Goal: Information Seeking & Learning: Learn about a topic

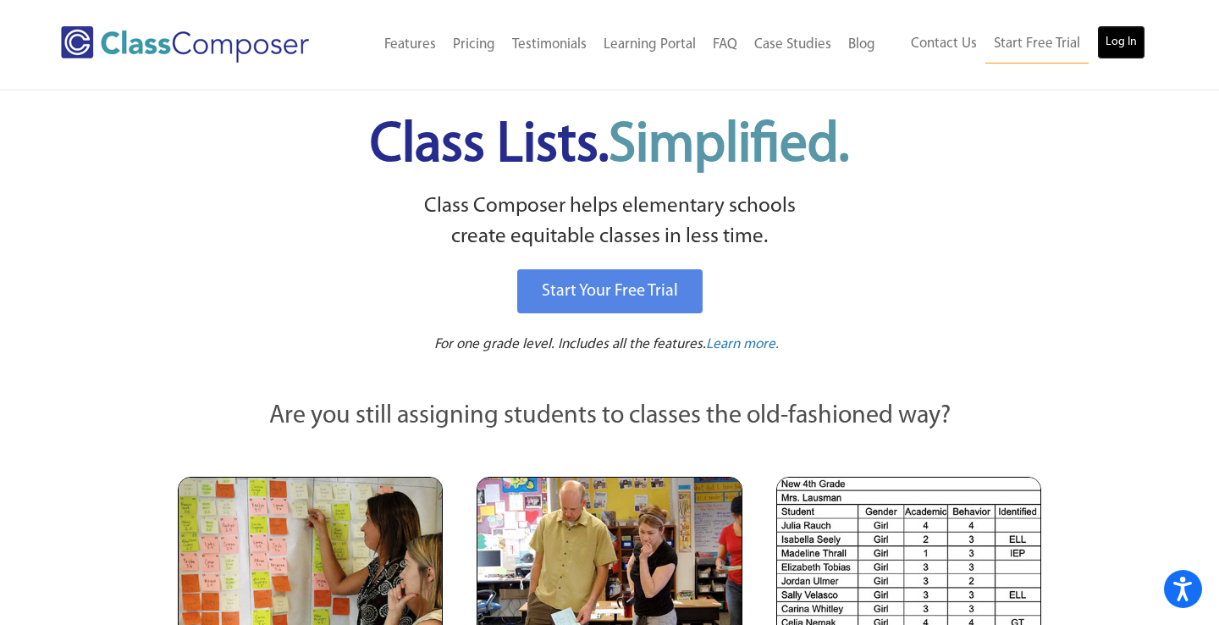
click at [1127, 40] on link "Log In" at bounding box center [1121, 42] width 48 height 34
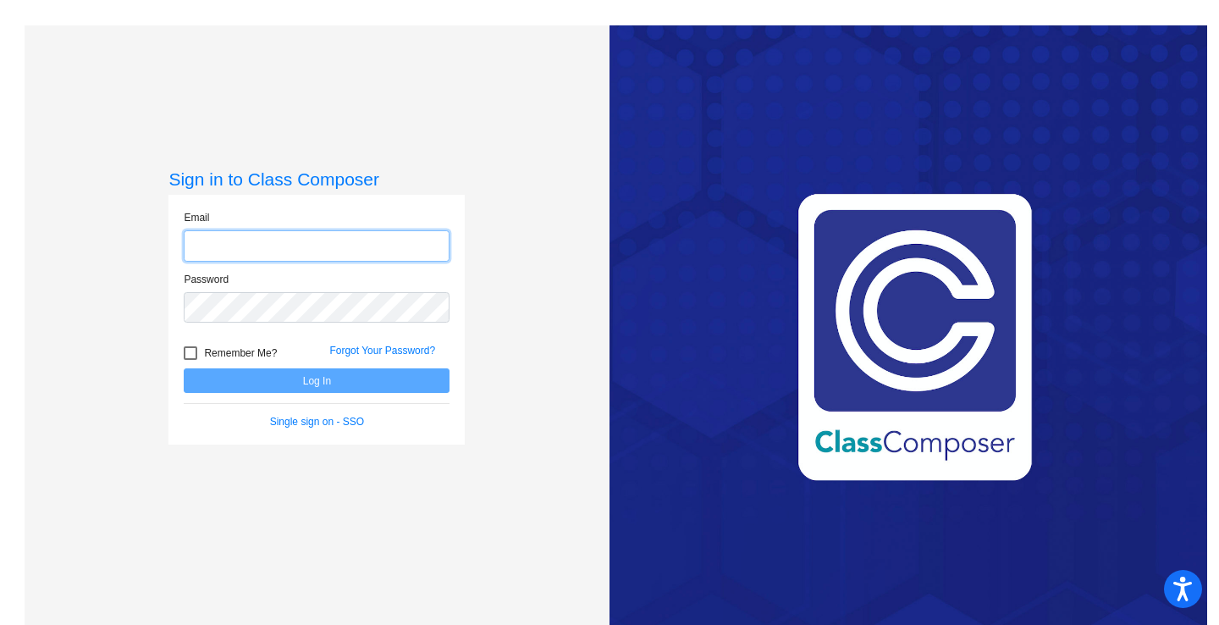
type input "[EMAIL_ADDRESS][DOMAIN_NAME]"
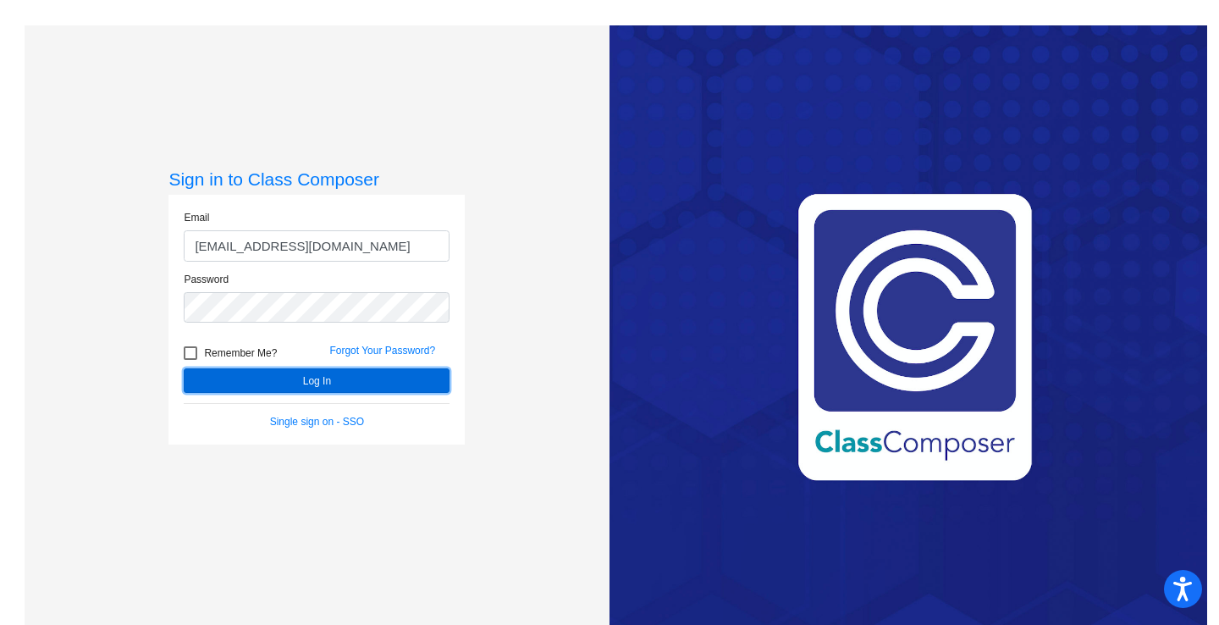
click at [327, 379] on button "Log In" at bounding box center [317, 380] width 266 height 25
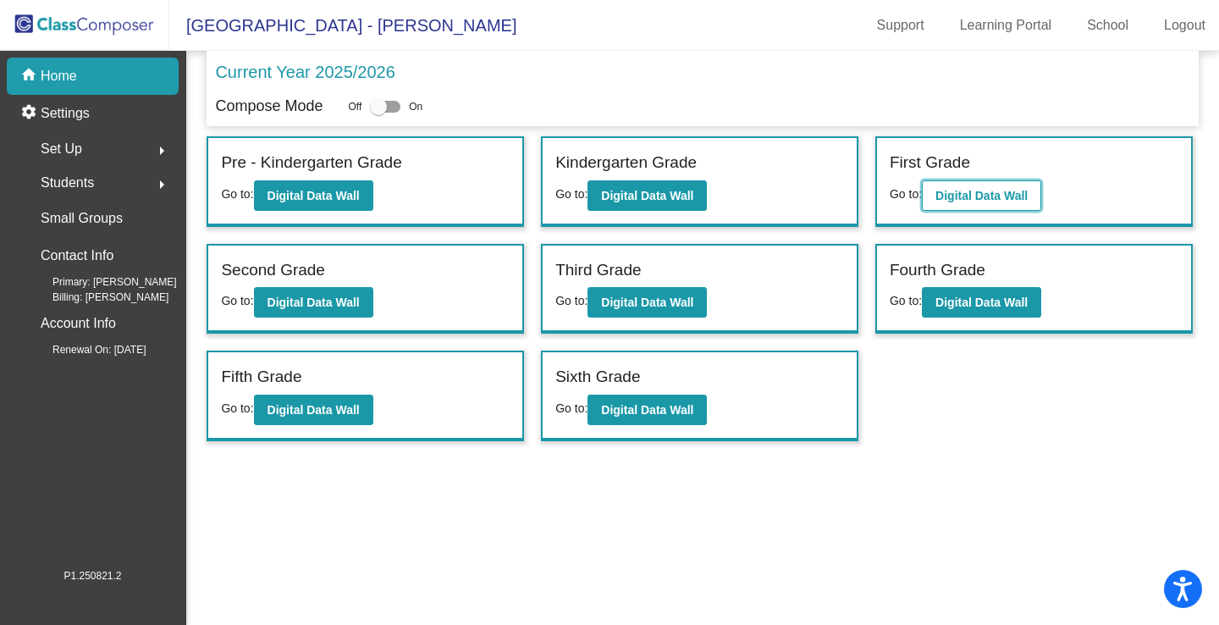
click at [970, 204] on button "Digital Data Wall" at bounding box center [981, 195] width 119 height 30
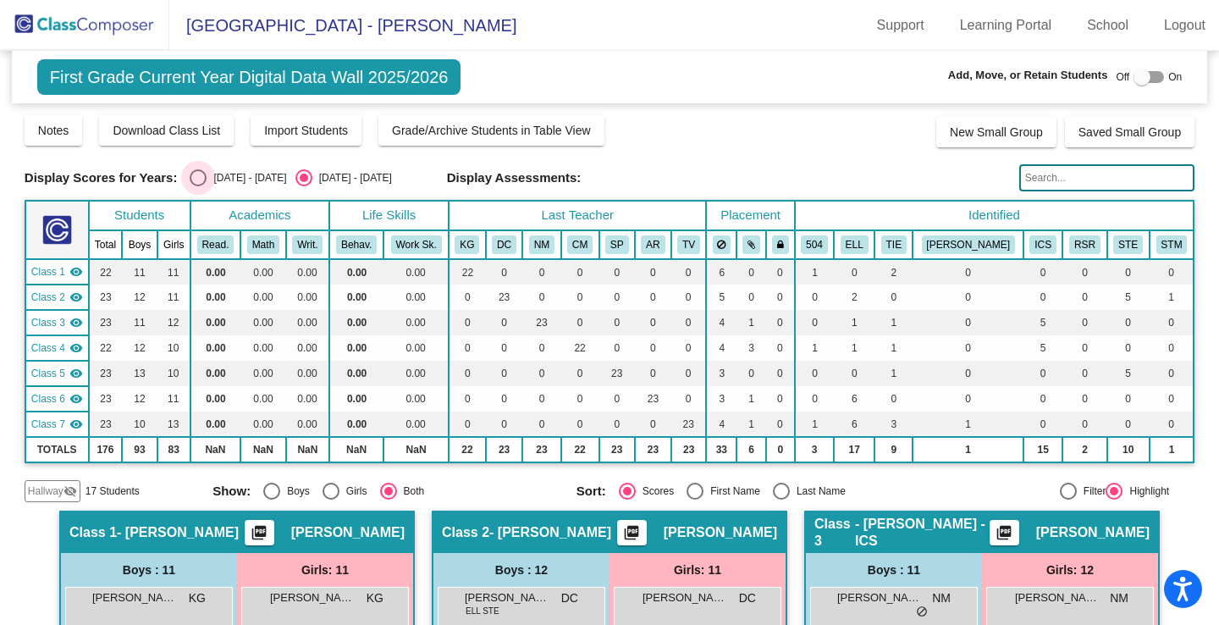
click at [201, 173] on div "Select an option" at bounding box center [198, 177] width 17 height 17
click at [198, 186] on input "[DATE] - [DATE]" at bounding box center [197, 186] width 1 height 1
radio input "true"
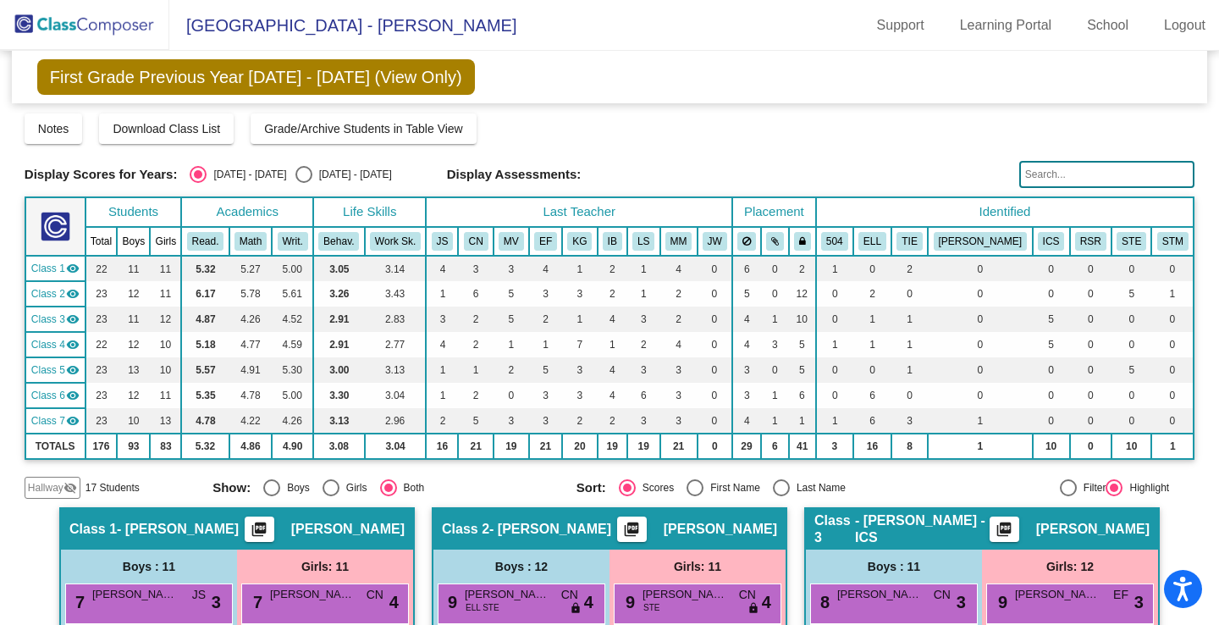
click at [303, 183] on input "[DATE] - [DATE]" at bounding box center [303, 183] width 1 height 1
radio input "true"
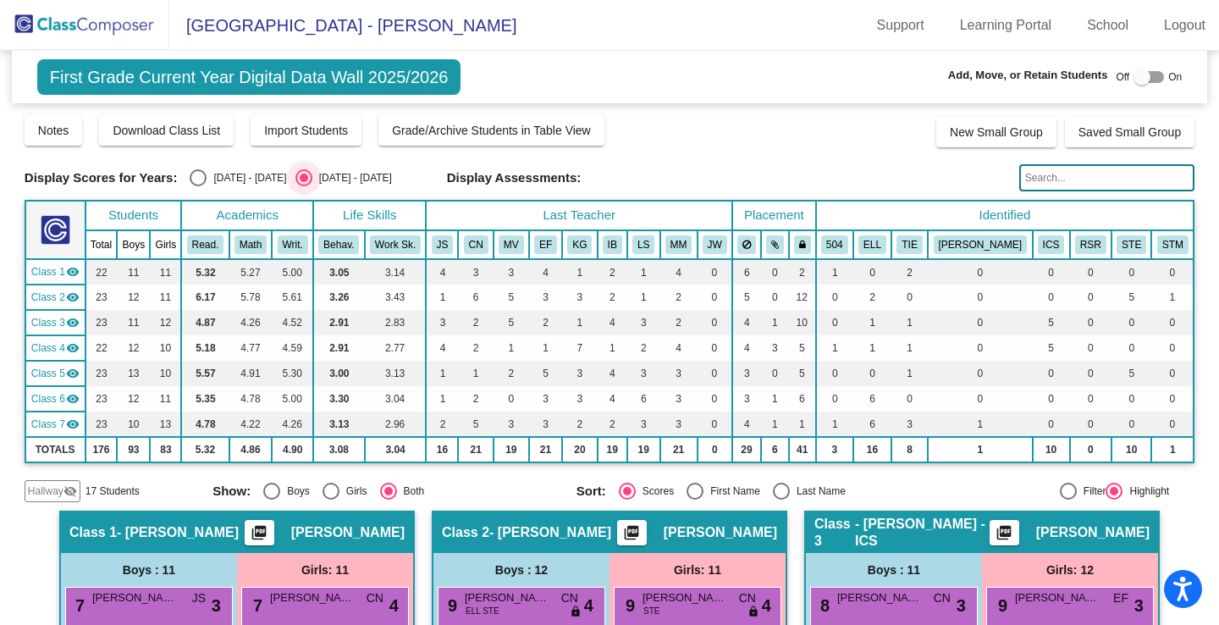
click at [197, 186] on input "[DATE] - [DATE]" at bounding box center [197, 186] width 1 height 1
radio input "true"
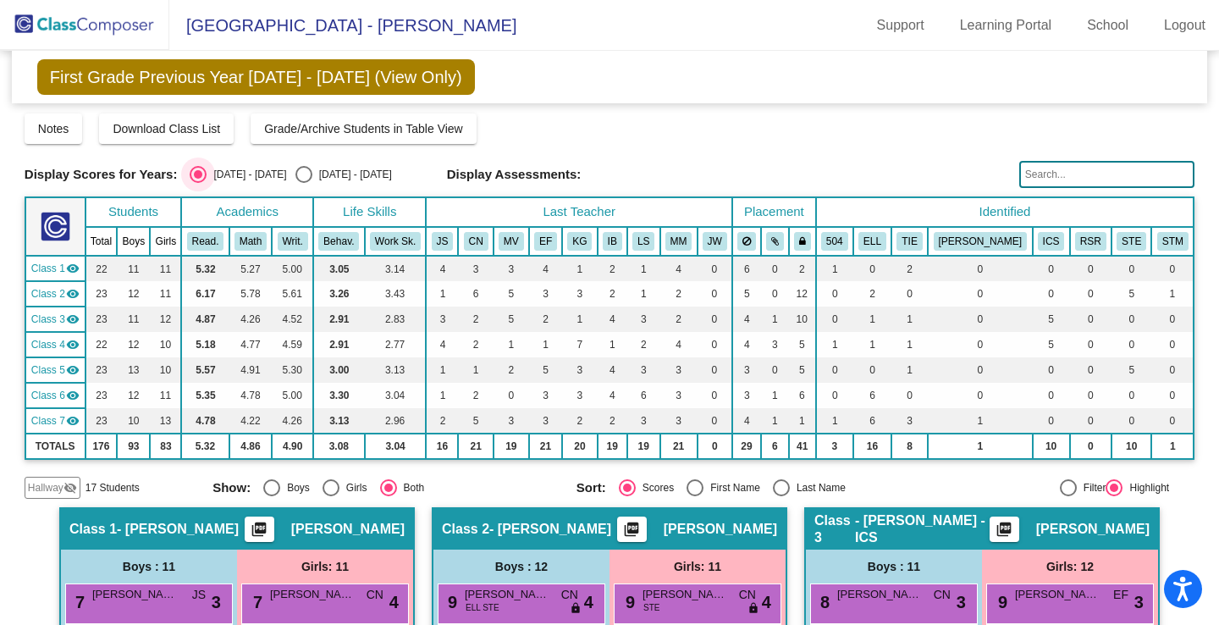
click at [476, 487] on mat-radio-group "Show: Boys Girls Both" at bounding box center [387, 487] width 351 height 17
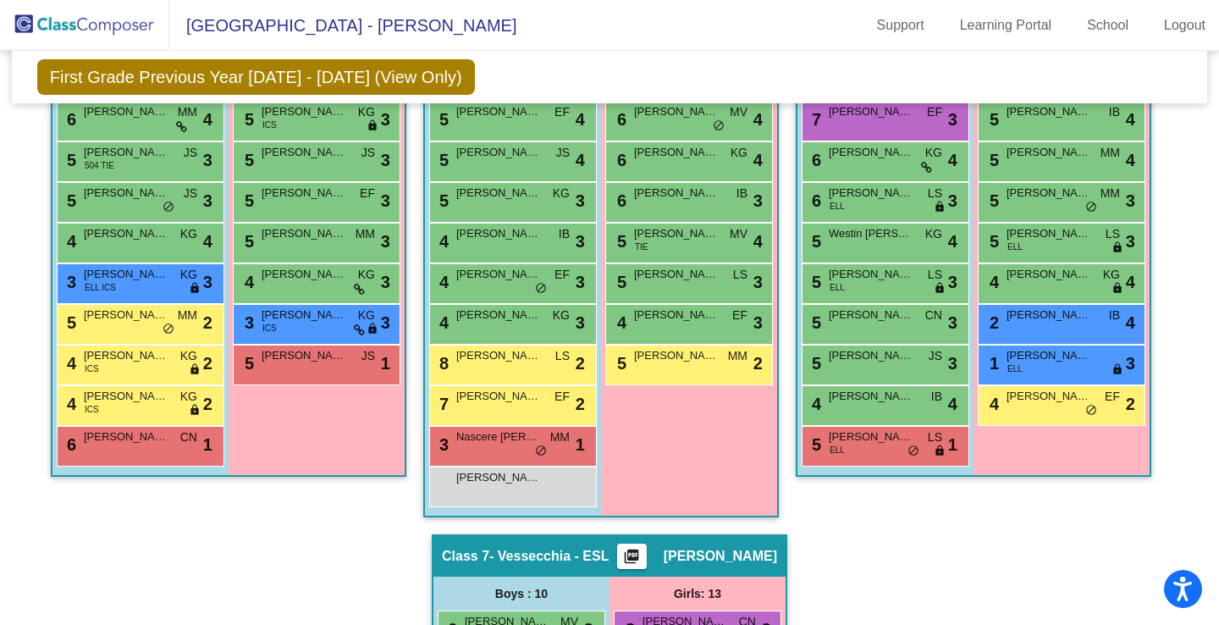
scroll to position [1205, 0]
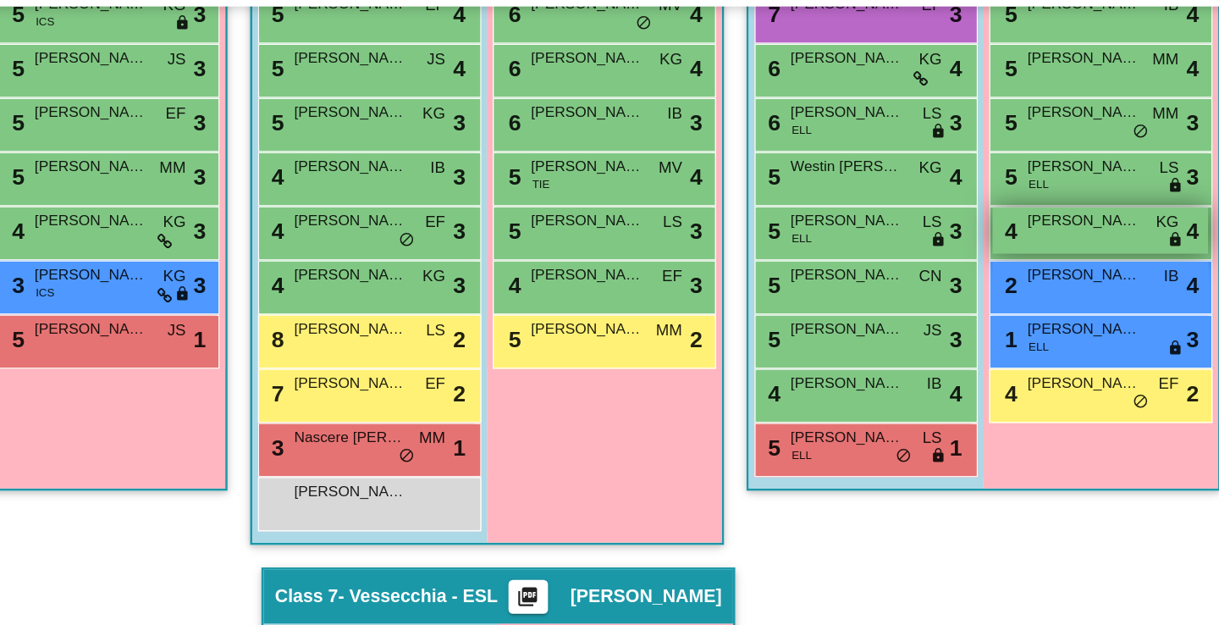
click at [1039, 278] on div "4 [PERSON_NAME] KG lock do_not_disturb_alt 4" at bounding box center [1061, 271] width 162 height 35
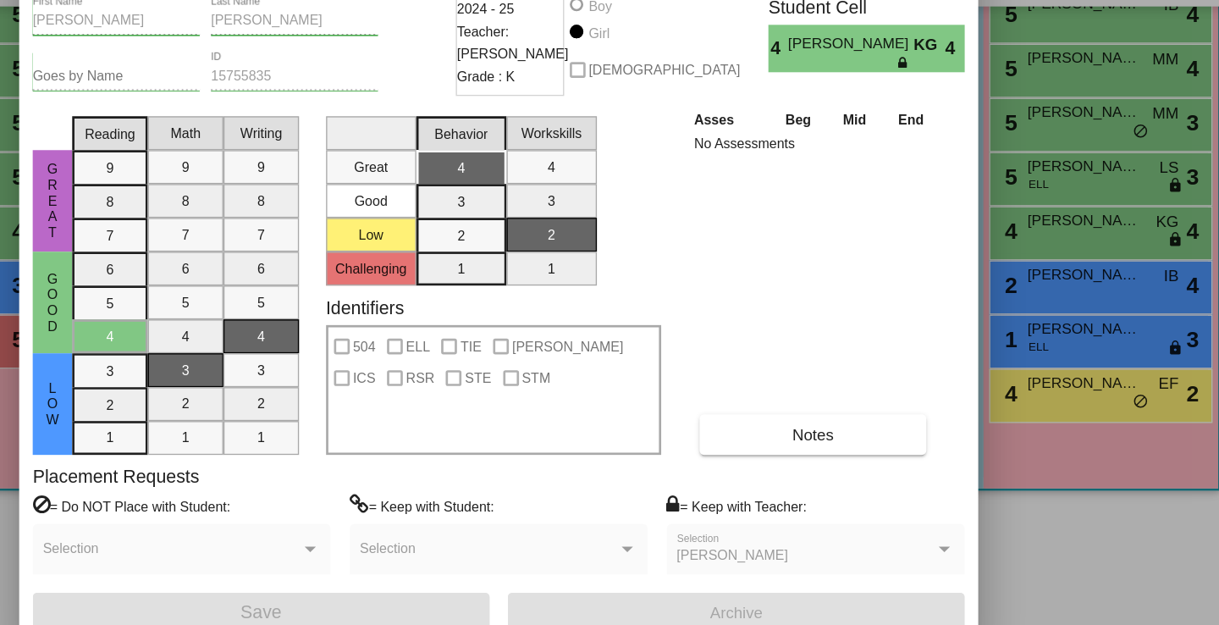
click at [1014, 514] on div at bounding box center [609, 312] width 1219 height 625
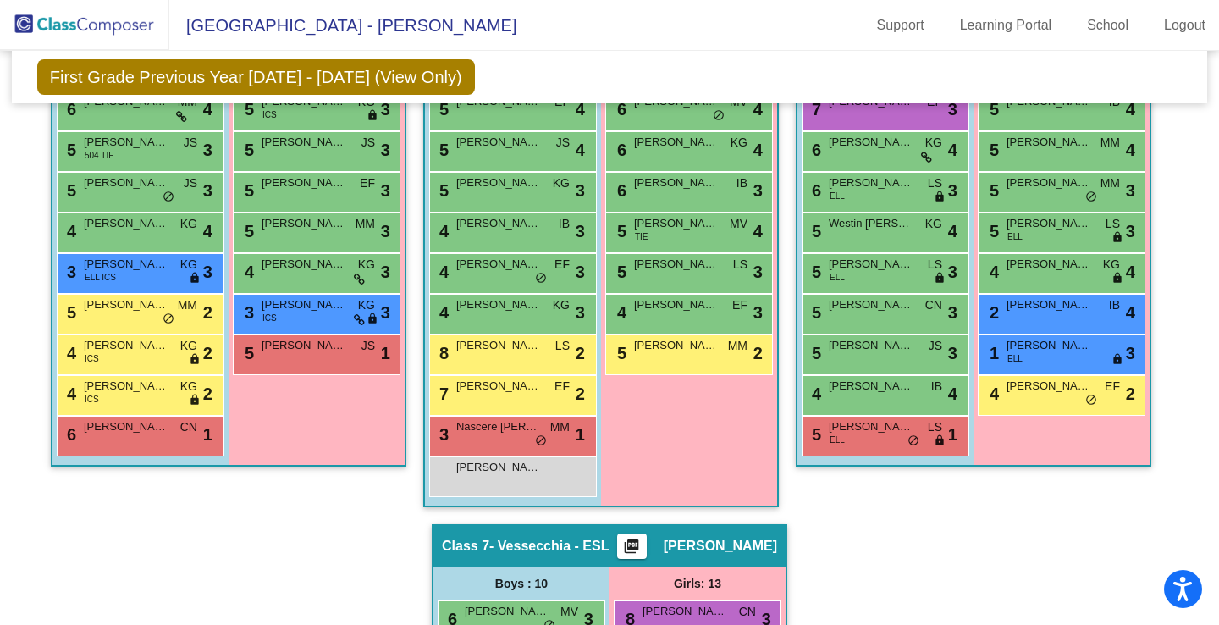
click at [783, 233] on div "Hallway - Hallway Class picture_as_pdf Add Student First Name Last Name Student…" at bounding box center [610, 229] width 1170 height 1854
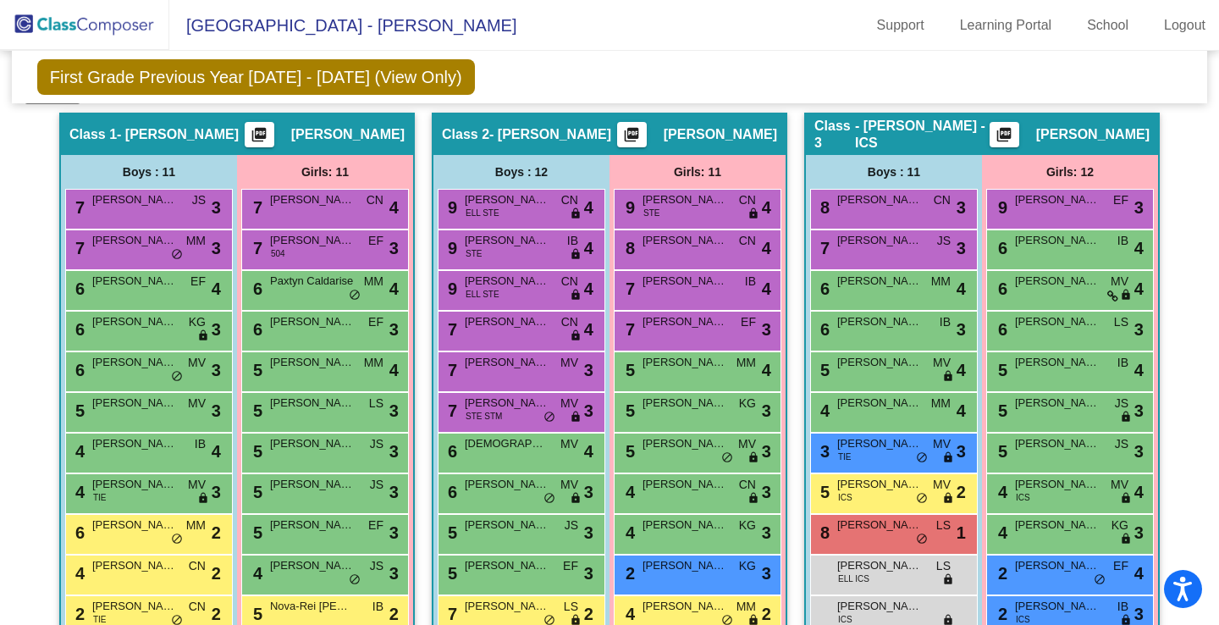
scroll to position [393, 0]
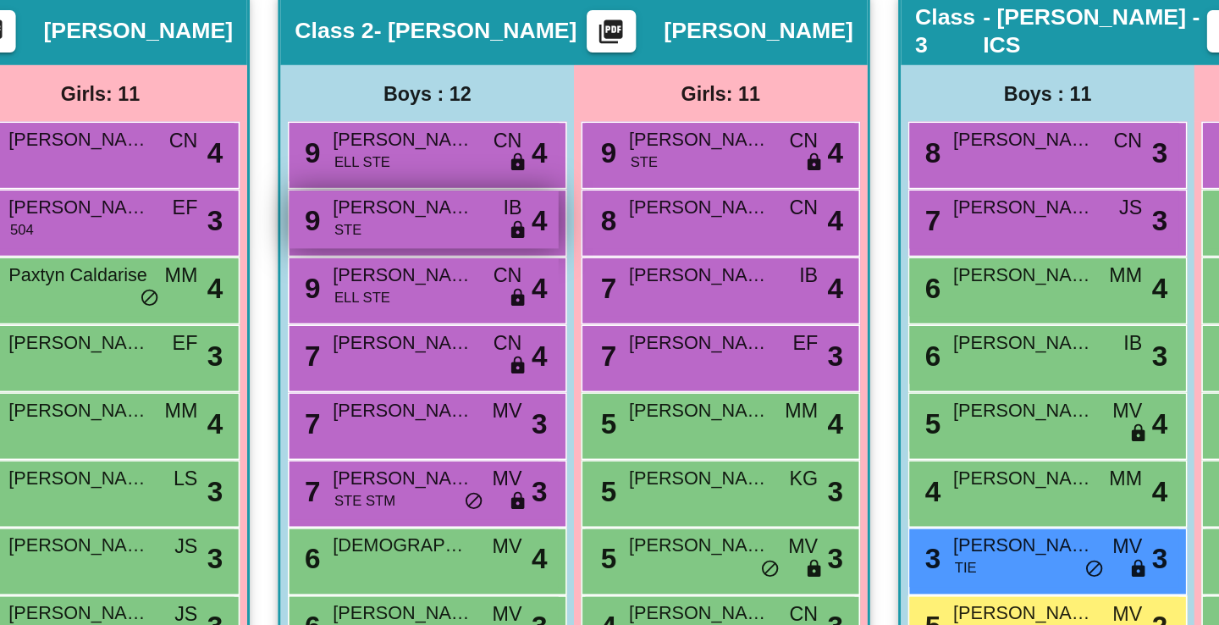
click at [545, 260] on div "9 [PERSON_NAME] STE IB lock do_not_disturb_alt 4" at bounding box center [519, 249] width 162 height 35
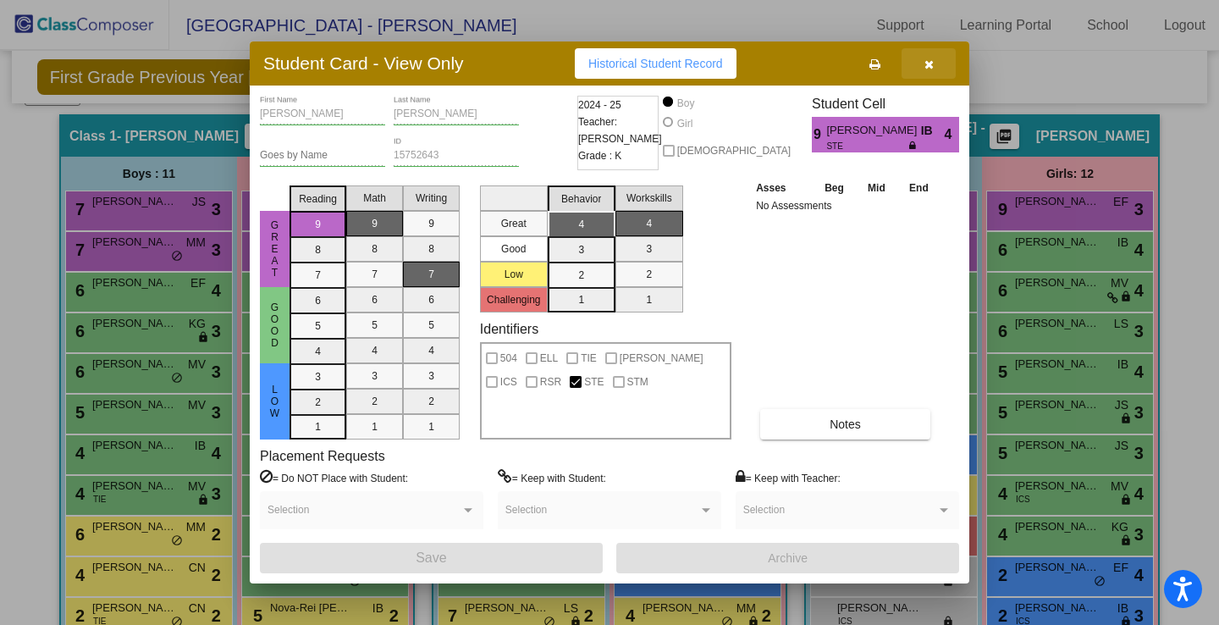
click at [930, 62] on icon "button" at bounding box center [928, 64] width 9 height 12
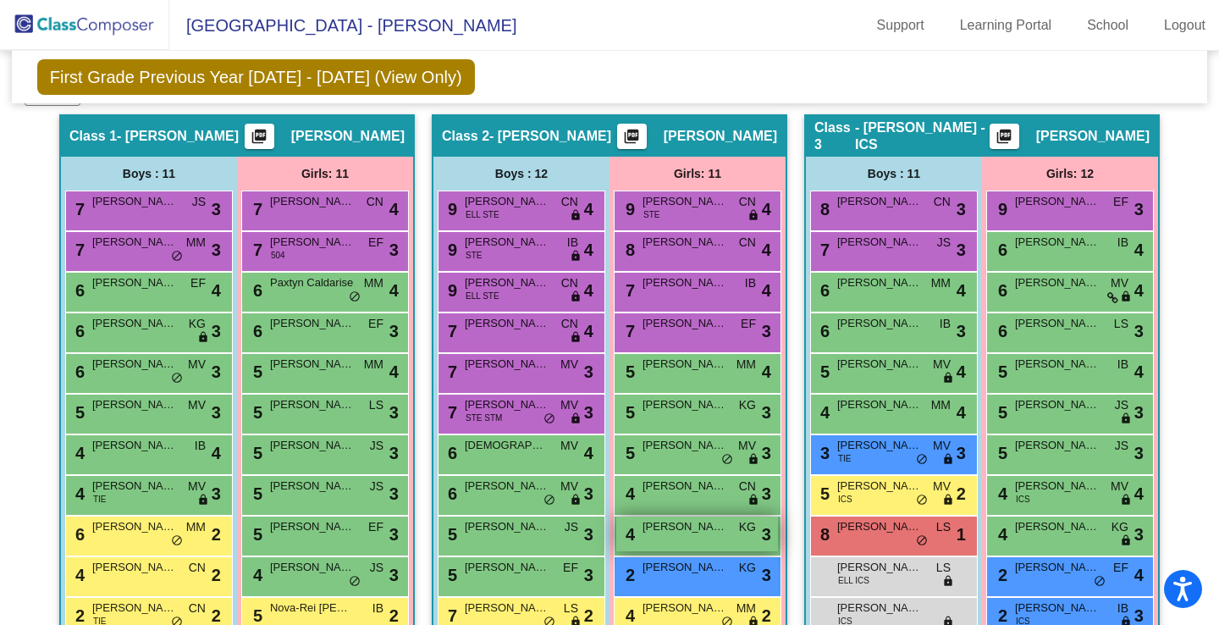
click at [701, 538] on div "4 [PERSON_NAME] KG lock do_not_disturb_alt 3" at bounding box center [697, 533] width 162 height 35
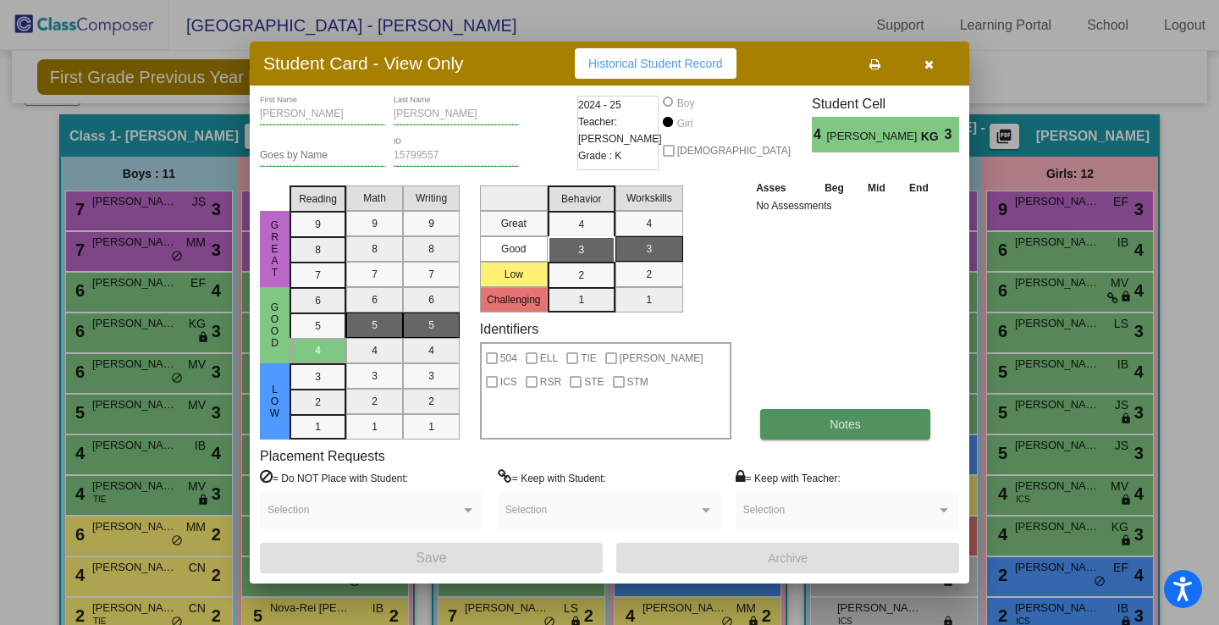
click at [816, 423] on button "Notes" at bounding box center [845, 424] width 170 height 30
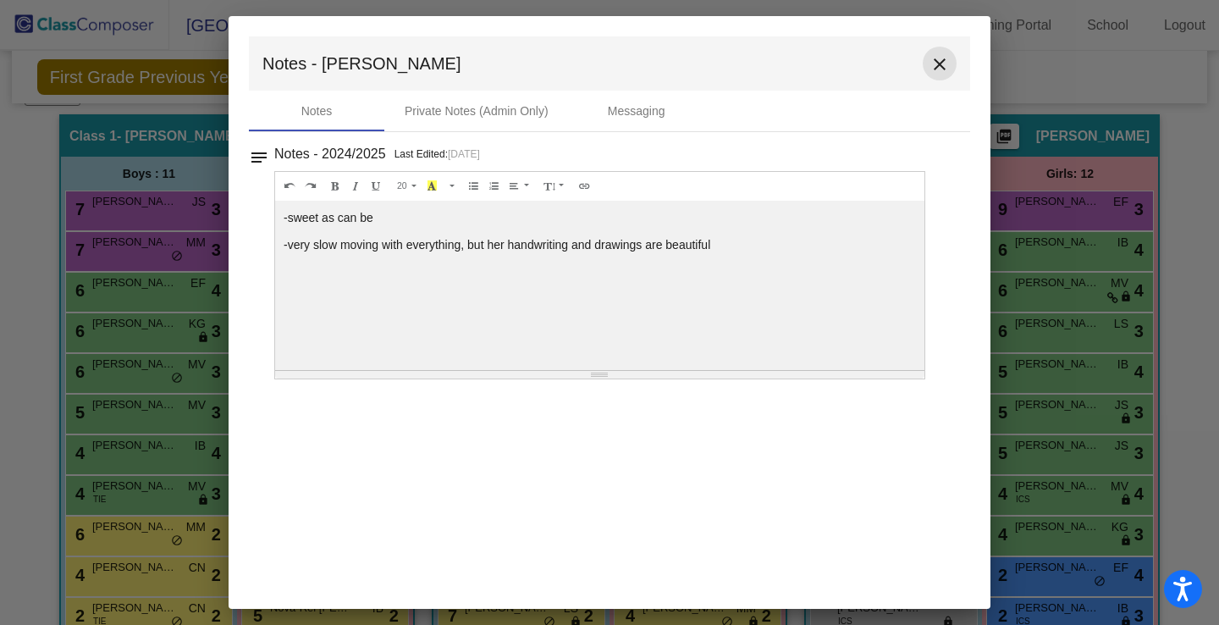
click at [939, 64] on mat-icon "close" at bounding box center [939, 64] width 20 height 20
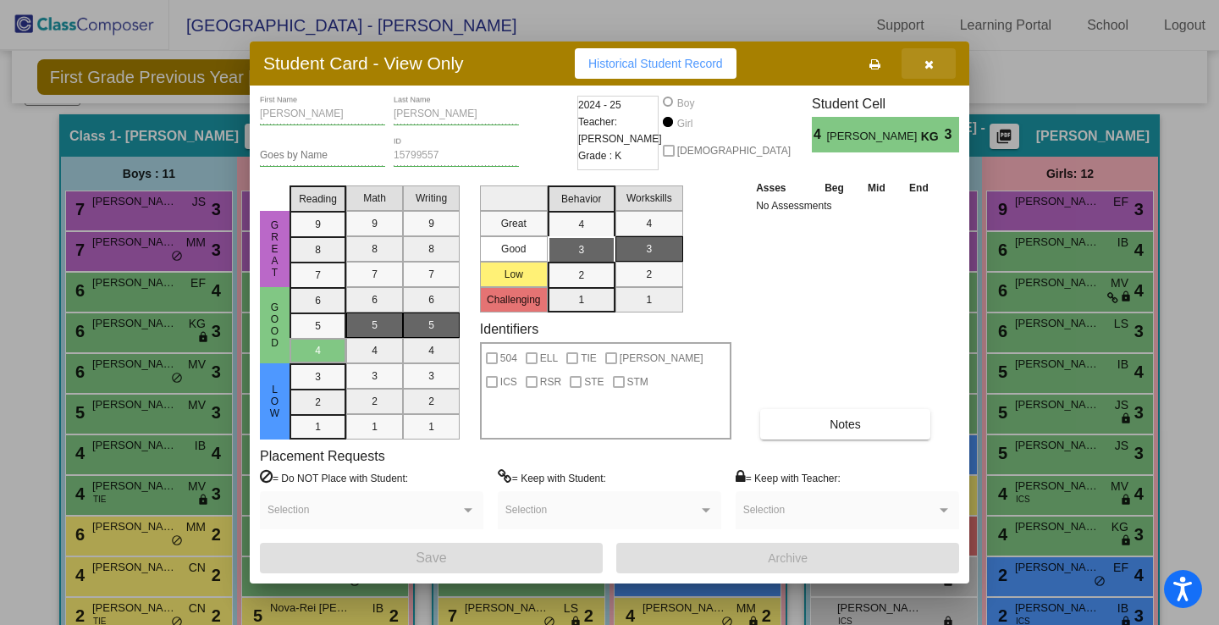
click at [930, 68] on icon "button" at bounding box center [928, 64] width 9 height 12
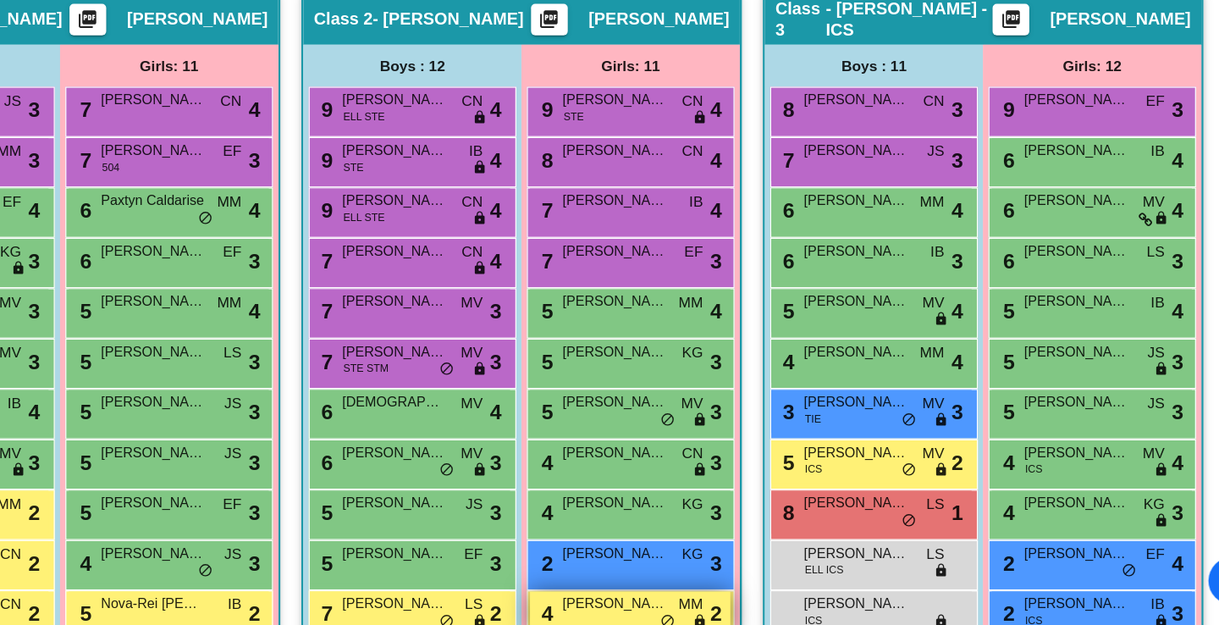
click at [677, 605] on span "[PERSON_NAME]" at bounding box center [684, 607] width 85 height 17
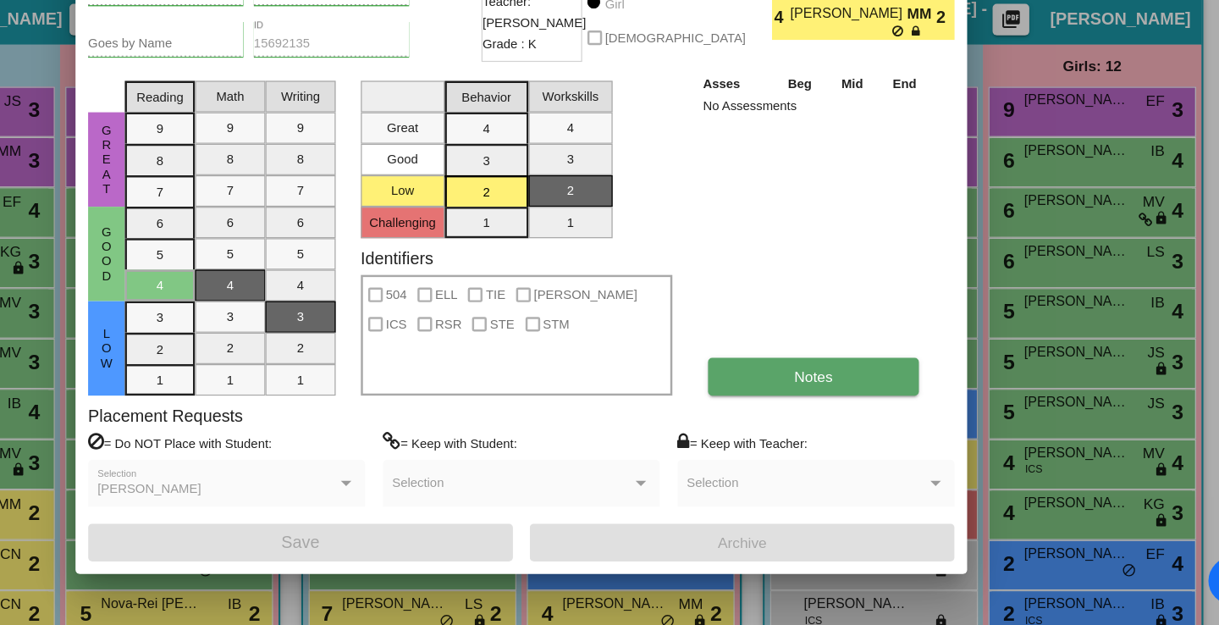
click at [803, 420] on button "Notes" at bounding box center [845, 424] width 170 height 30
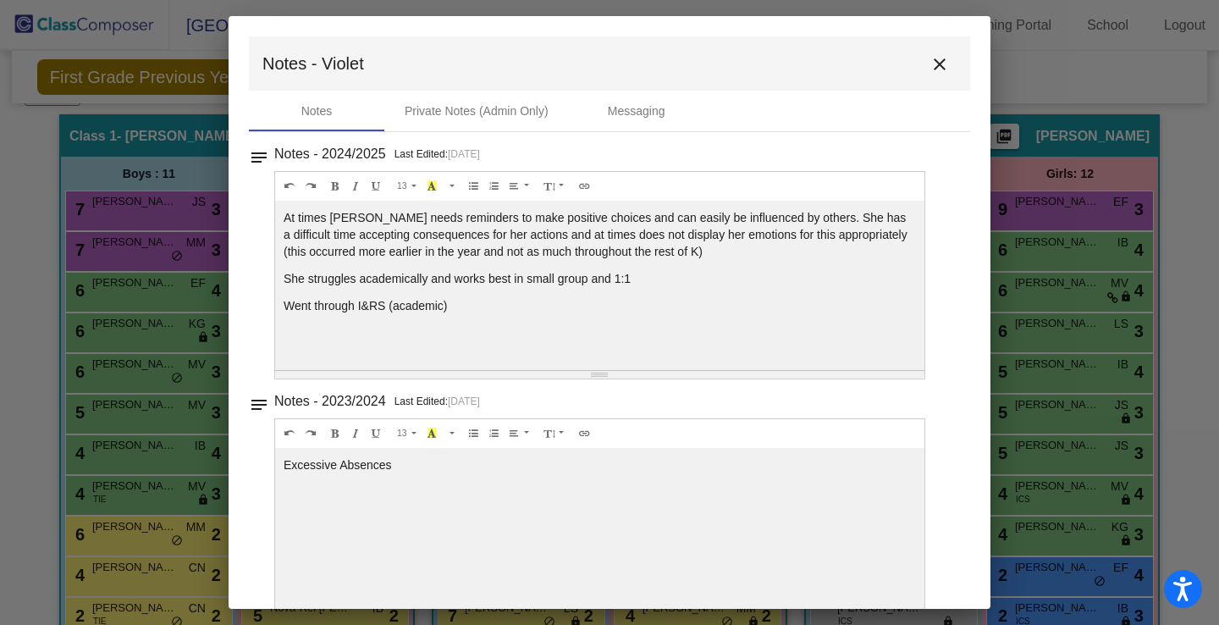
click at [932, 65] on mat-icon "close" at bounding box center [939, 64] width 20 height 20
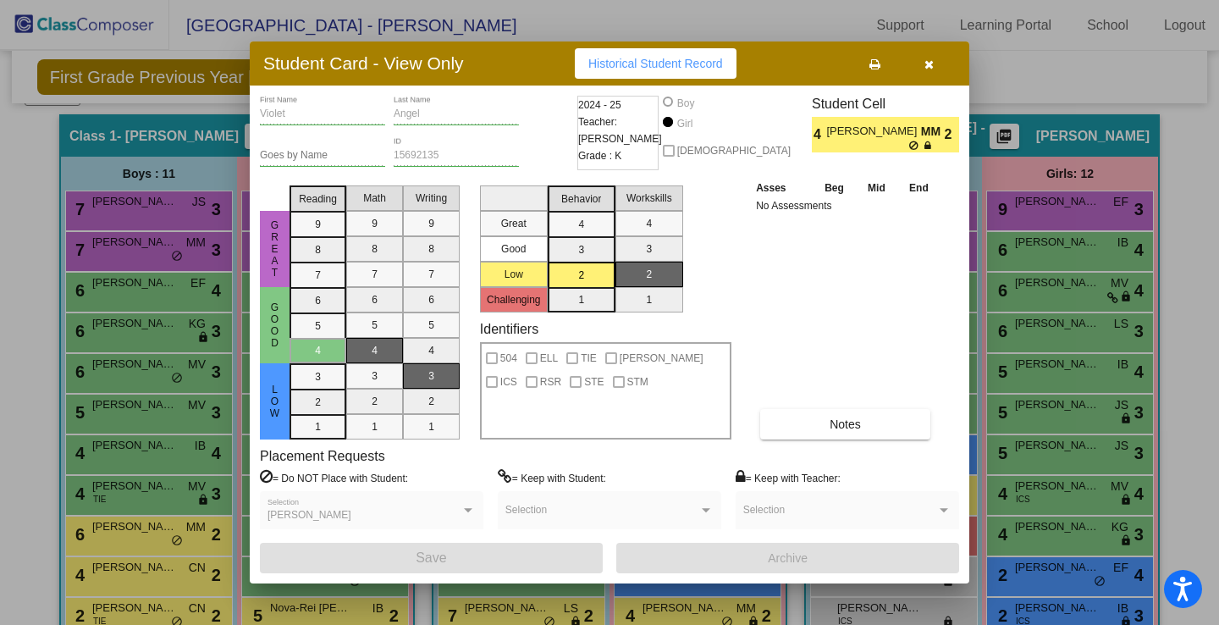
click at [926, 60] on icon "button" at bounding box center [928, 64] width 9 height 12
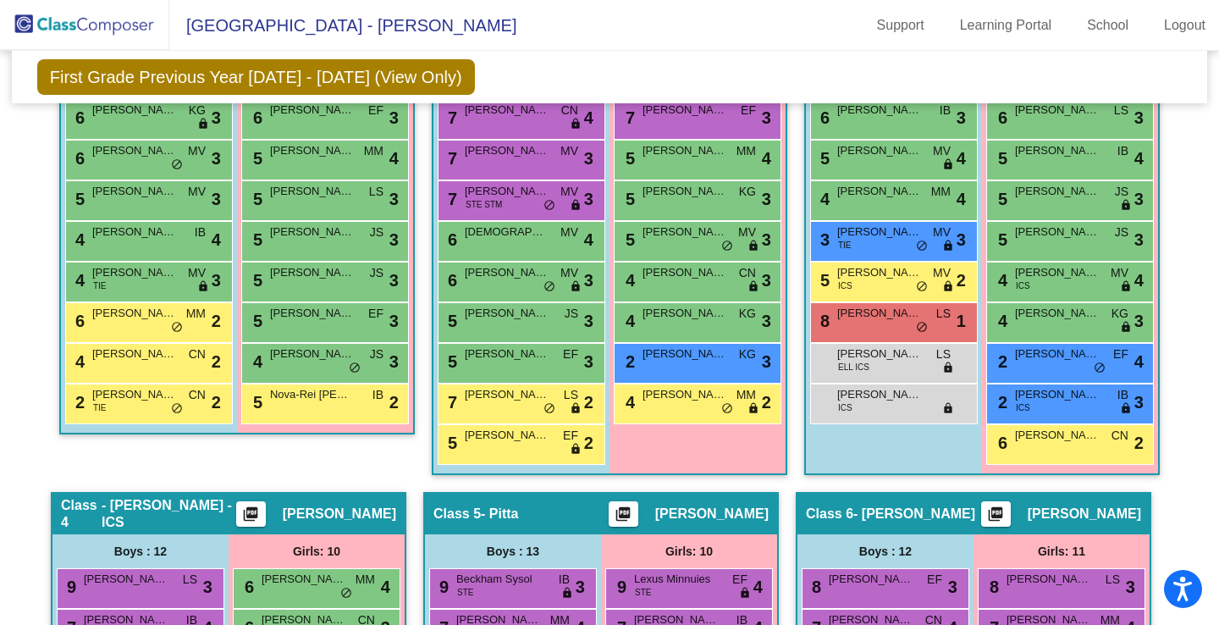
scroll to position [598, 0]
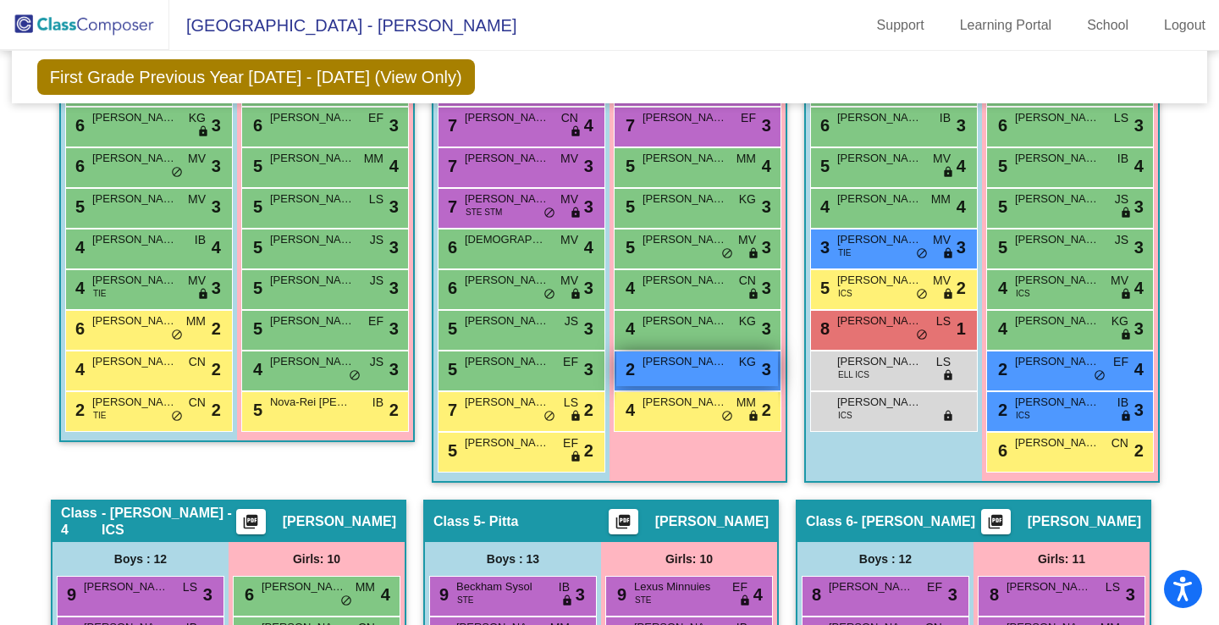
click at [681, 371] on div "2 [PERSON_NAME] KG lock do_not_disturb_alt 3" at bounding box center [697, 368] width 162 height 35
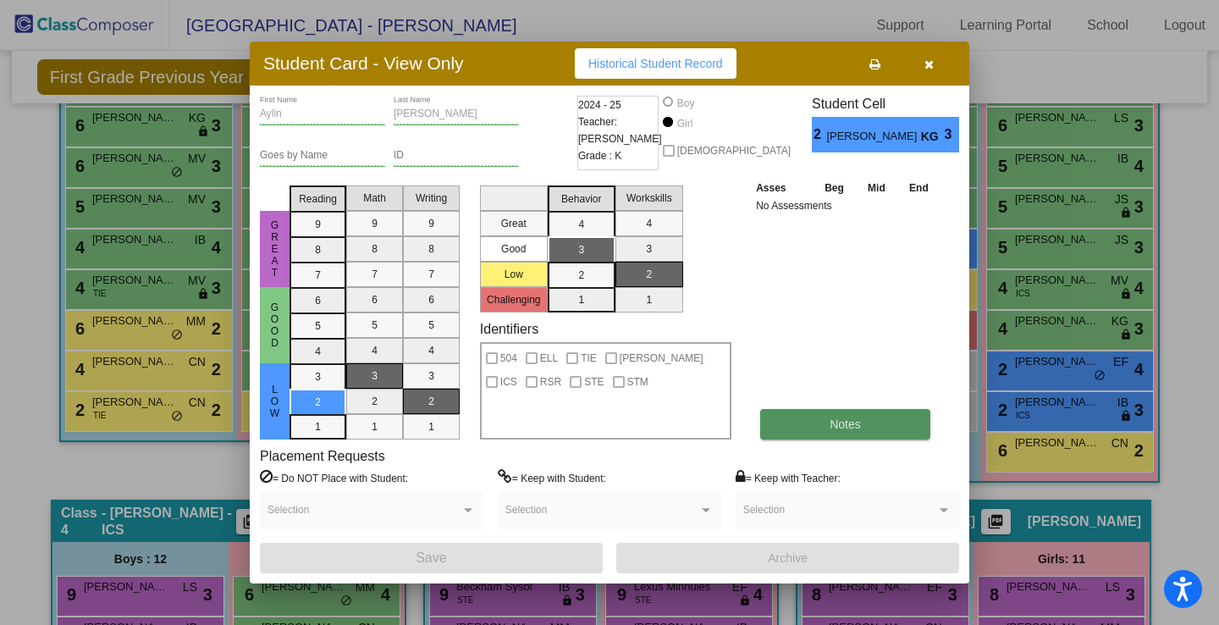
click at [835, 417] on span "Notes" at bounding box center [844, 424] width 31 height 14
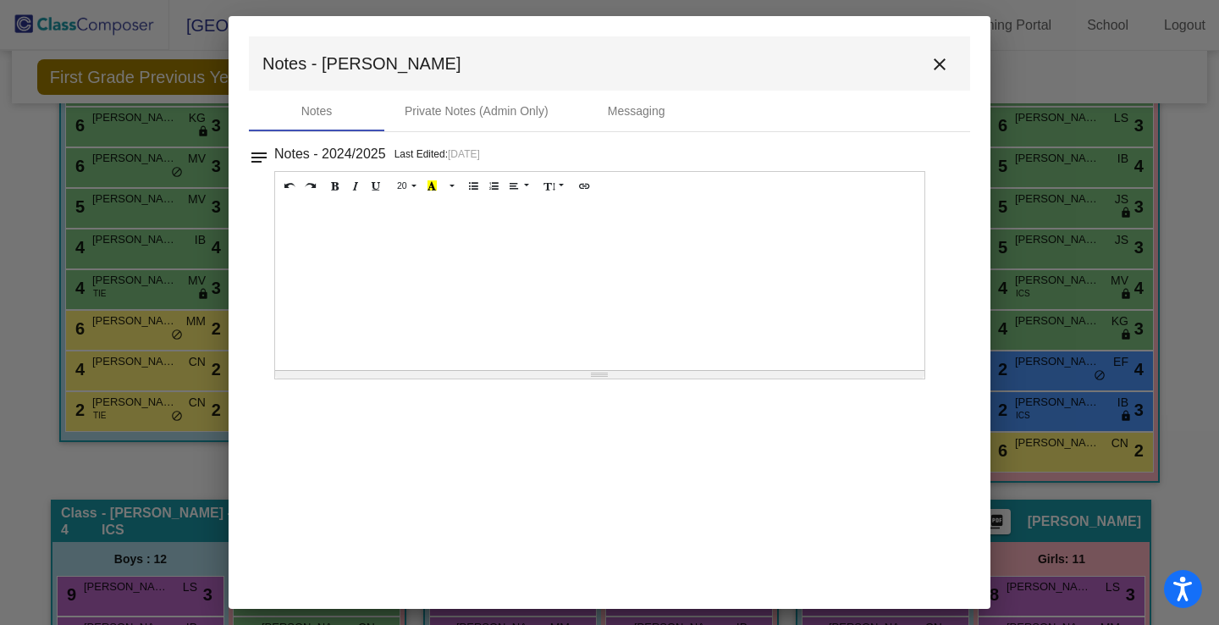
click at [643, 225] on div at bounding box center [599, 285] width 649 height 169
click at [944, 62] on mat-icon "close" at bounding box center [939, 64] width 20 height 20
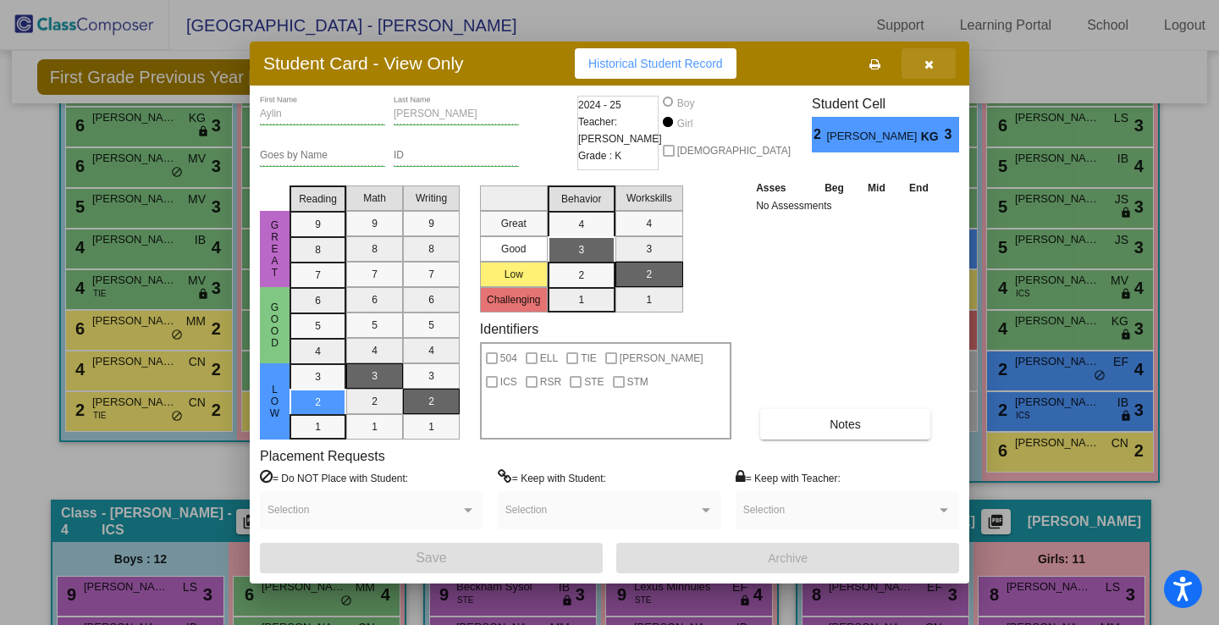
click at [933, 62] on button "button" at bounding box center [928, 63] width 54 height 30
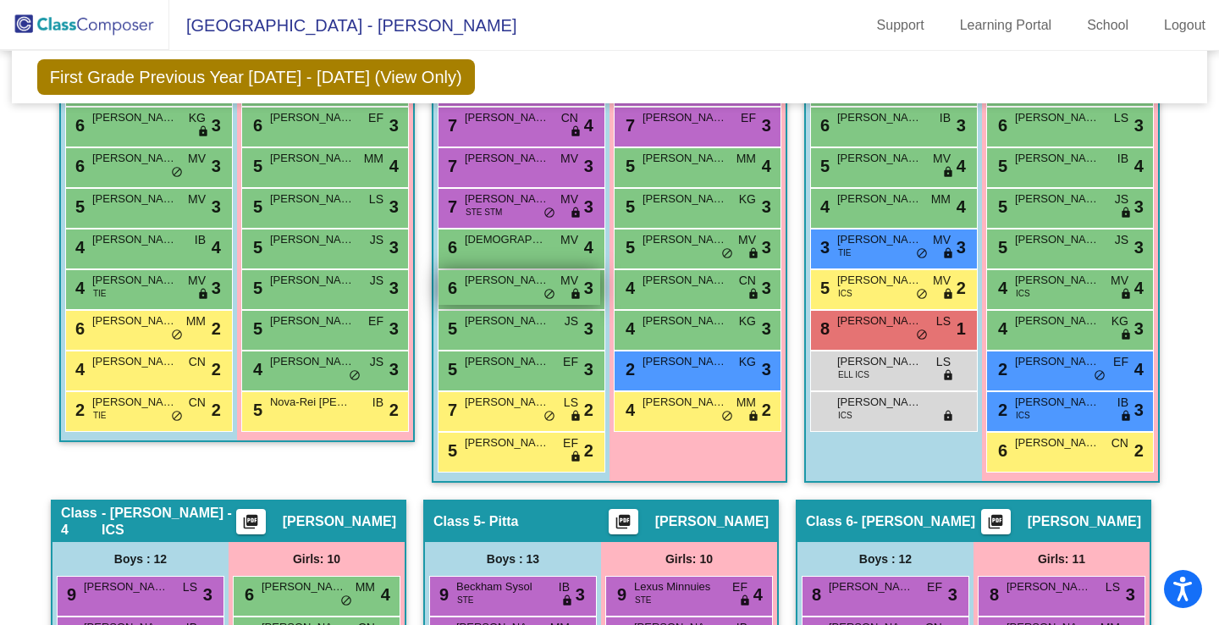
click at [521, 295] on div "6 [PERSON_NAME] MV lock do_not_disturb_alt 3" at bounding box center [519, 287] width 162 height 35
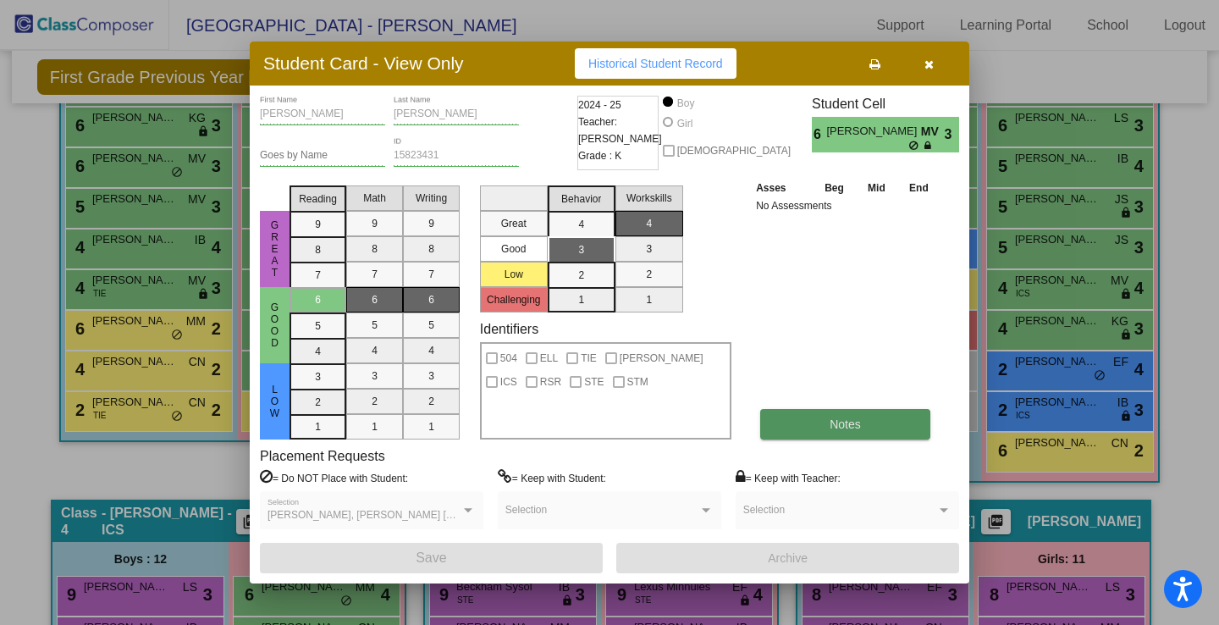
click at [864, 428] on button "Notes" at bounding box center [845, 424] width 170 height 30
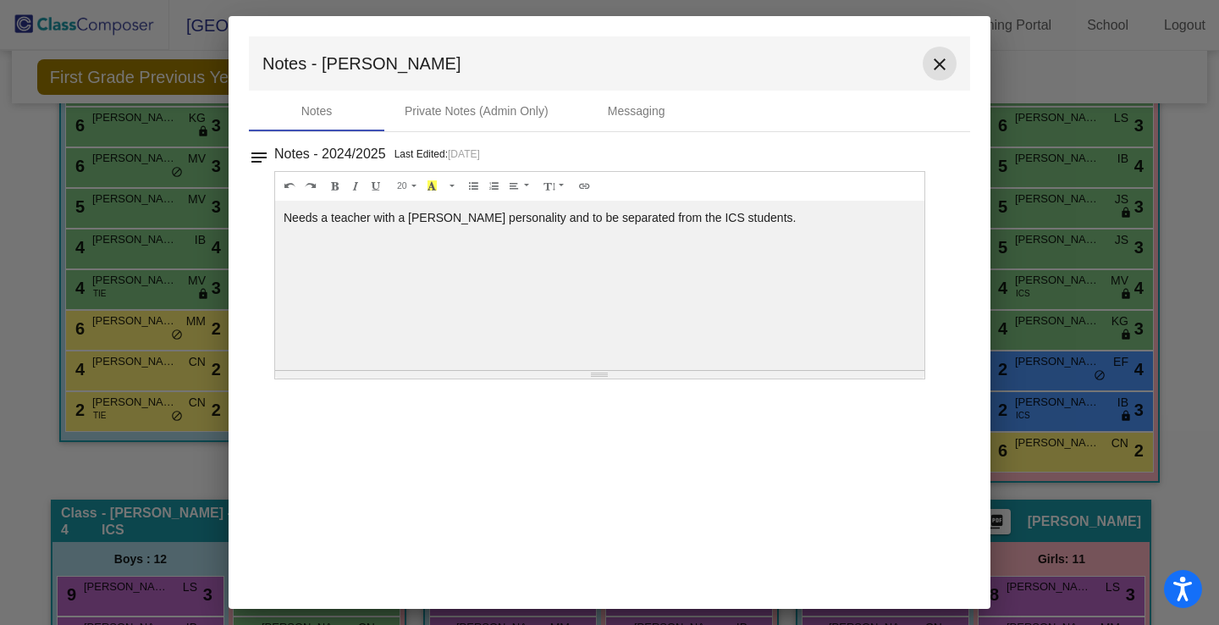
click at [939, 64] on mat-icon "close" at bounding box center [939, 64] width 20 height 20
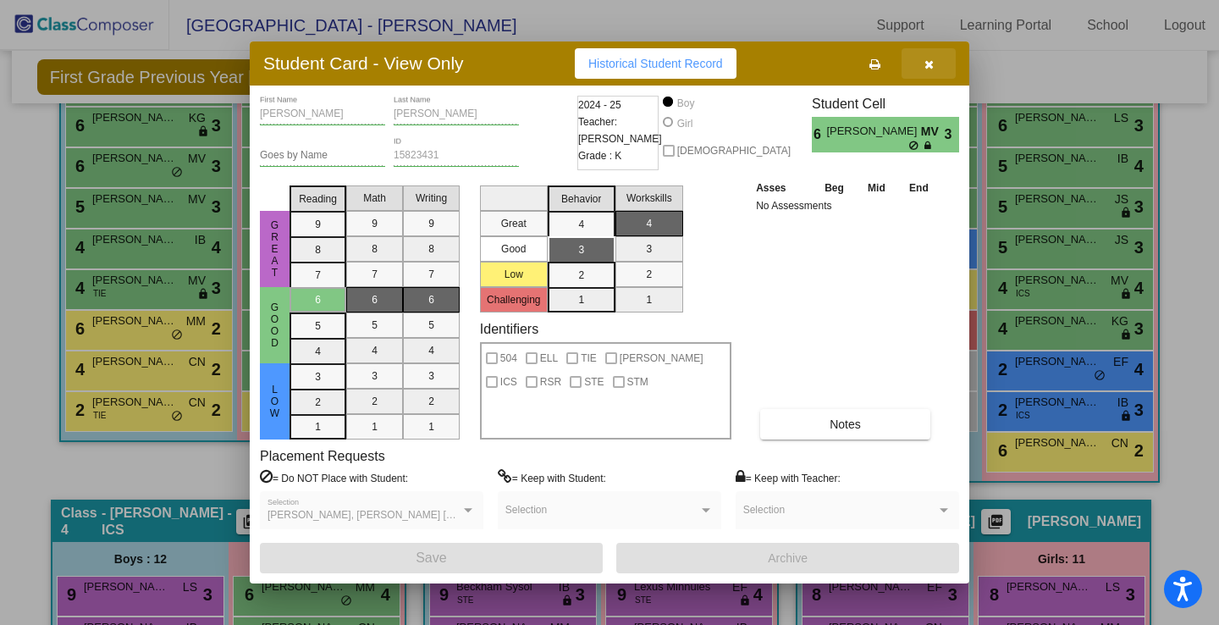
click at [934, 55] on button "button" at bounding box center [928, 63] width 54 height 30
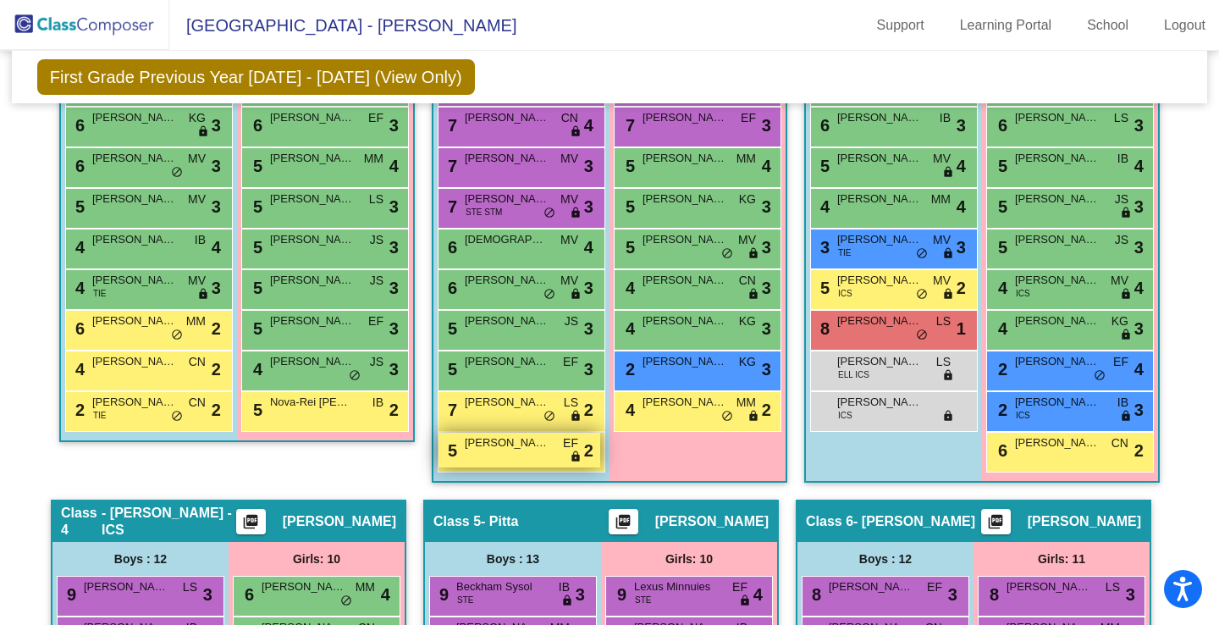
click at [503, 460] on div "5 [PERSON_NAME] EF lock do_not_disturb_alt 2" at bounding box center [519, 450] width 162 height 35
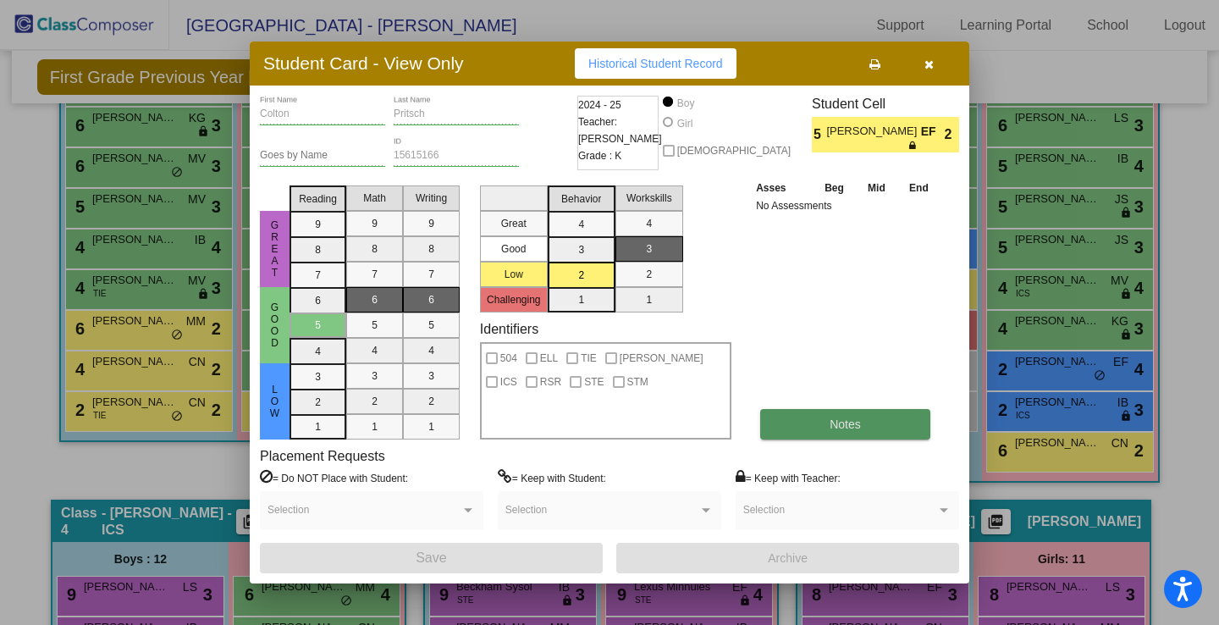
click at [811, 425] on button "Notes" at bounding box center [845, 424] width 170 height 30
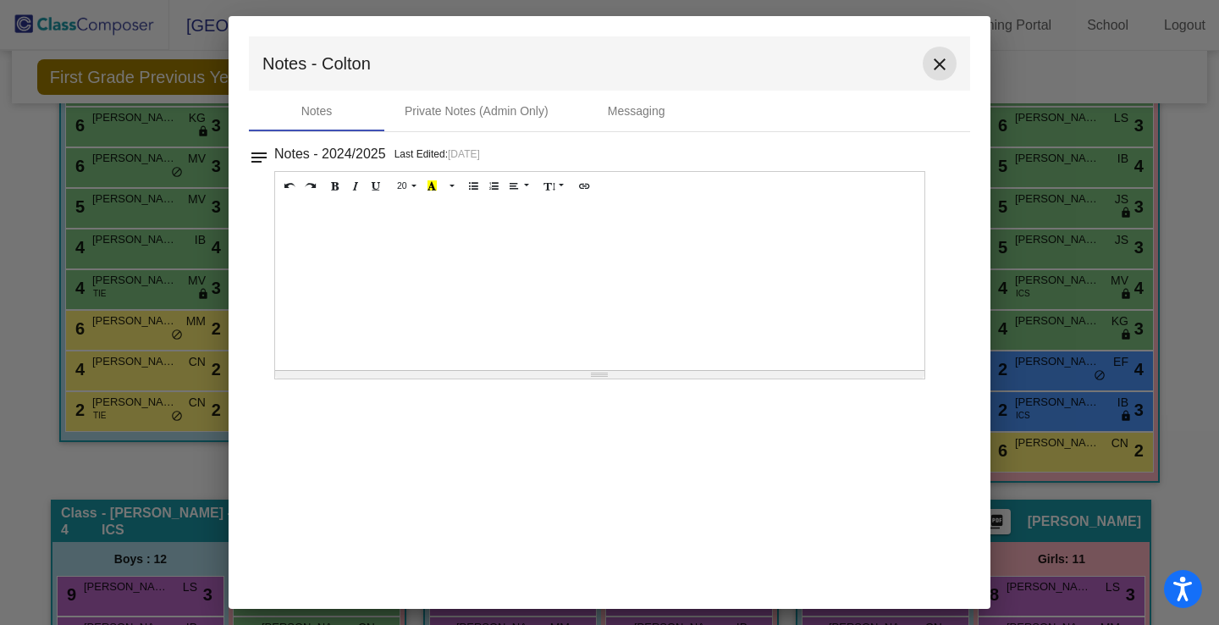
click at [941, 70] on mat-icon "close" at bounding box center [939, 64] width 20 height 20
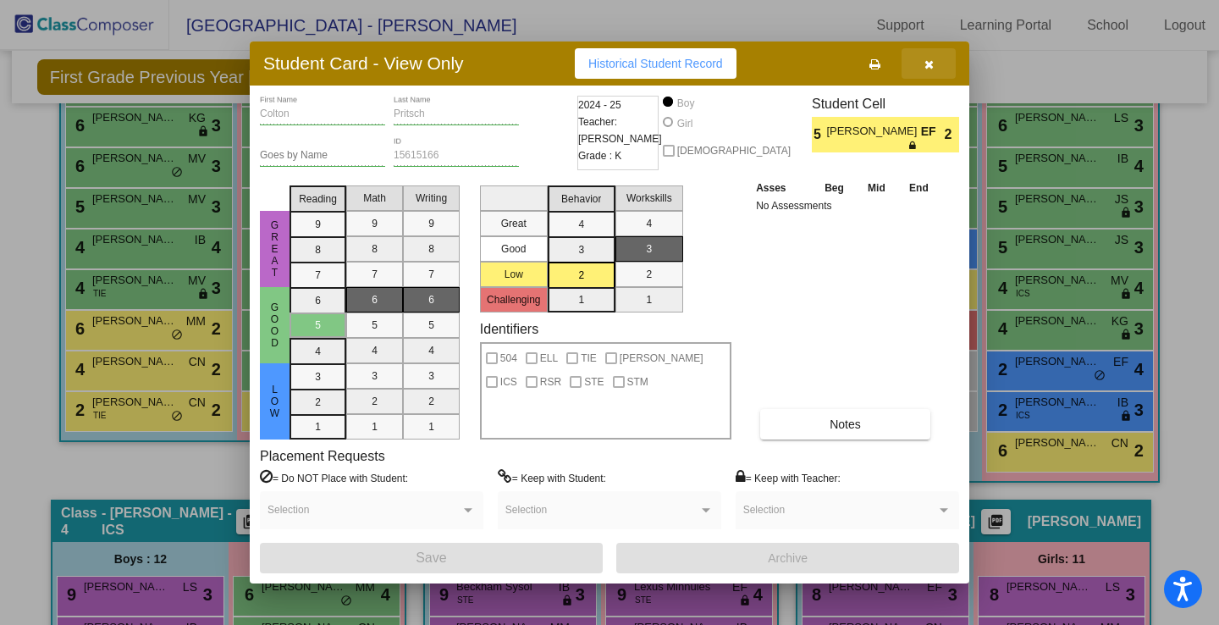
click at [924, 68] on icon "button" at bounding box center [928, 64] width 9 height 12
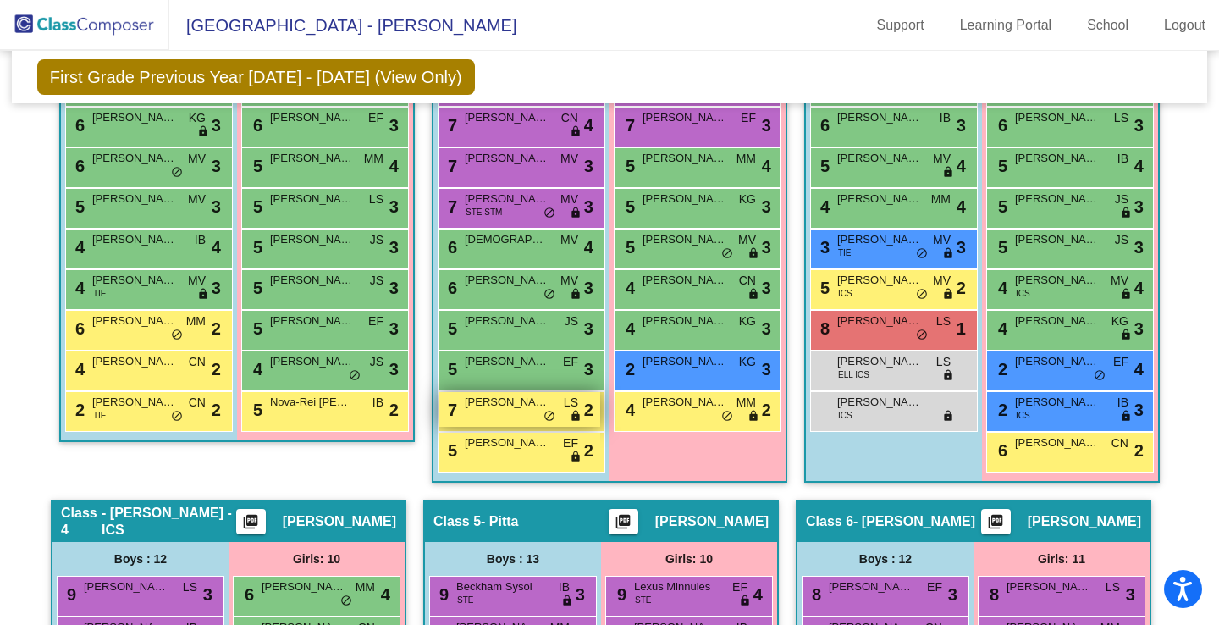
click at [533, 414] on div "7 [PERSON_NAME] LS lock do_not_disturb_alt 2" at bounding box center [519, 409] width 162 height 35
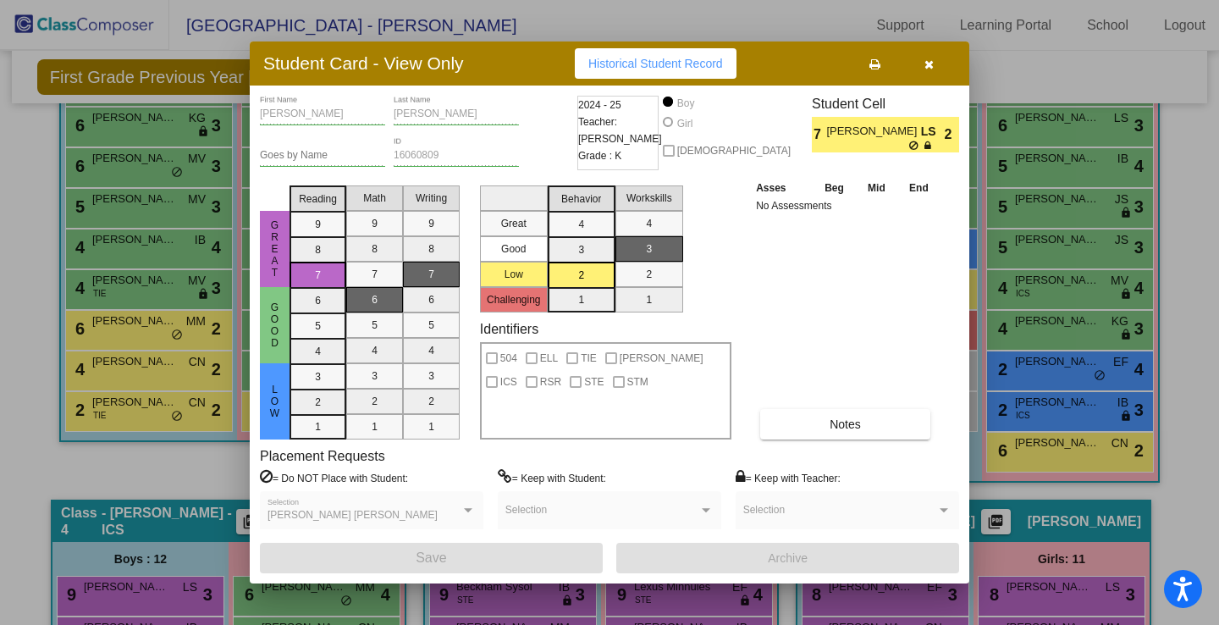
click at [924, 66] on icon "button" at bounding box center [928, 64] width 9 height 12
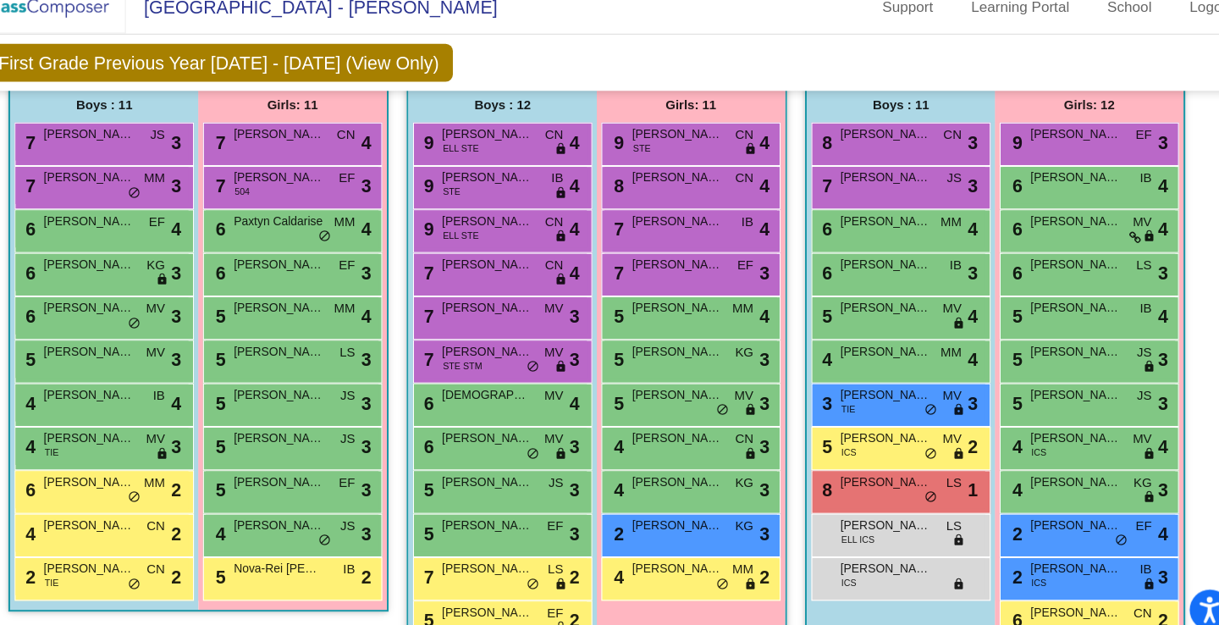
scroll to position [382, 0]
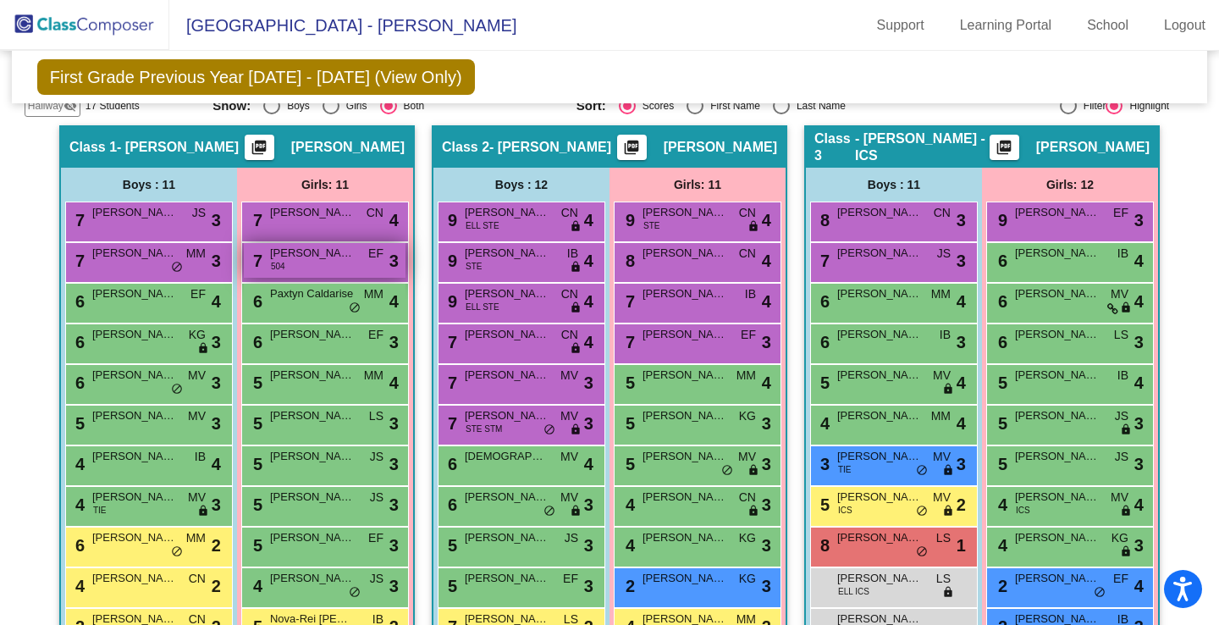
click at [308, 261] on span "[PERSON_NAME]" at bounding box center [312, 253] width 85 height 17
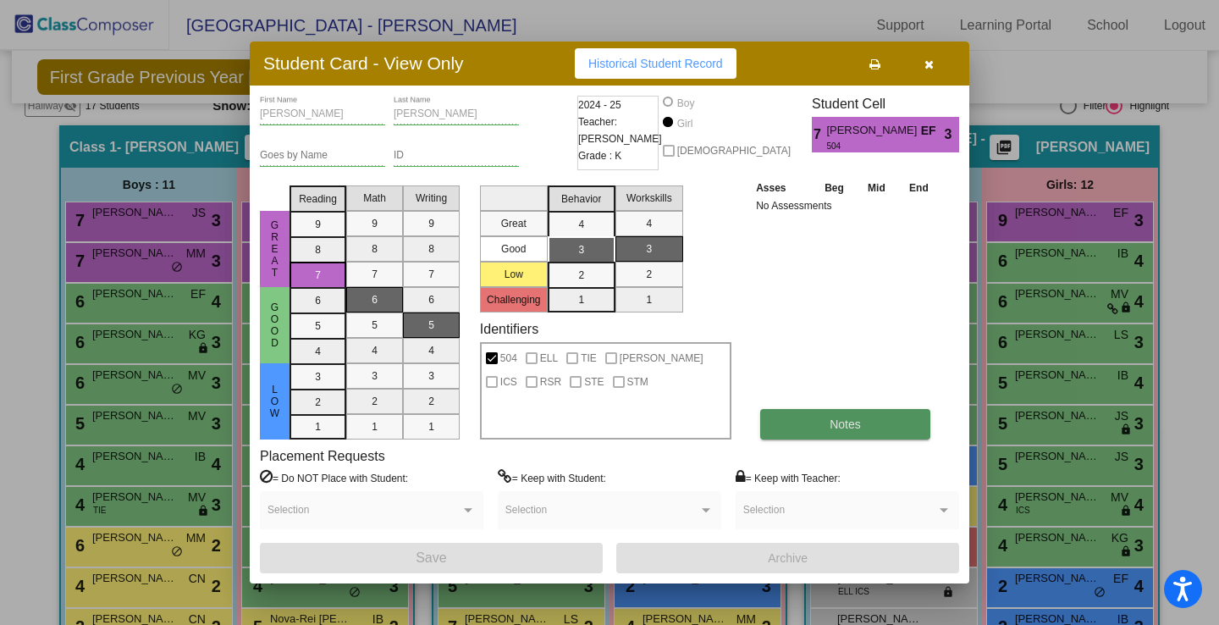
click at [817, 430] on button "Notes" at bounding box center [845, 424] width 170 height 30
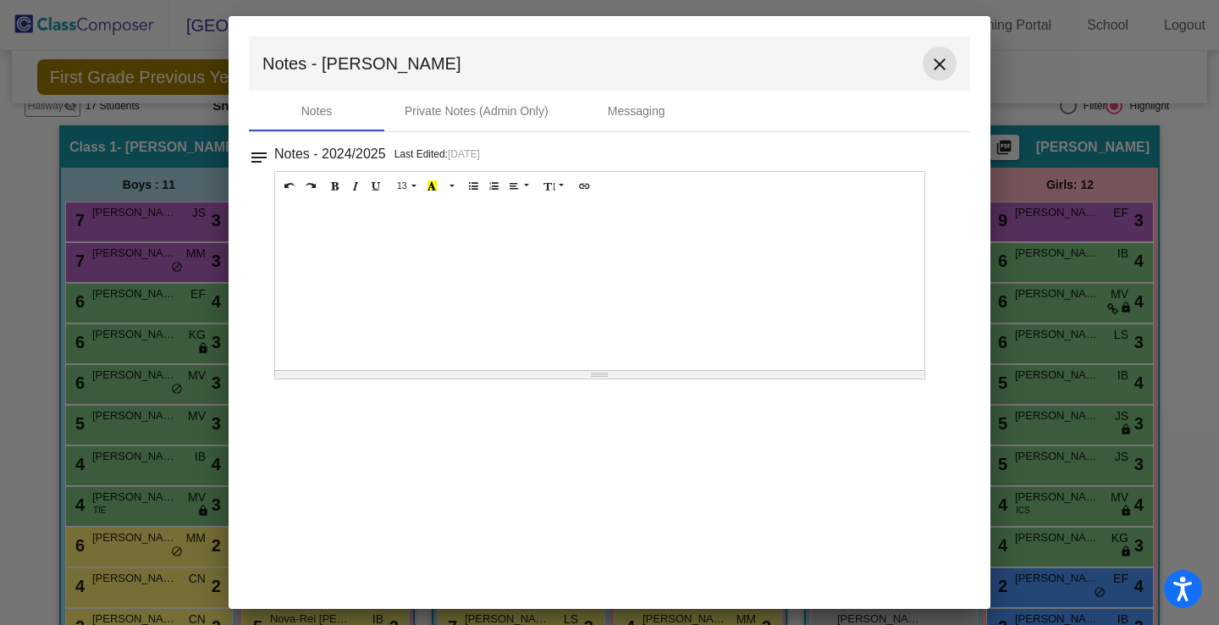
click at [942, 69] on mat-icon "close" at bounding box center [939, 64] width 20 height 20
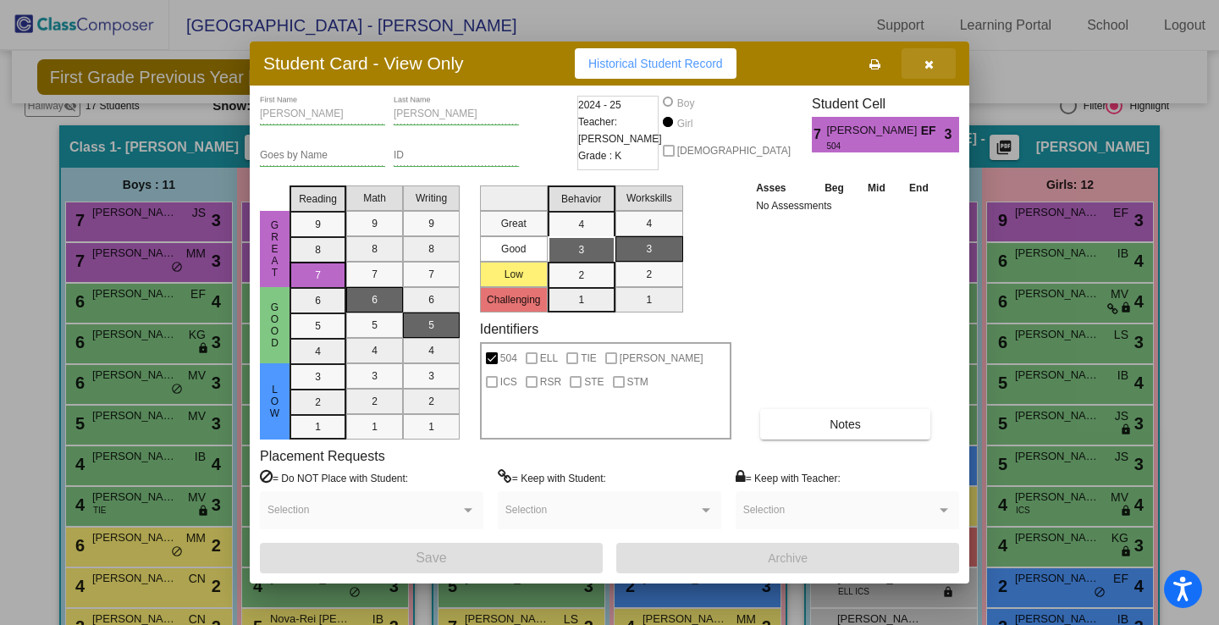
click at [927, 67] on icon "button" at bounding box center [928, 64] width 9 height 12
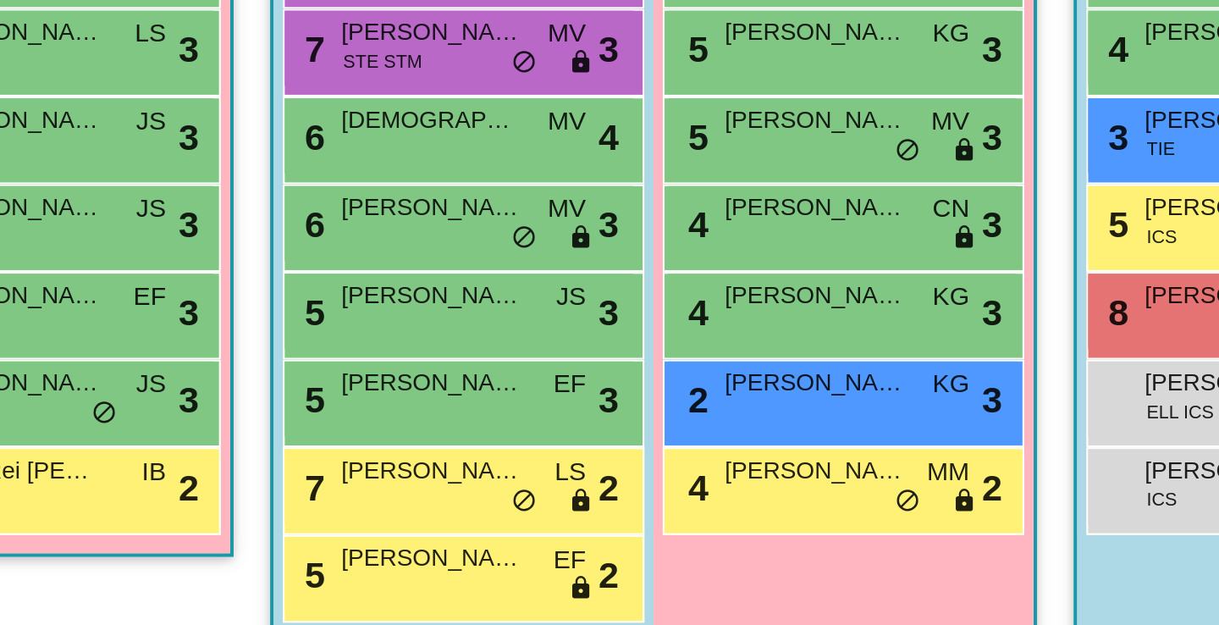
scroll to position [653, 0]
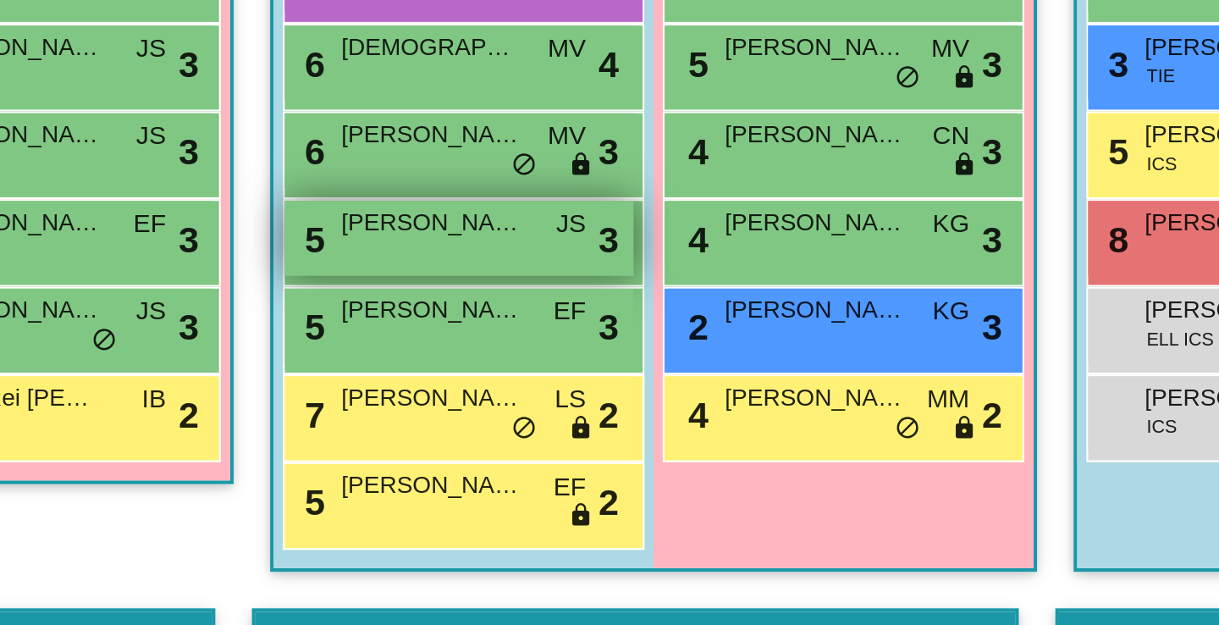
click at [510, 281] on div "5 [PERSON_NAME] JS lock do_not_disturb_alt 3" at bounding box center [519, 273] width 162 height 35
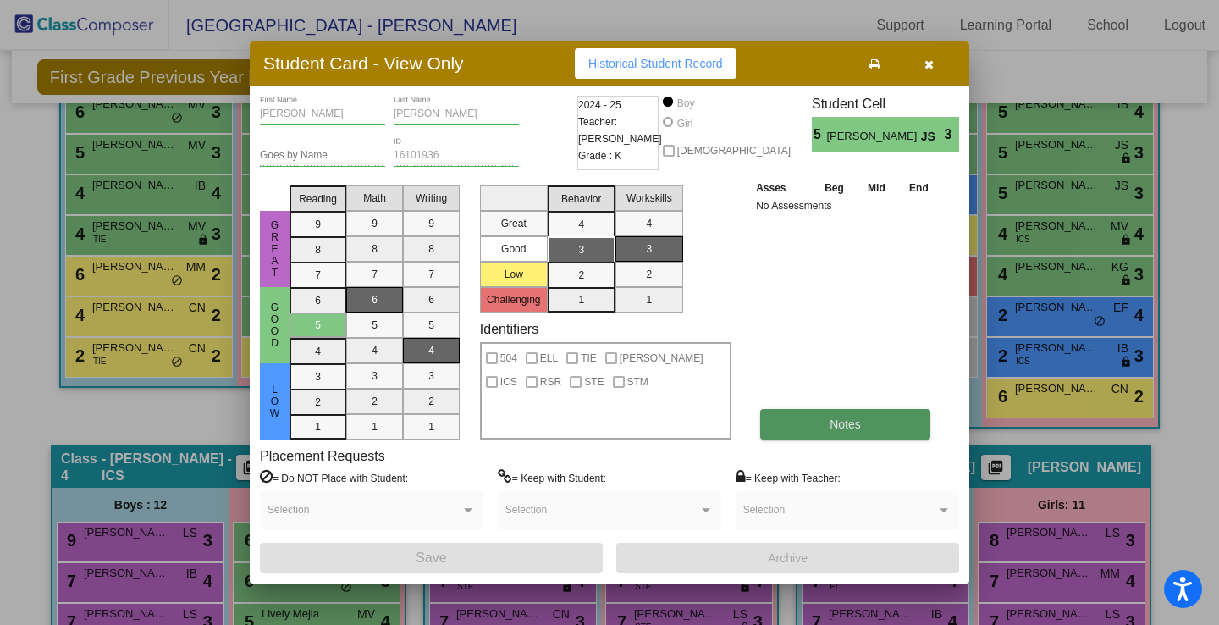
click at [831, 421] on span "Notes" at bounding box center [844, 424] width 31 height 14
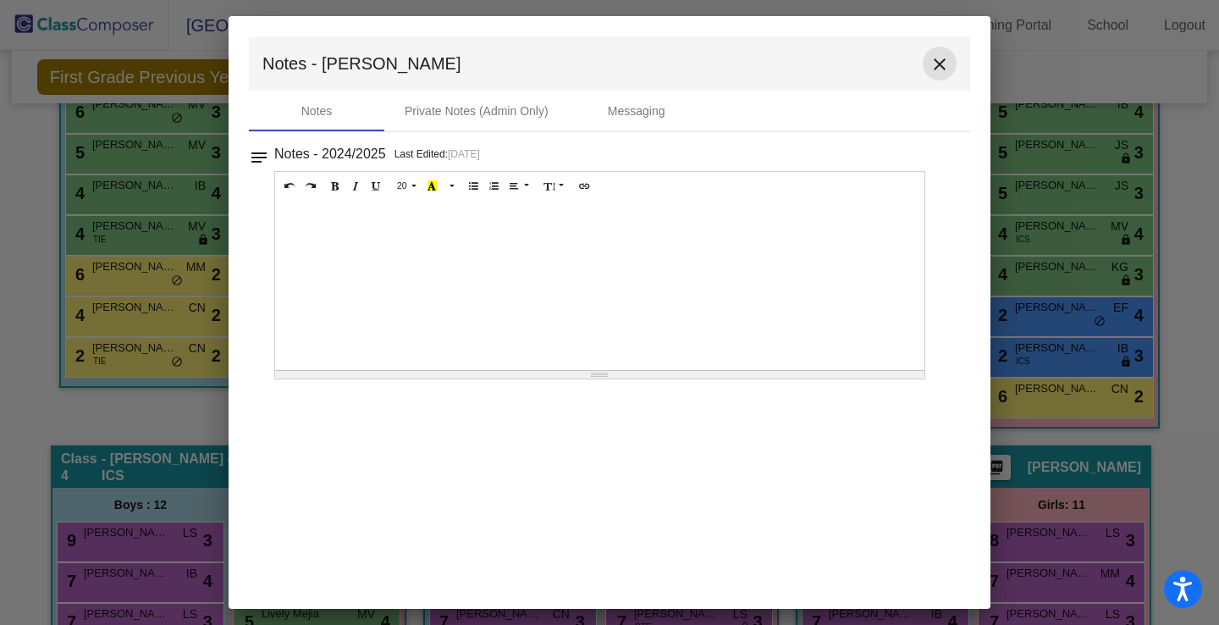
click at [937, 57] on mat-icon "close" at bounding box center [939, 64] width 20 height 20
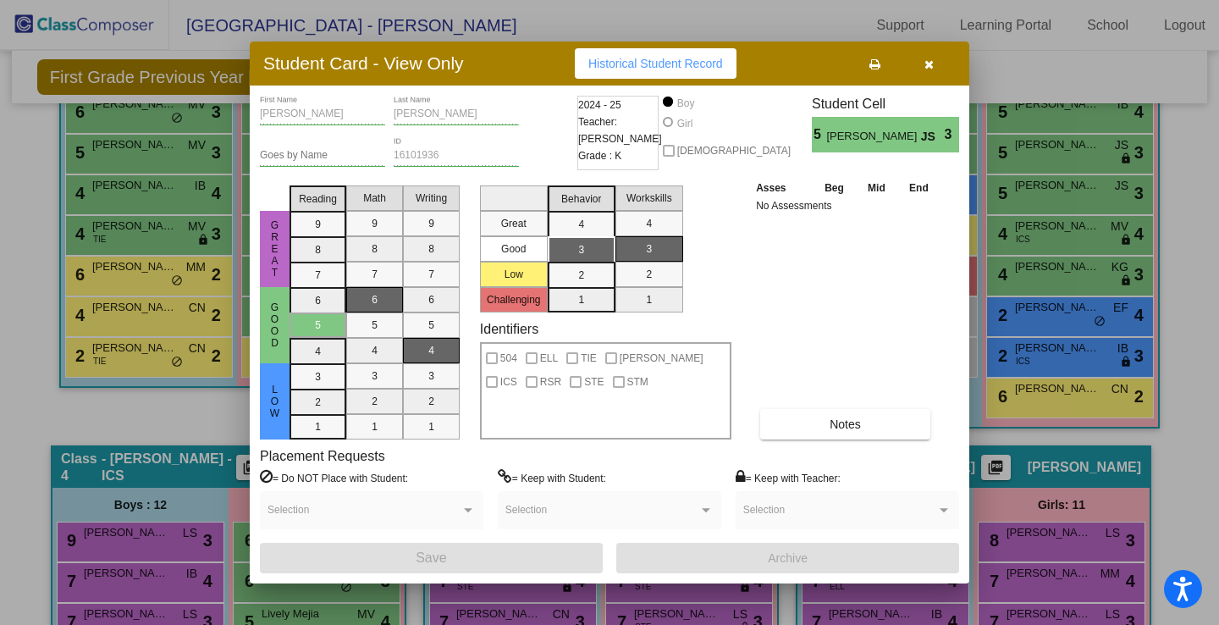
click at [927, 59] on icon "button" at bounding box center [928, 64] width 9 height 12
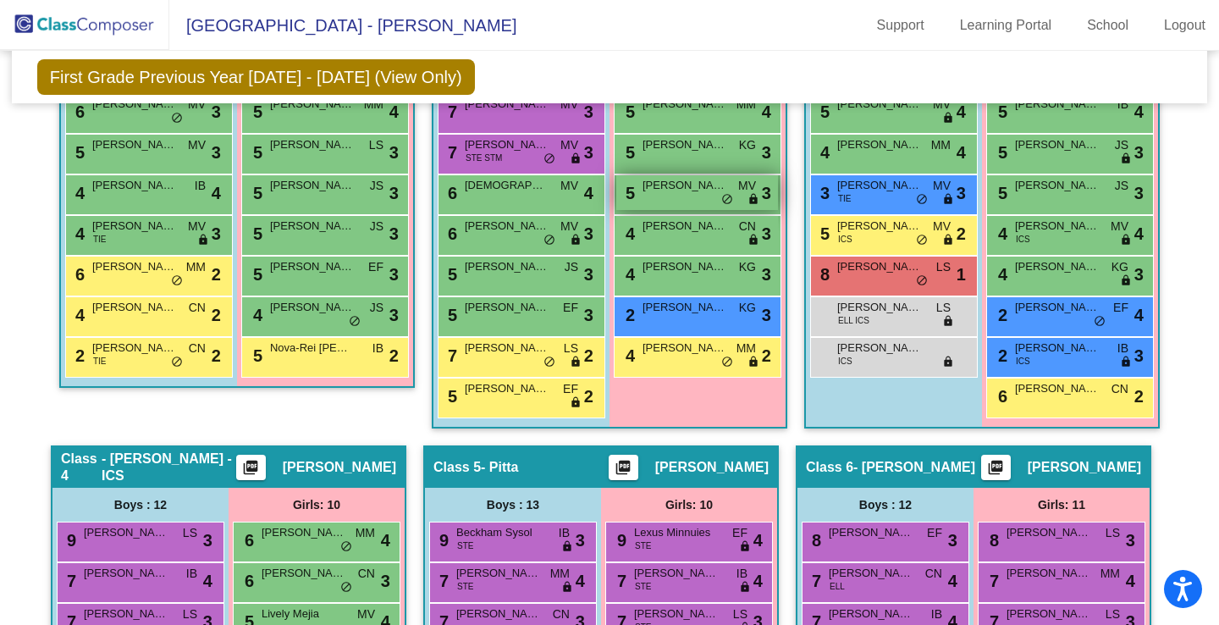
click at [703, 195] on div "5 [PERSON_NAME] [PERSON_NAME] lock do_not_disturb_alt 3" at bounding box center [697, 192] width 162 height 35
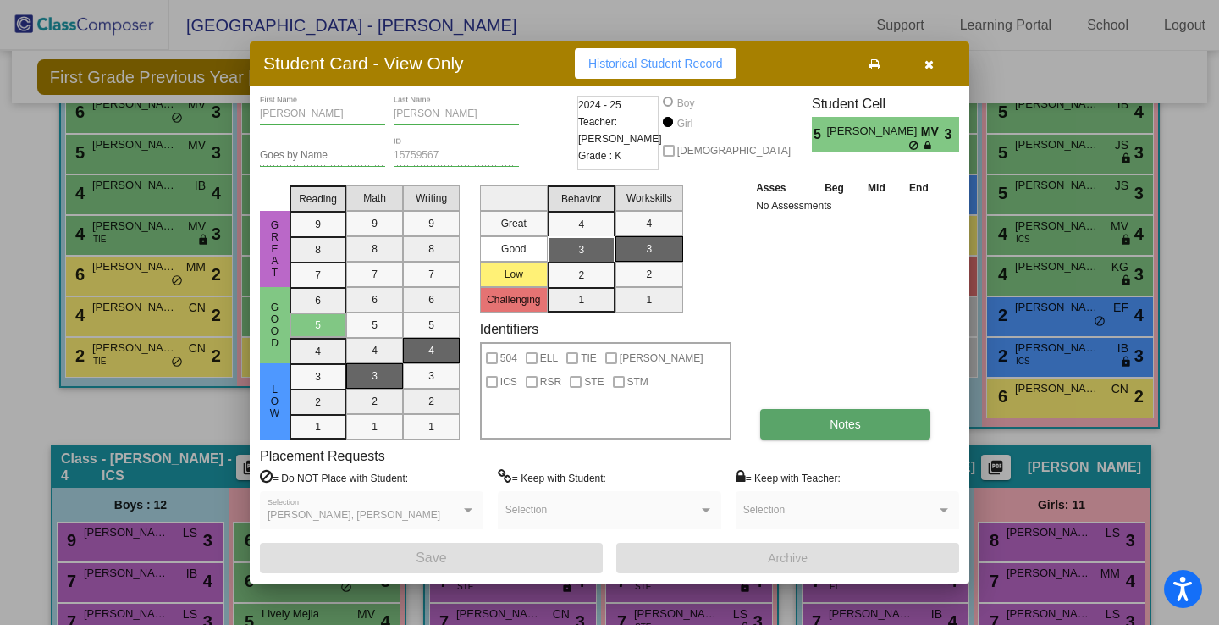
click at [829, 414] on button "Notes" at bounding box center [845, 424] width 170 height 30
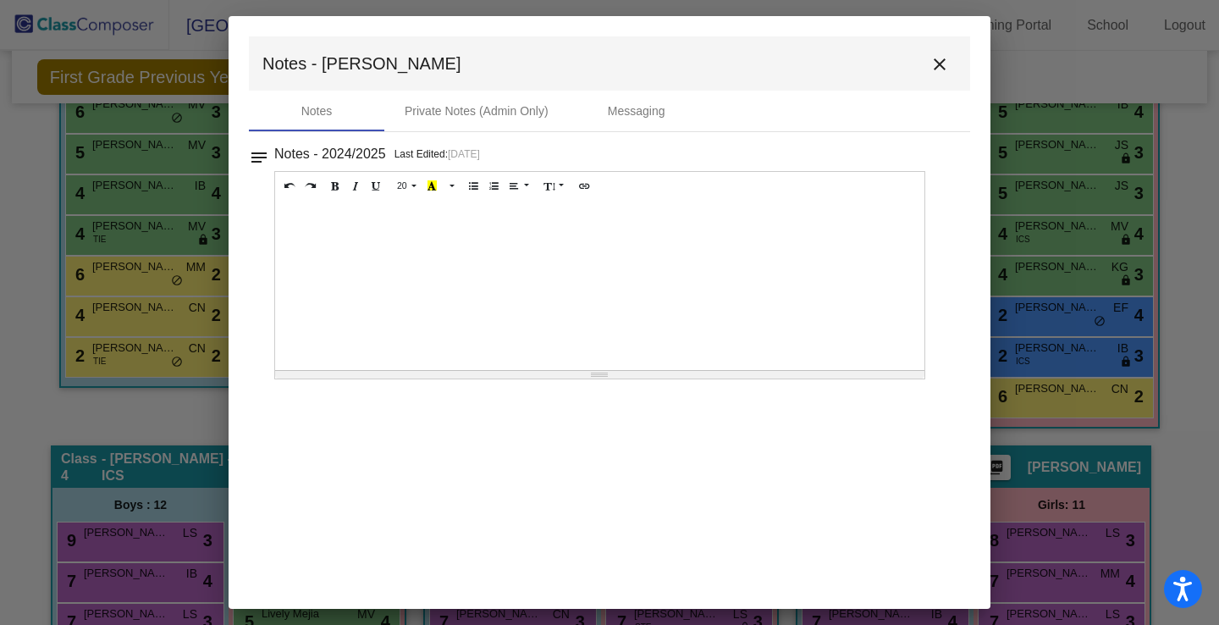
click at [715, 306] on div at bounding box center [599, 285] width 649 height 169
click at [943, 62] on mat-icon "close" at bounding box center [939, 64] width 20 height 20
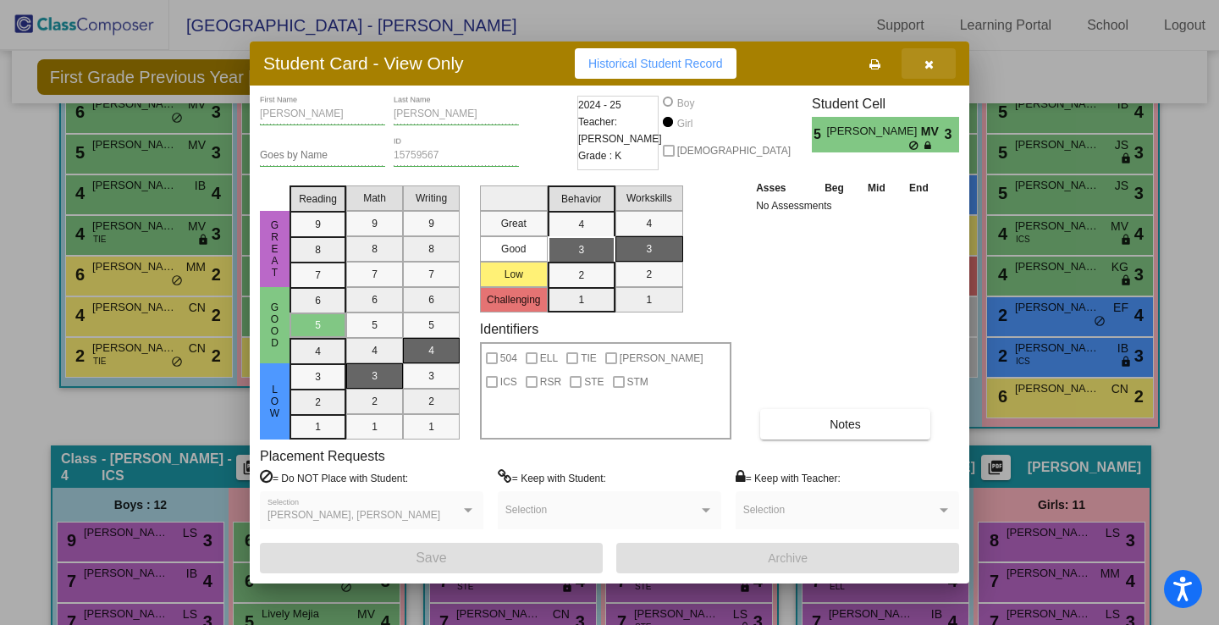
click at [927, 68] on icon "button" at bounding box center [928, 64] width 9 height 12
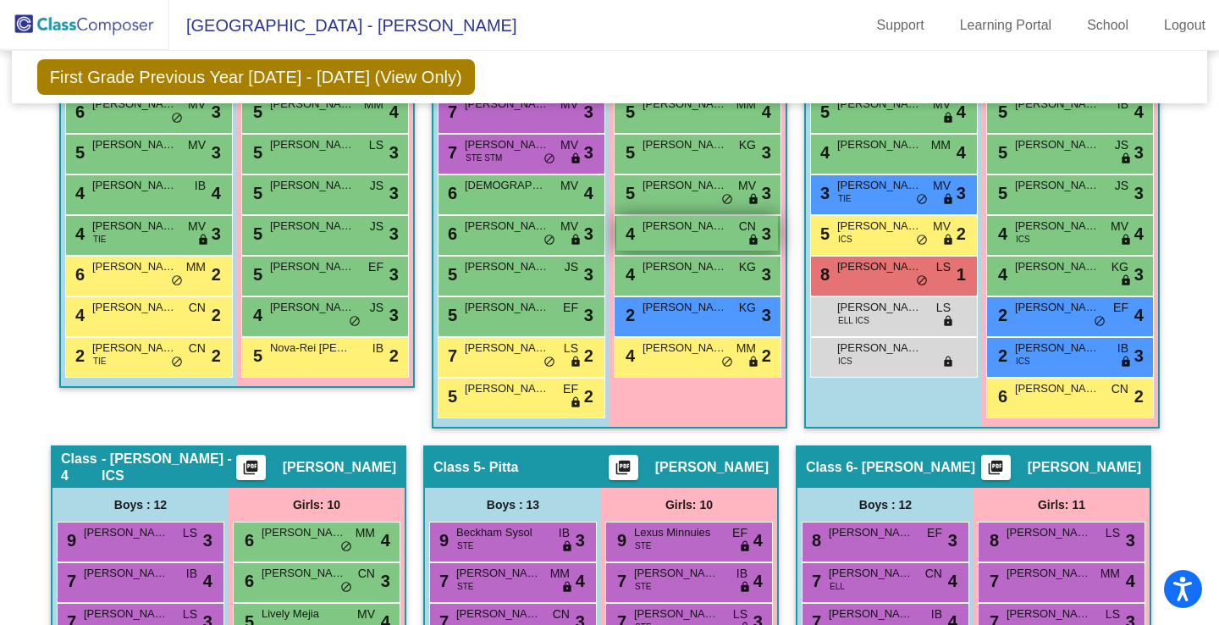
click at [674, 238] on div "4 [PERSON_NAME] CN lock do_not_disturb_alt 3" at bounding box center [697, 233] width 162 height 35
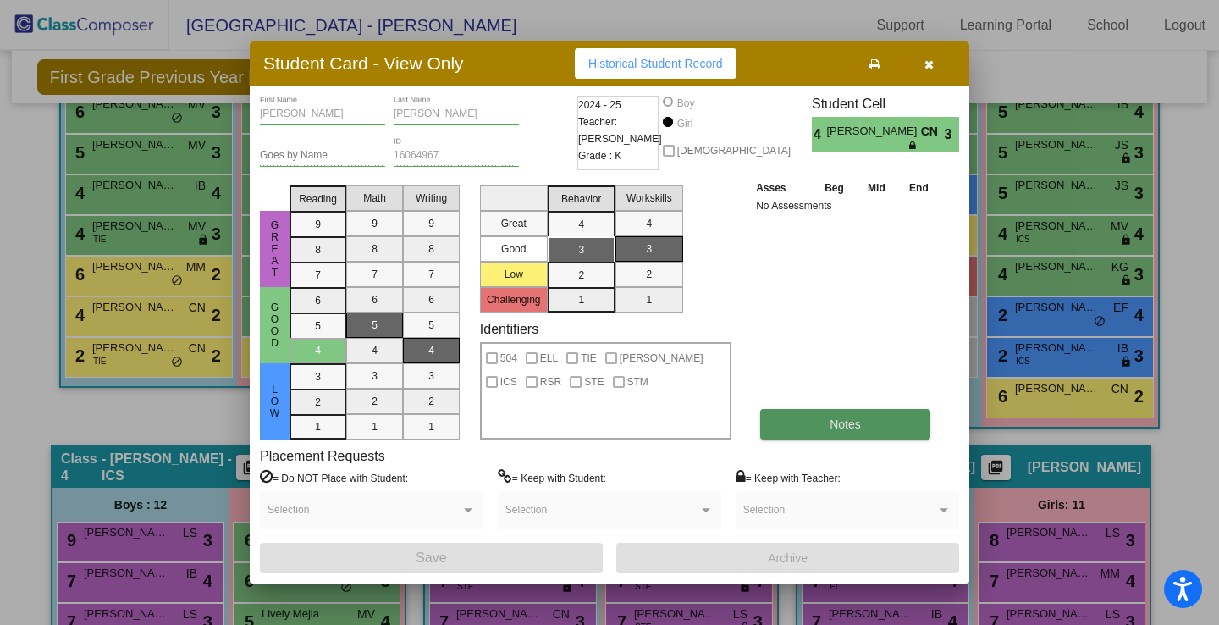
click at [846, 428] on span "Notes" at bounding box center [844, 424] width 31 height 14
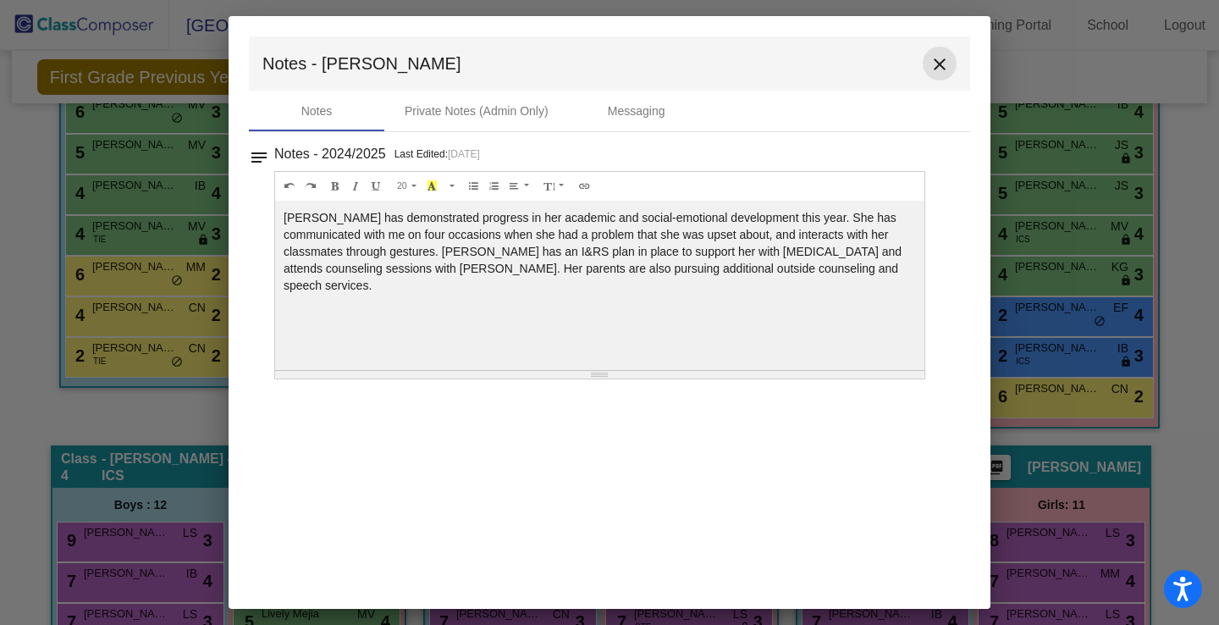
click at [946, 62] on mat-icon "close" at bounding box center [939, 64] width 20 height 20
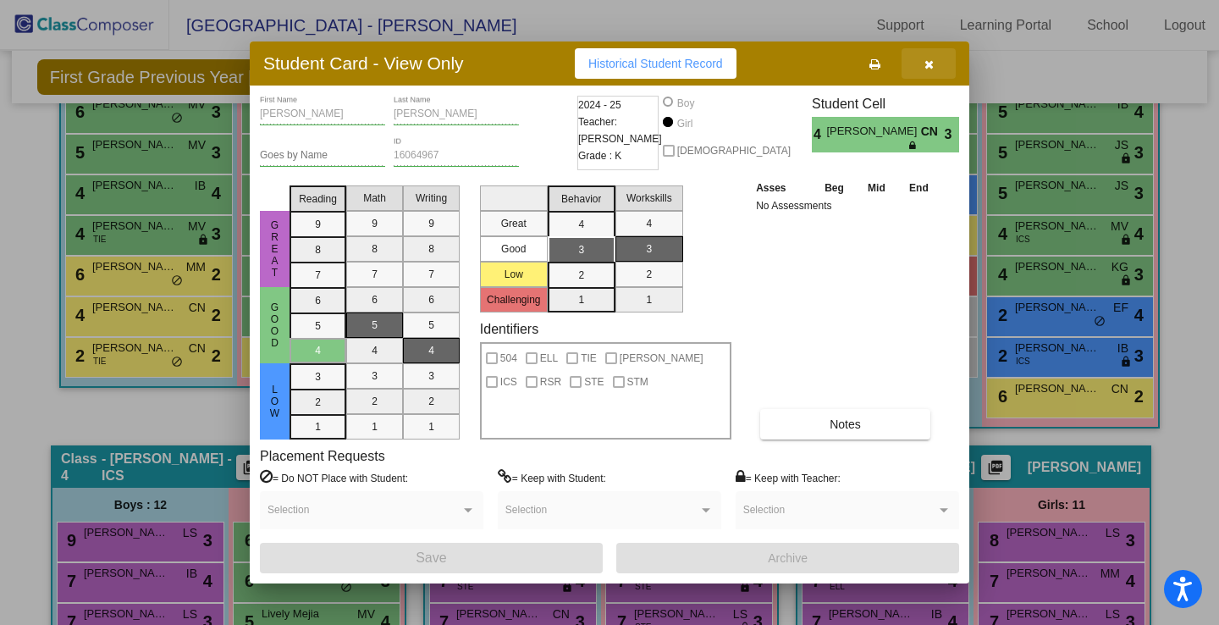
click at [924, 67] on icon "button" at bounding box center [928, 64] width 9 height 12
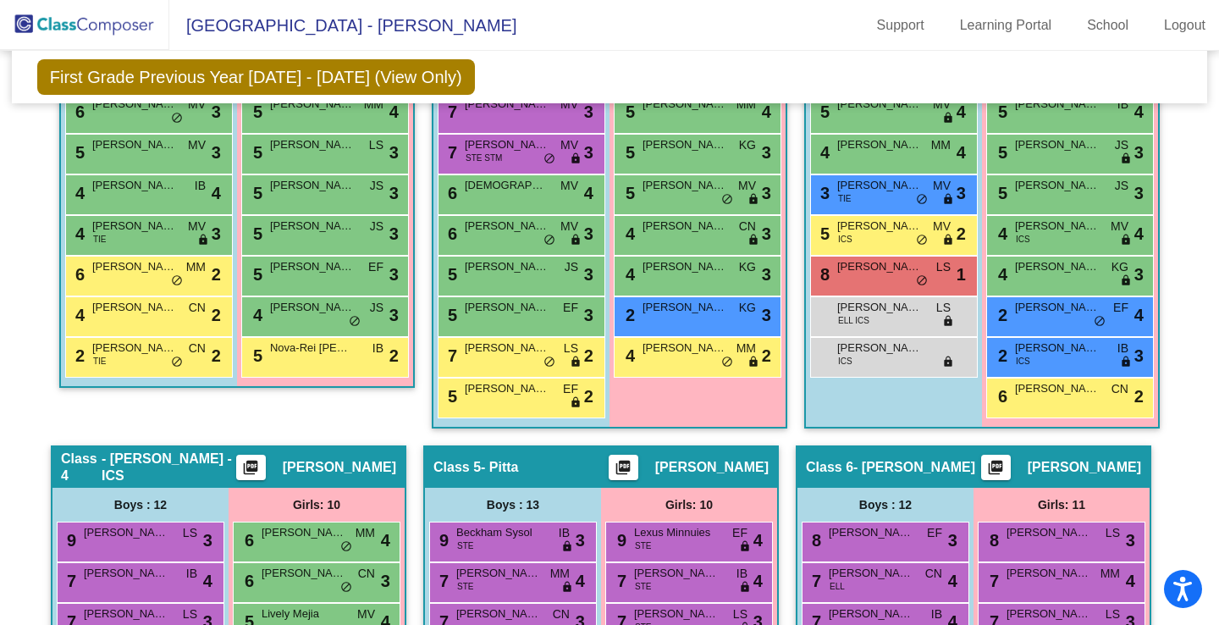
click at [714, 74] on div "First Grade Previous Year [DATE] - [DATE] (View Only) Add, Move, or Retain Stud…" at bounding box center [609, 77] width 1195 height 52
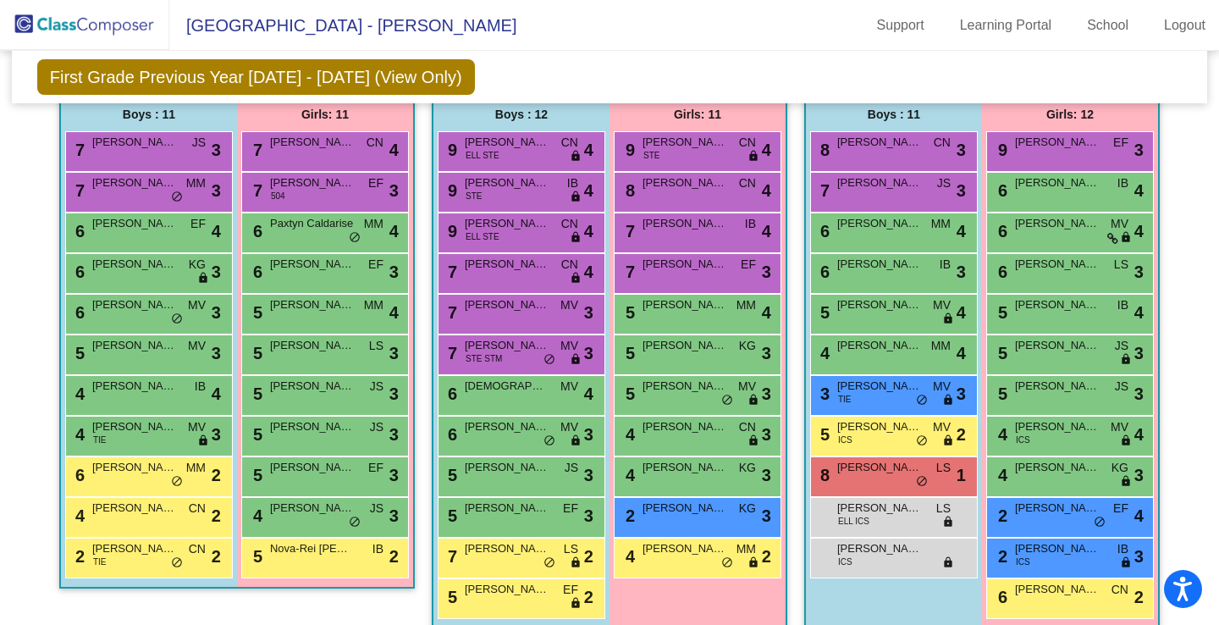
scroll to position [449, 0]
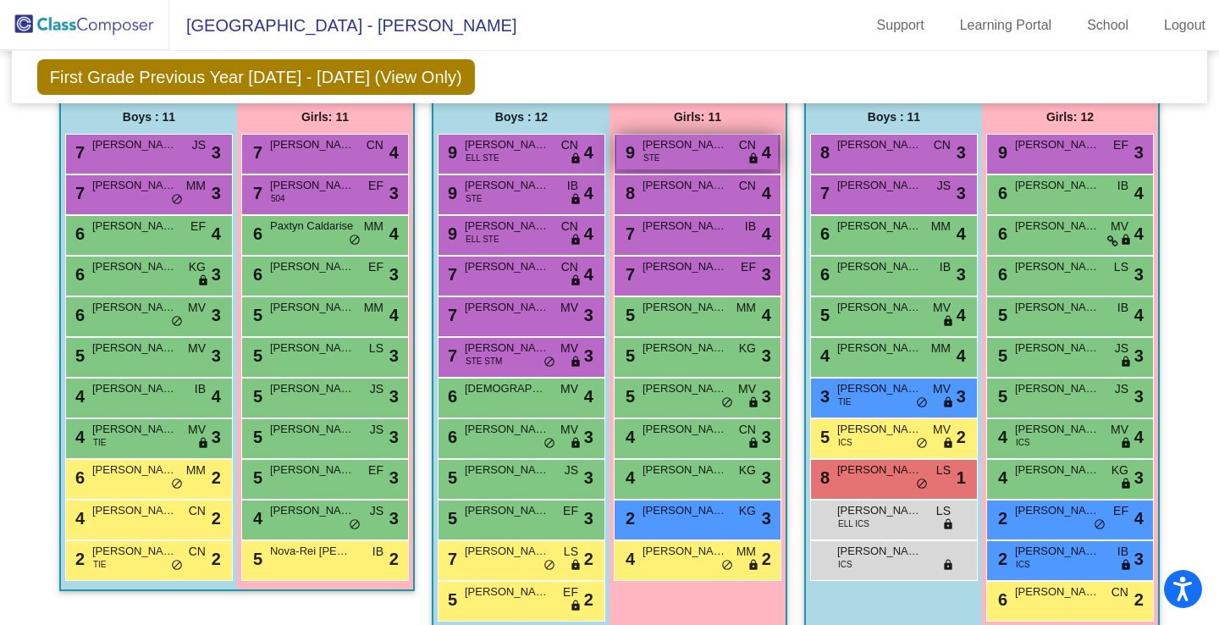
click at [694, 156] on div "9 [PERSON_NAME] STE CN lock do_not_disturb_alt 4" at bounding box center [697, 152] width 162 height 35
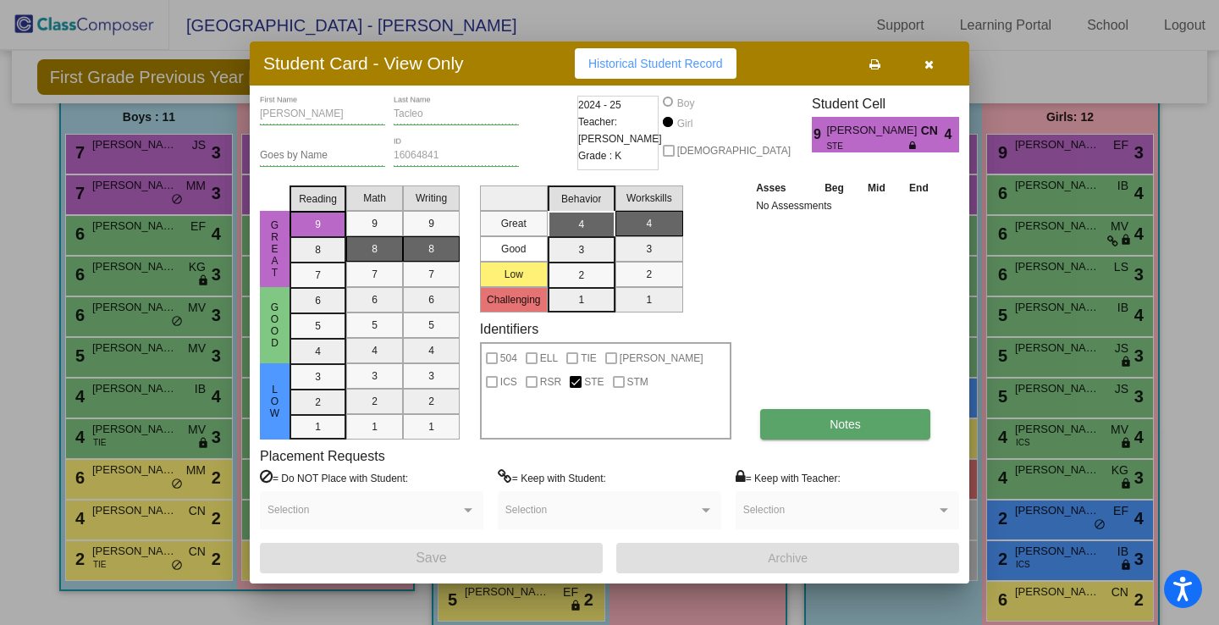
click at [884, 431] on button "Notes" at bounding box center [845, 424] width 170 height 30
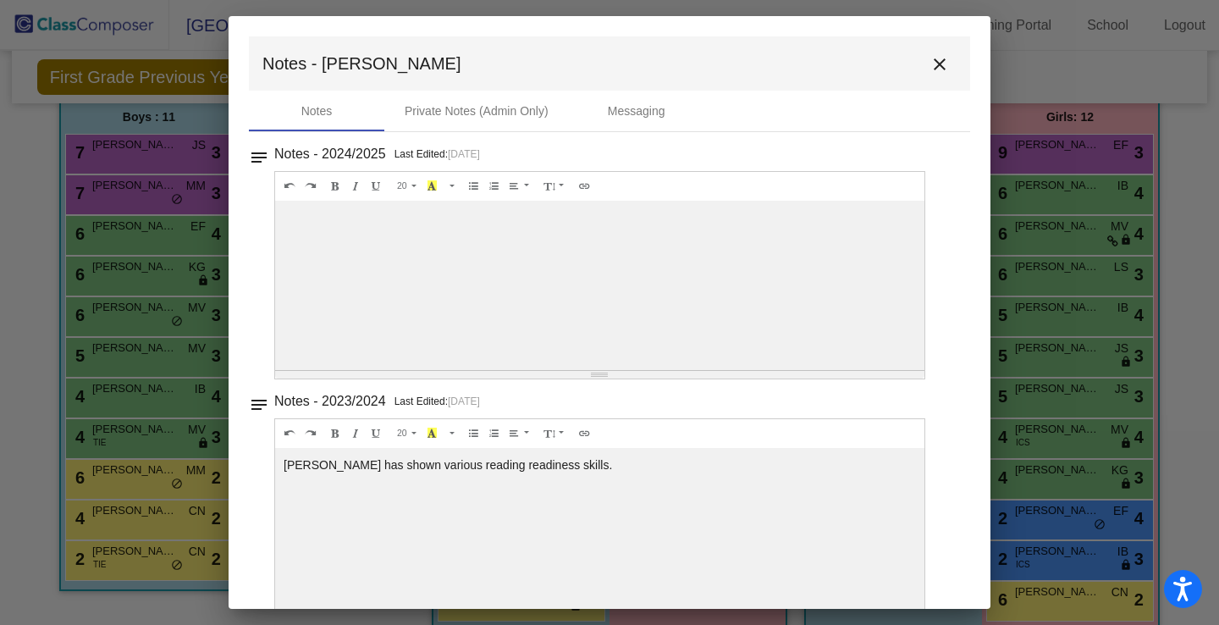
click at [861, 295] on div at bounding box center [599, 285] width 649 height 169
click at [932, 72] on mat-icon "close" at bounding box center [939, 64] width 20 height 20
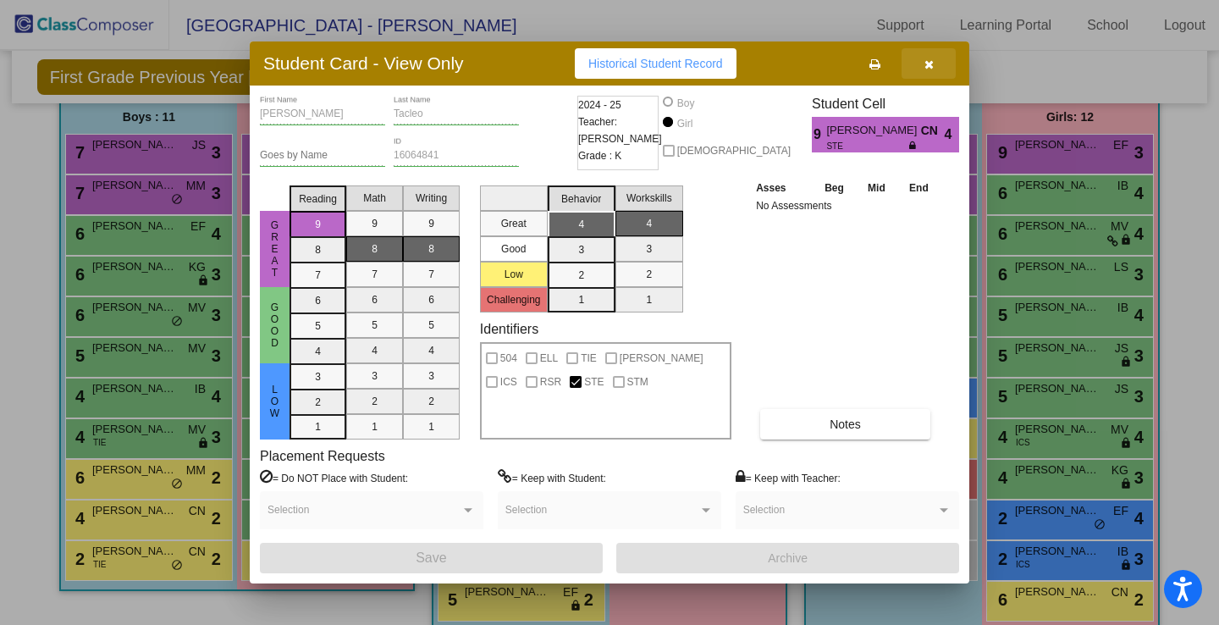
click at [925, 73] on button "button" at bounding box center [928, 63] width 54 height 30
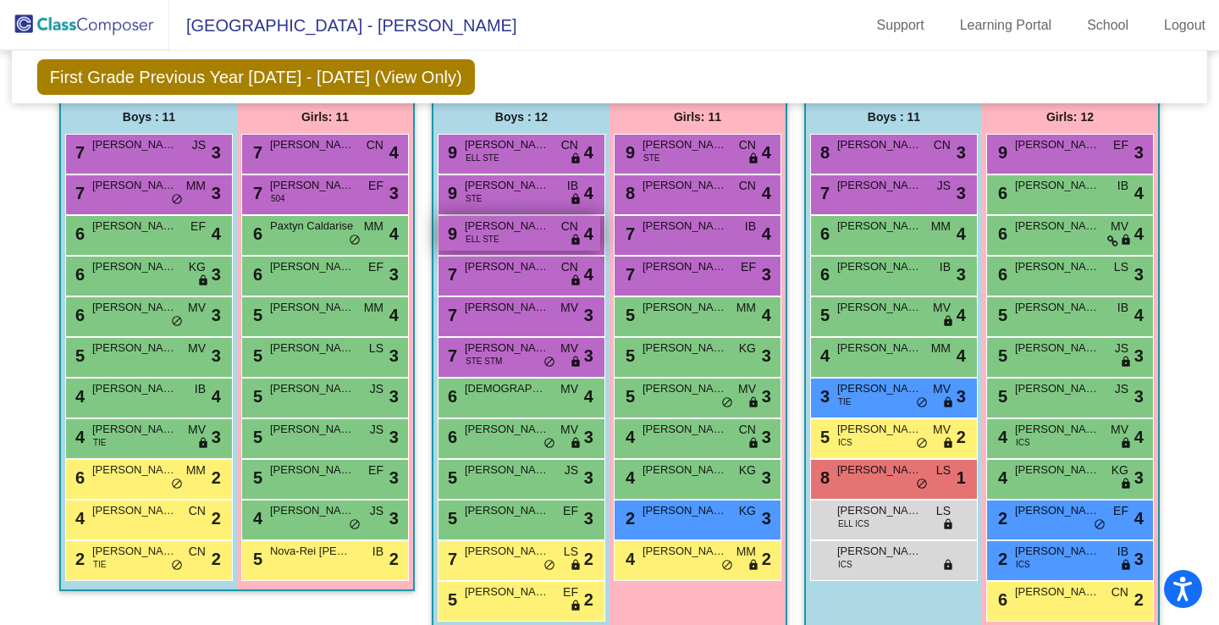
click at [537, 234] on span "[PERSON_NAME]" at bounding box center [507, 226] width 85 height 17
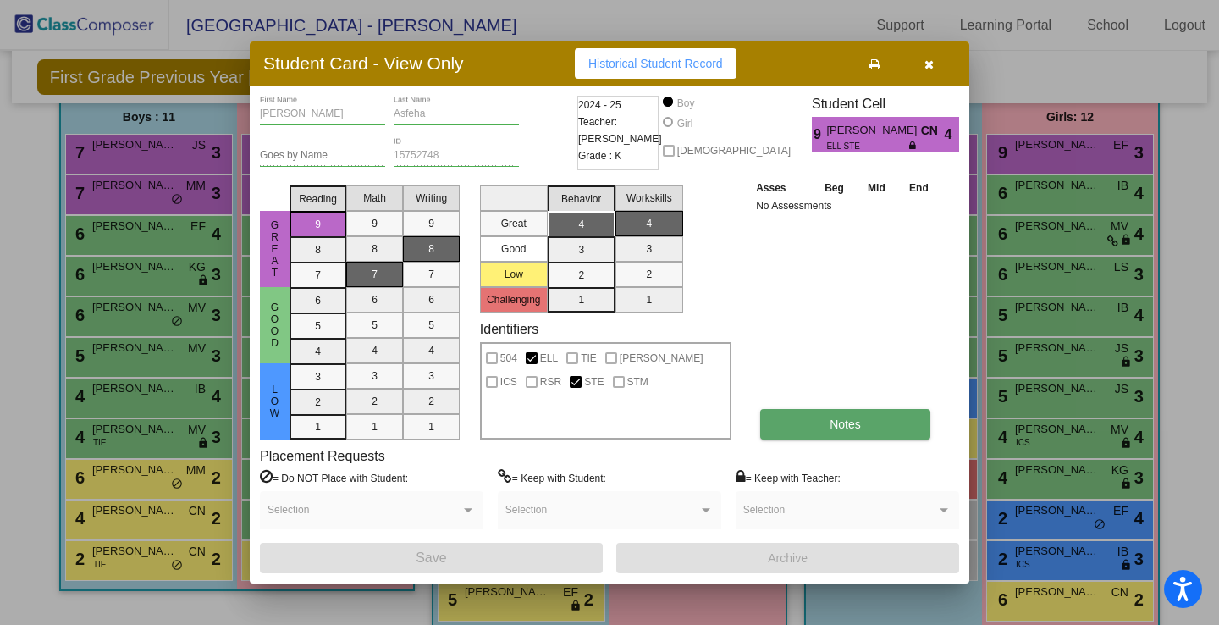
click at [821, 427] on button "Notes" at bounding box center [845, 424] width 170 height 30
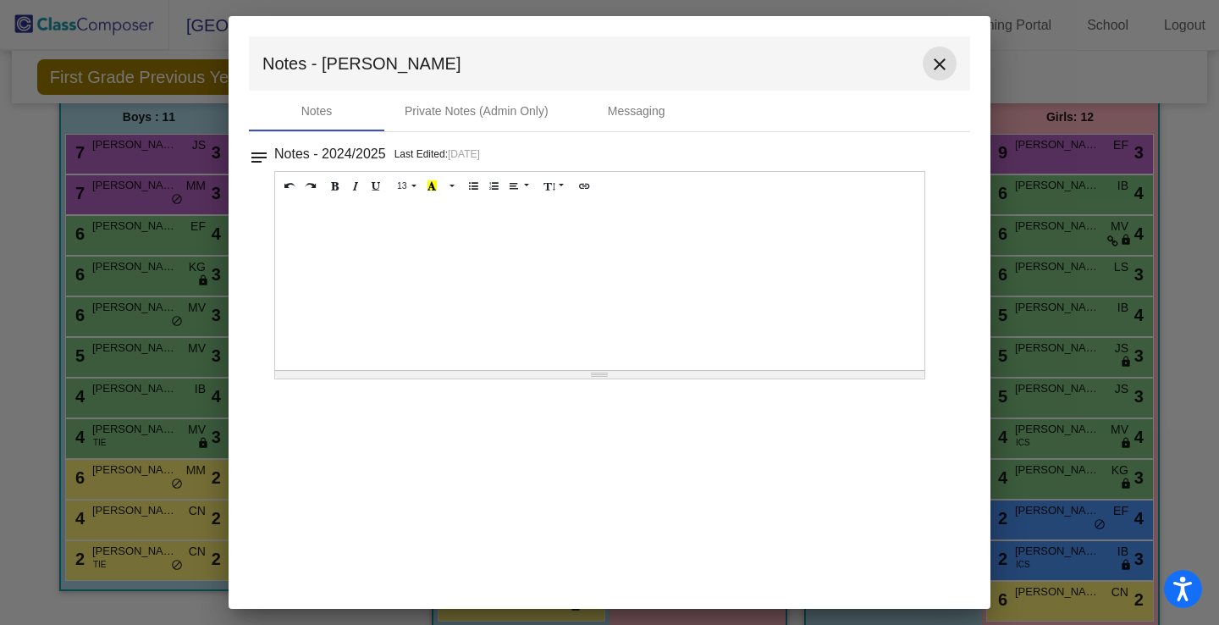
click at [942, 68] on mat-icon "close" at bounding box center [939, 64] width 20 height 20
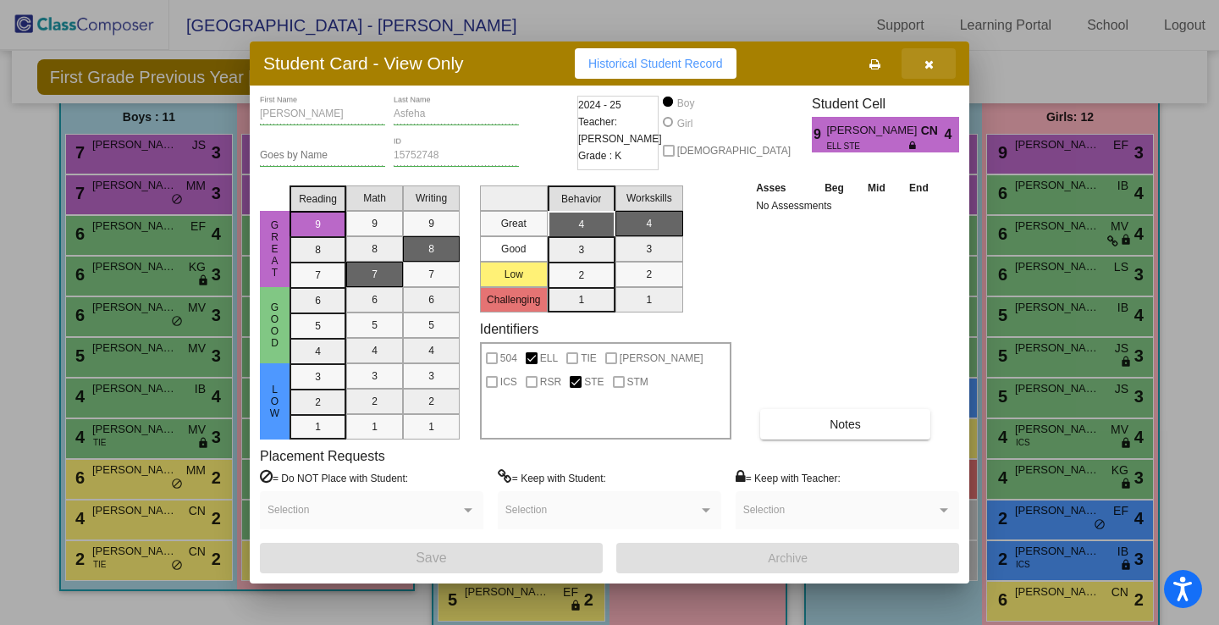
click at [928, 61] on icon "button" at bounding box center [928, 64] width 9 height 12
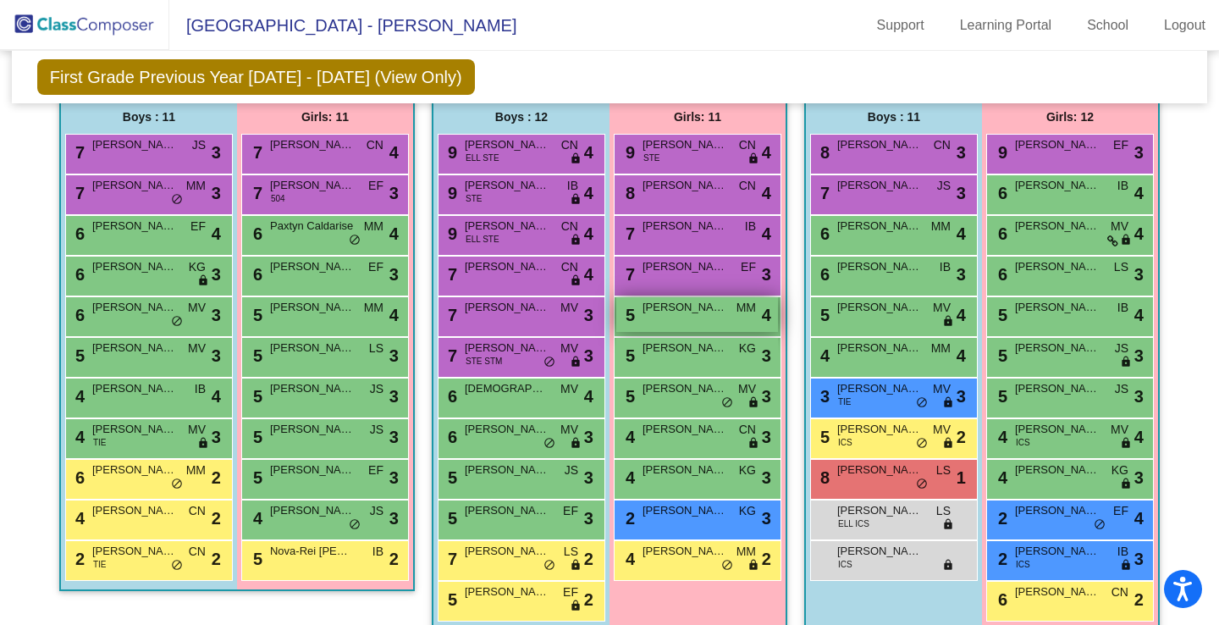
click at [726, 326] on div "5 [PERSON_NAME] MM lock do_not_disturb_alt 4" at bounding box center [697, 314] width 162 height 35
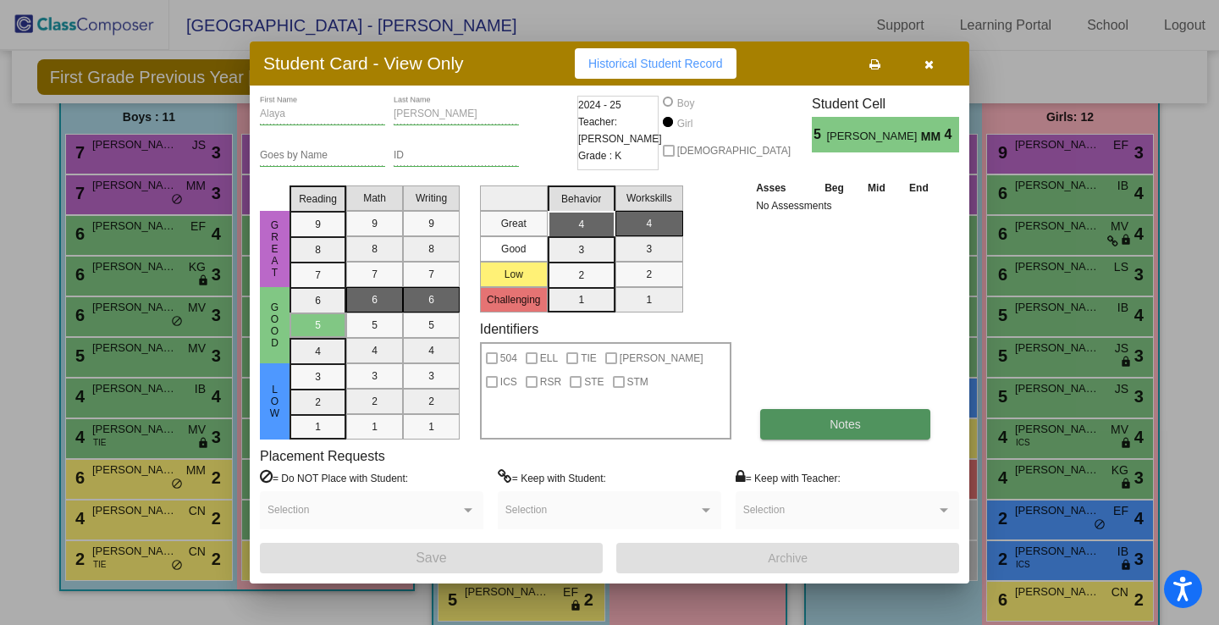
click at [835, 435] on button "Notes" at bounding box center [845, 424] width 170 height 30
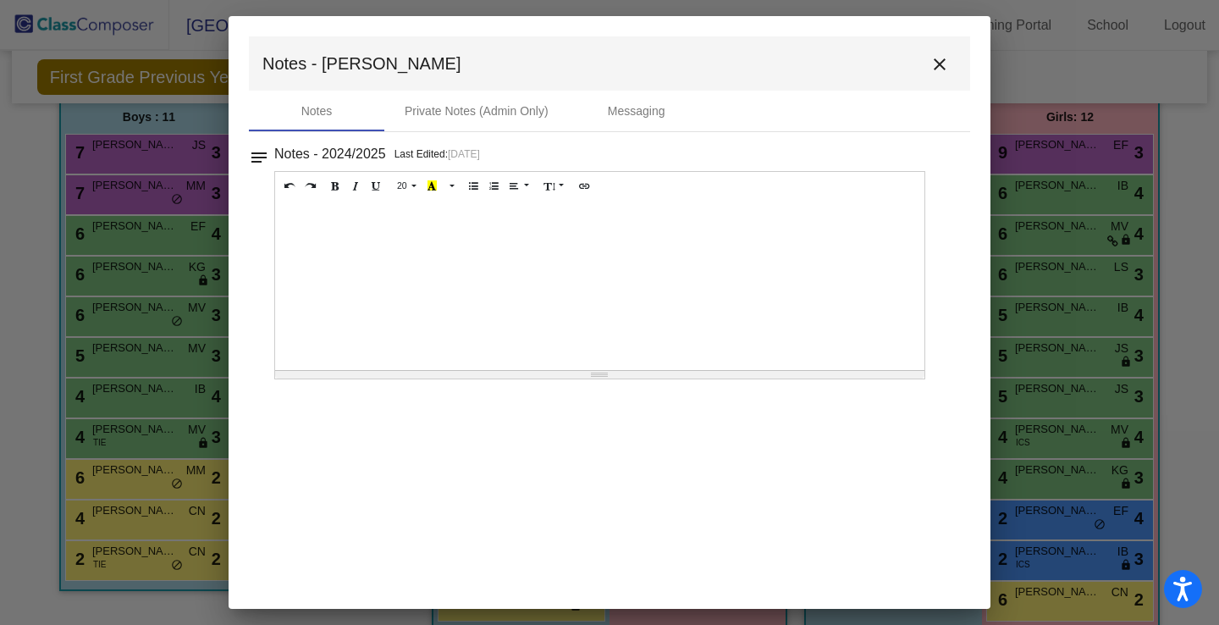
click at [936, 61] on mat-icon "close" at bounding box center [939, 64] width 20 height 20
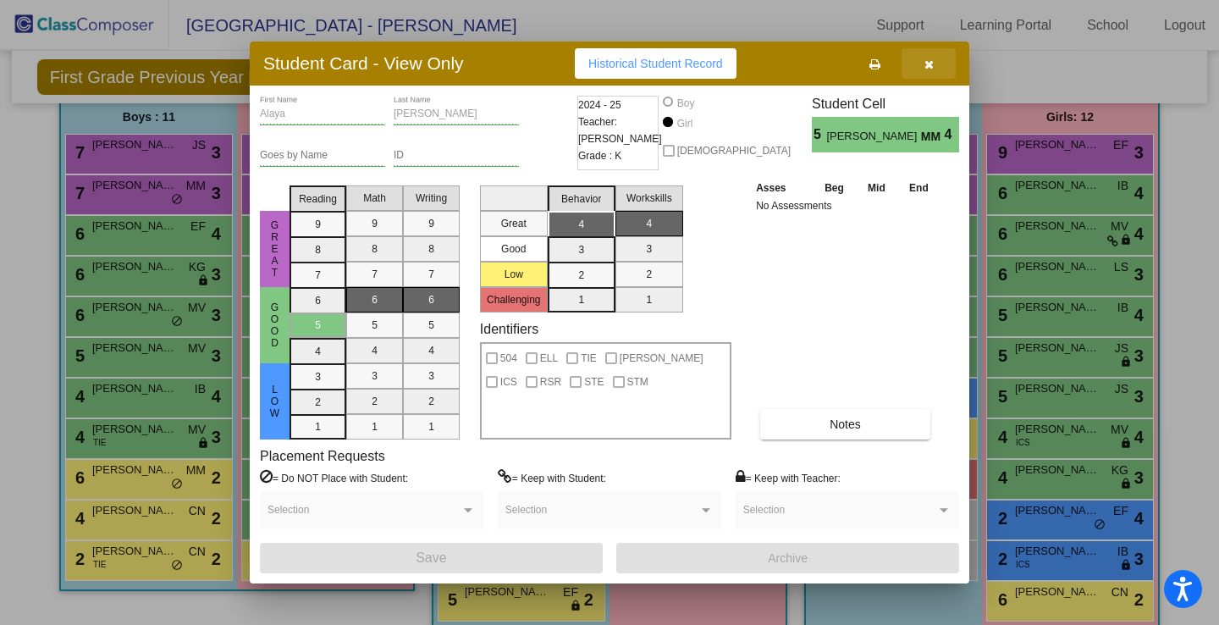
click at [925, 69] on icon "button" at bounding box center [928, 64] width 9 height 12
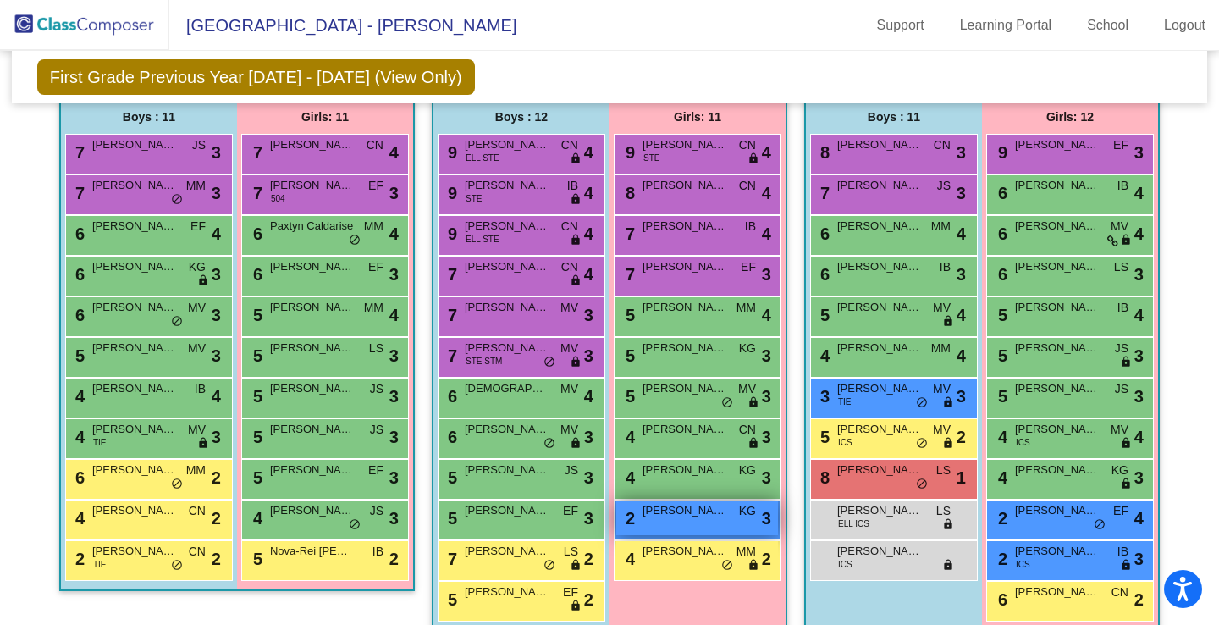
click at [702, 515] on span "[PERSON_NAME]" at bounding box center [684, 510] width 85 height 17
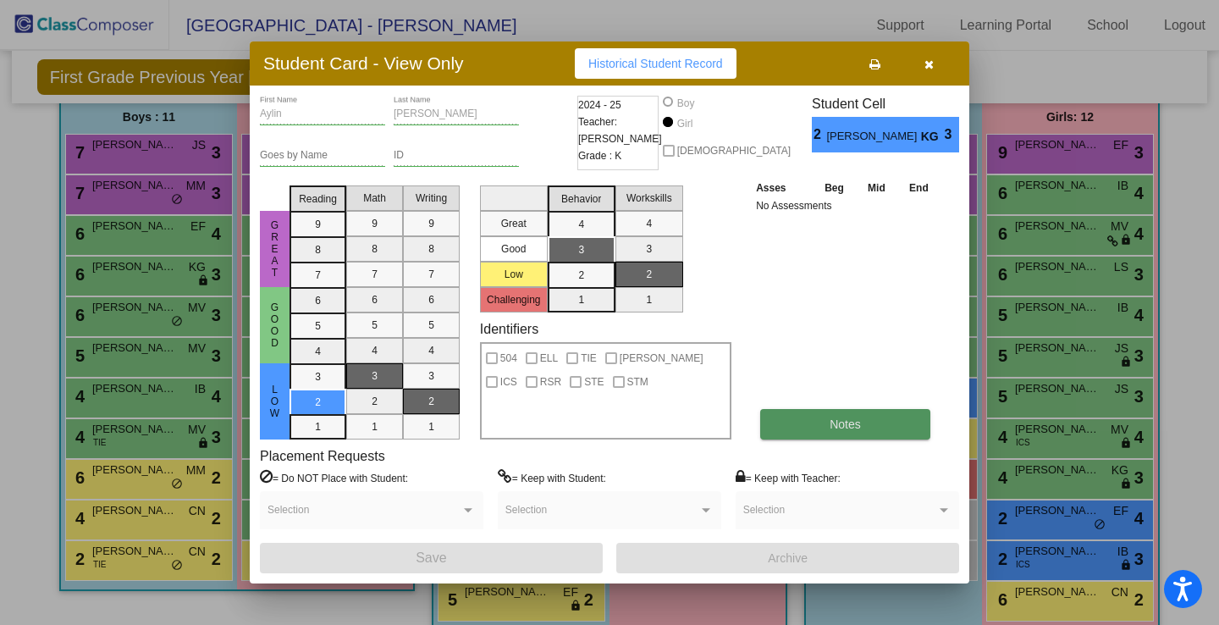
click at [859, 429] on span "Notes" at bounding box center [844, 424] width 31 height 14
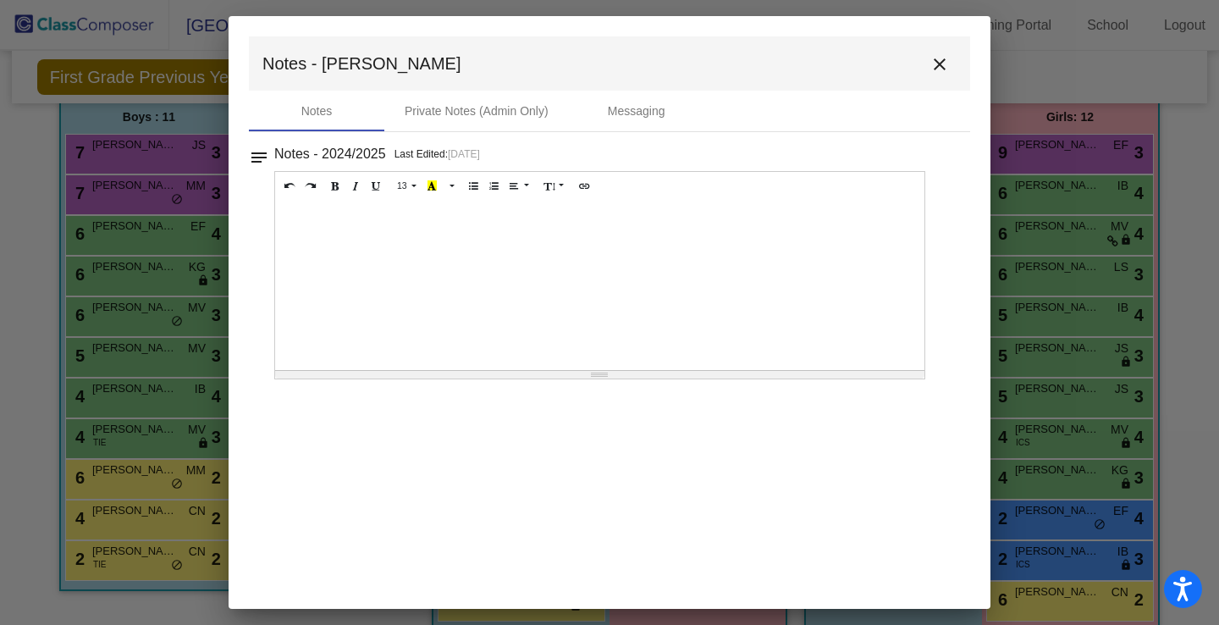
click at [802, 197] on div "13 8 9 10 11 12 14 18 24 36 Background Color Transparent Select #ffff00 Text Co…" at bounding box center [599, 186] width 649 height 29
click at [938, 69] on mat-icon "close" at bounding box center [939, 64] width 20 height 20
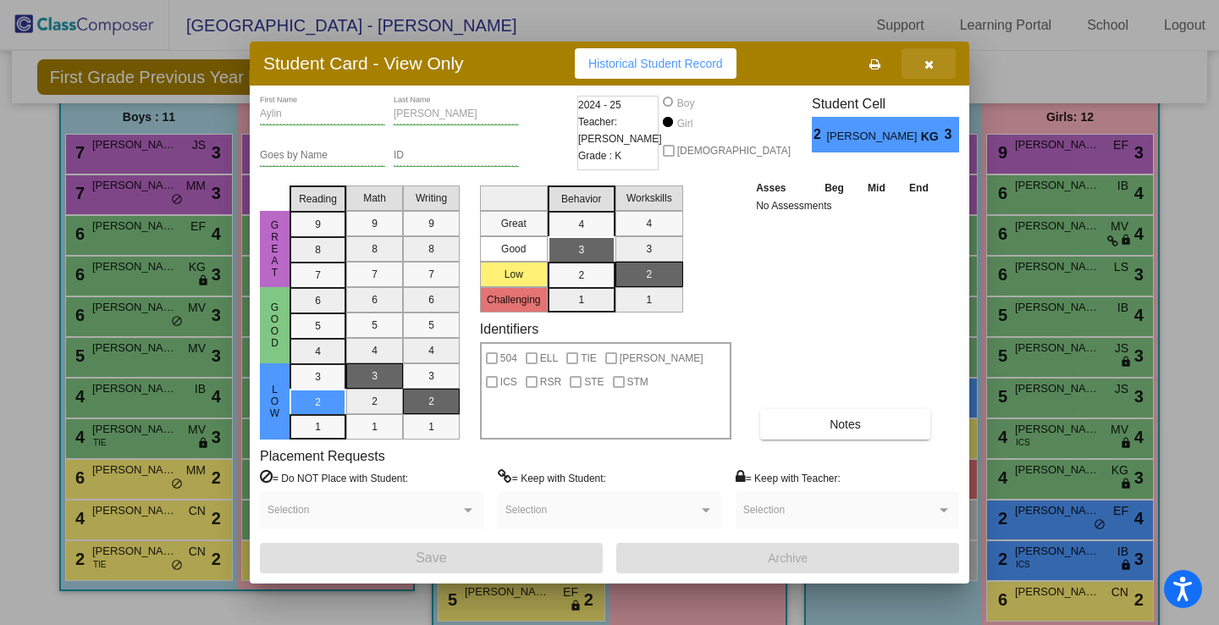
click at [926, 69] on icon "button" at bounding box center [928, 64] width 9 height 12
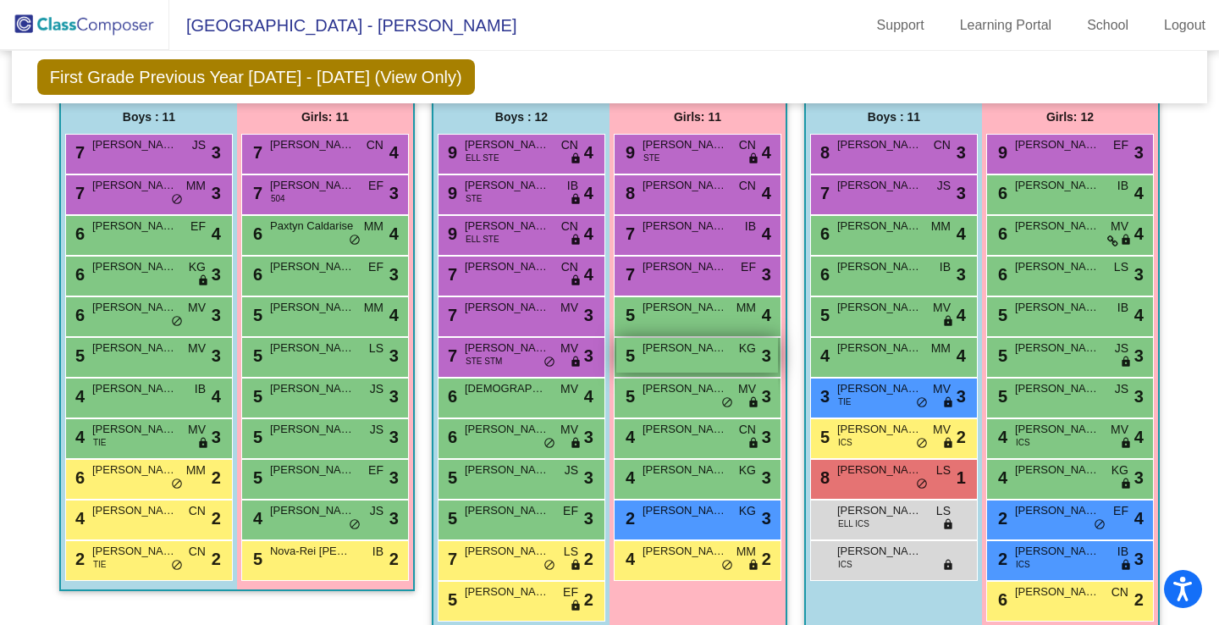
click at [692, 361] on div "5 [PERSON_NAME] KG lock do_not_disturb_alt 3" at bounding box center [697, 355] width 162 height 35
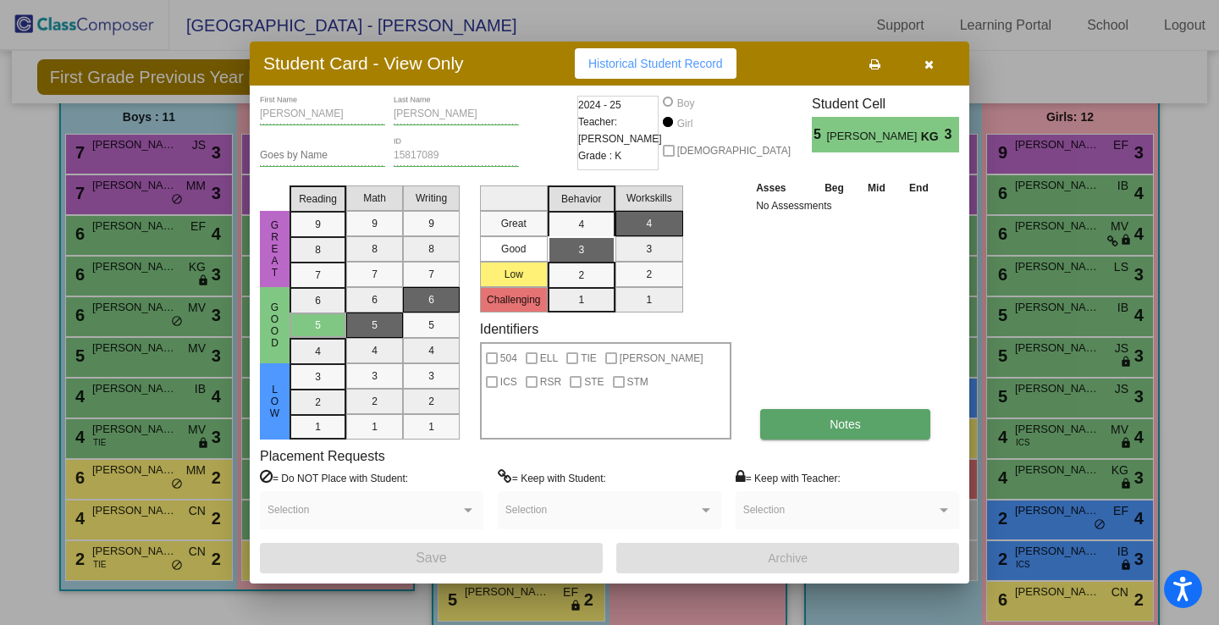
click at [869, 422] on button "Notes" at bounding box center [845, 424] width 170 height 30
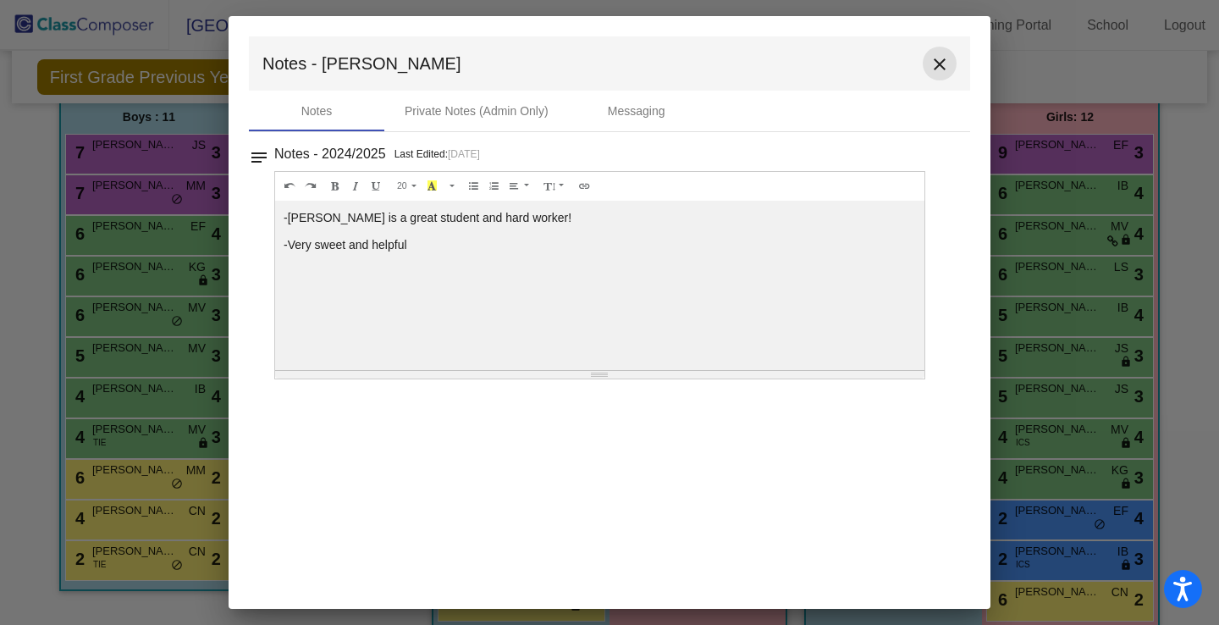
click at [938, 69] on mat-icon "close" at bounding box center [939, 64] width 20 height 20
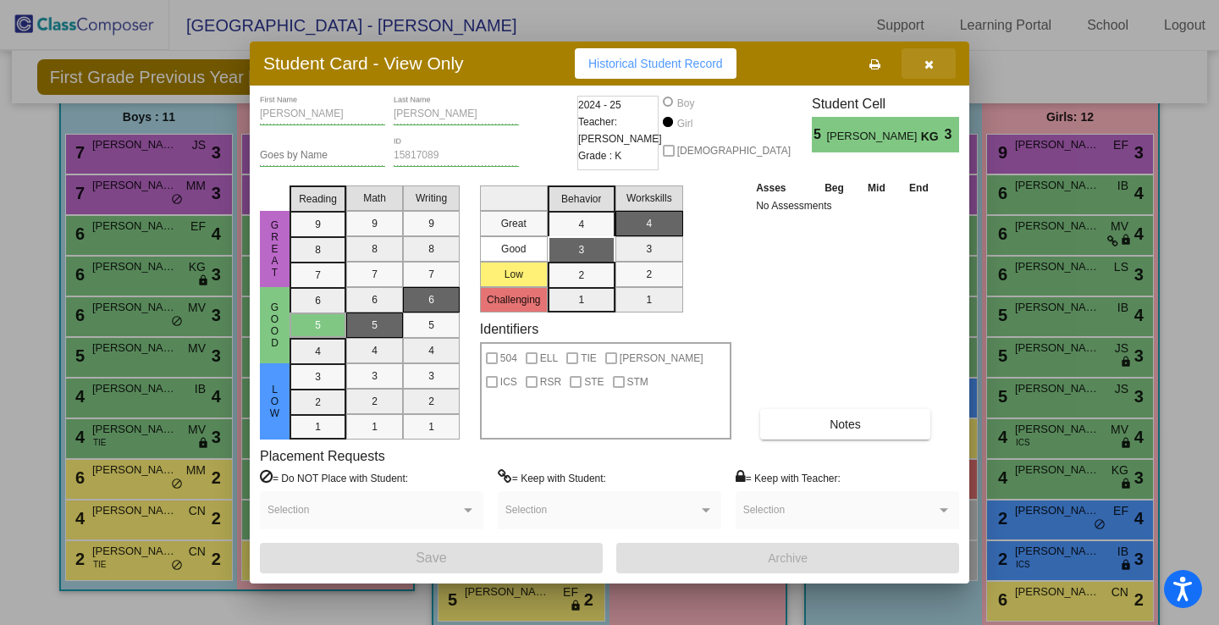
click at [931, 62] on icon "button" at bounding box center [928, 64] width 9 height 12
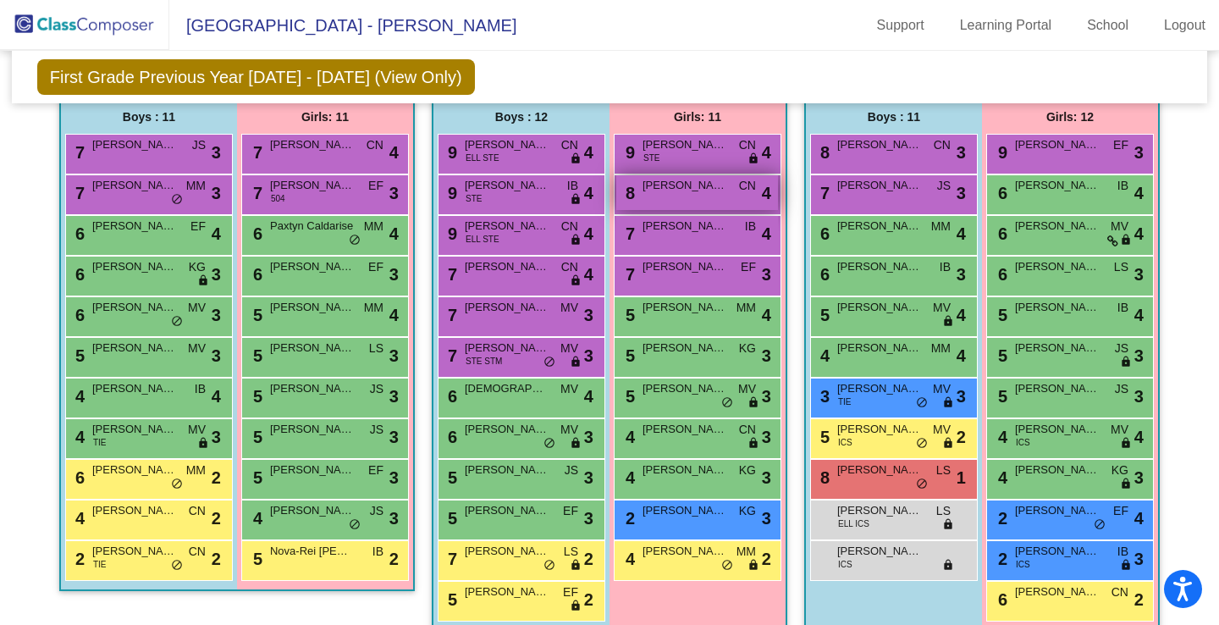
click at [695, 189] on span "[PERSON_NAME]" at bounding box center [684, 185] width 85 height 17
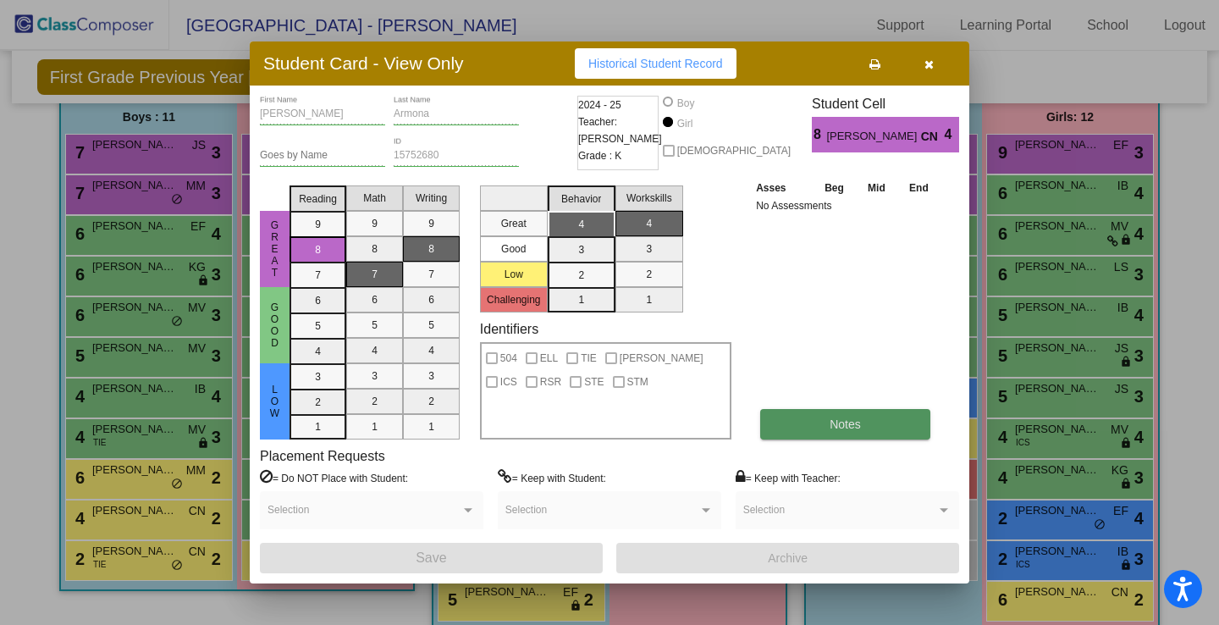
click at [875, 416] on button "Notes" at bounding box center [845, 424] width 170 height 30
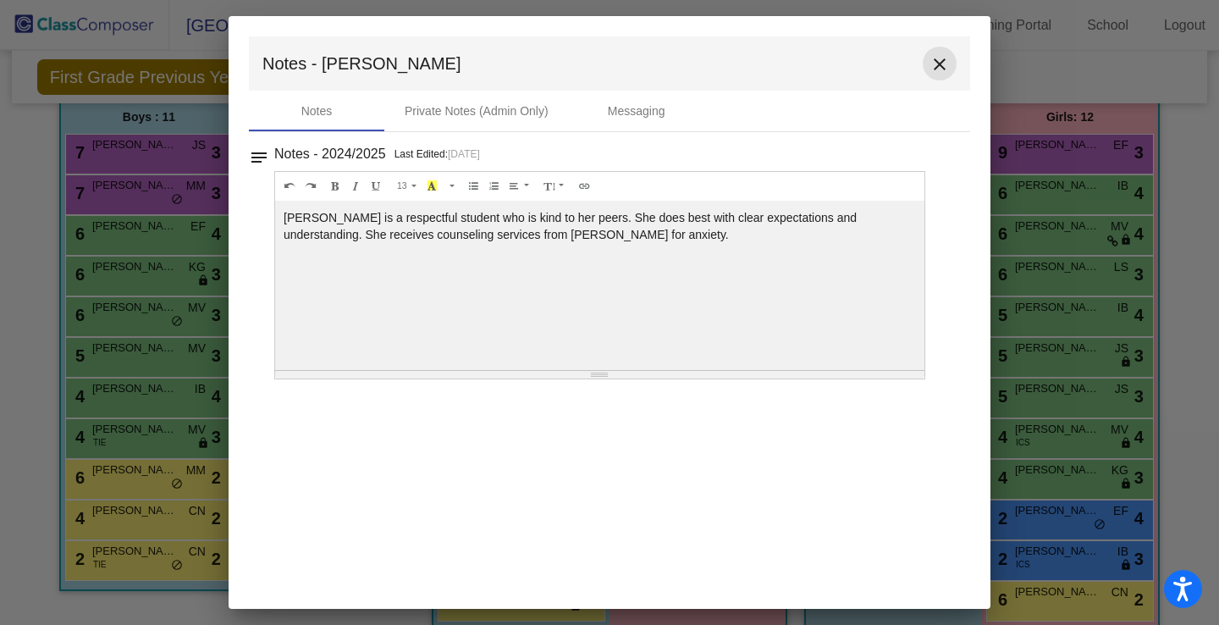
click at [950, 64] on button "close" at bounding box center [940, 64] width 34 height 34
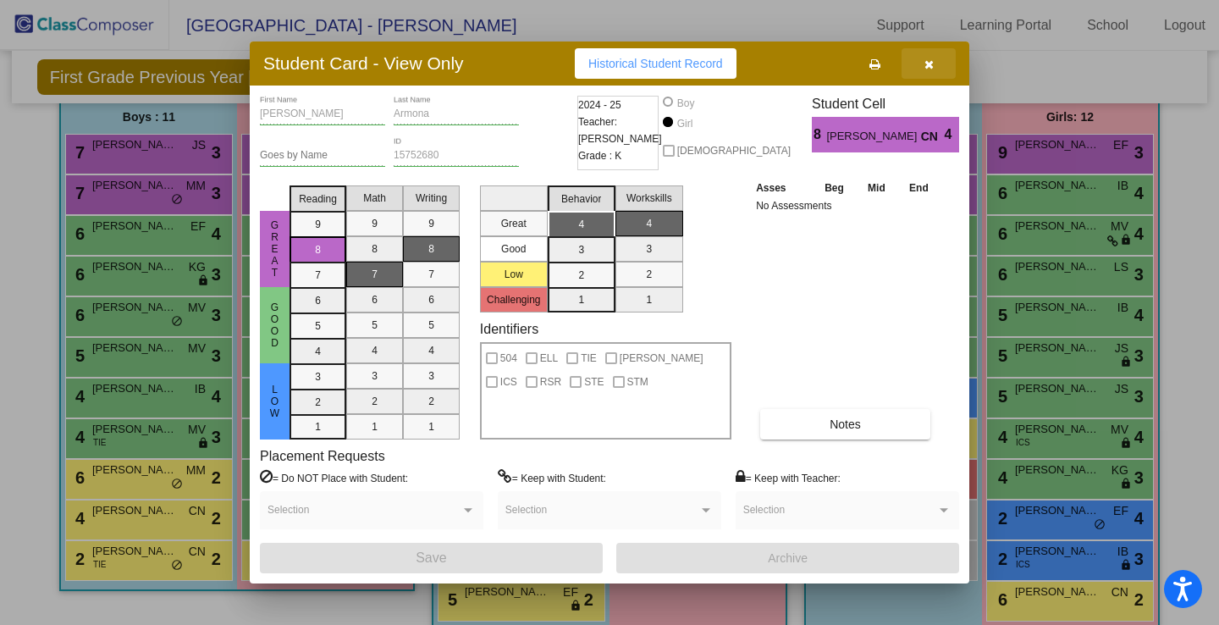
click at [931, 65] on icon "button" at bounding box center [928, 64] width 9 height 12
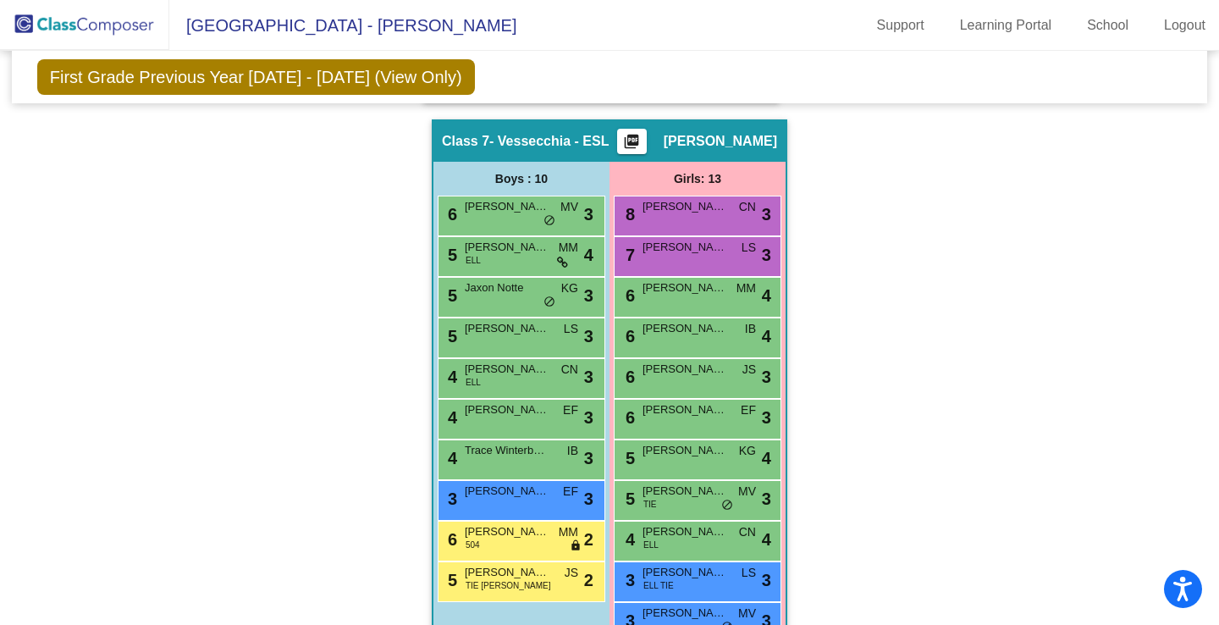
scroll to position [1657, 0]
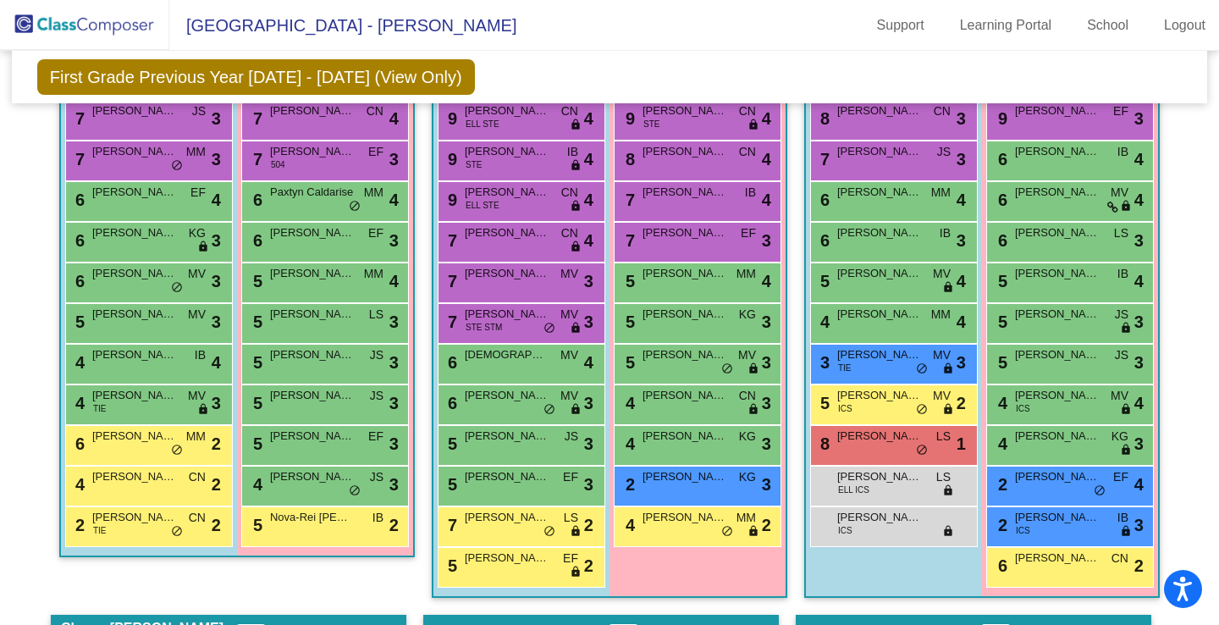
scroll to position [517, 0]
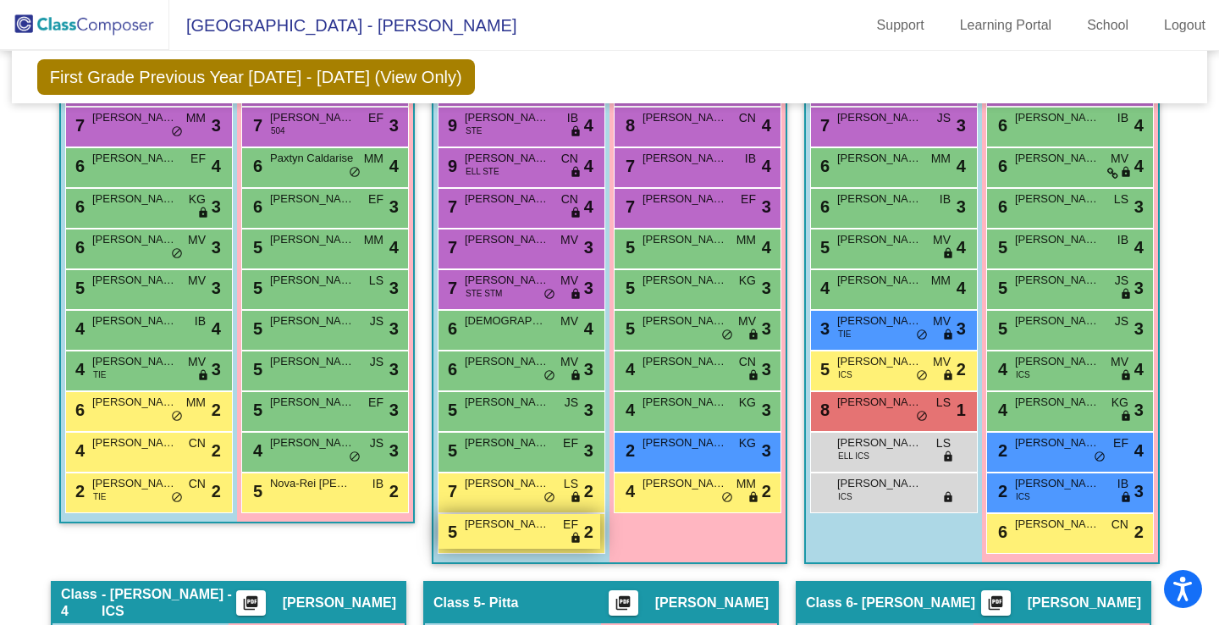
click at [530, 538] on div "5 [PERSON_NAME] EF lock do_not_disturb_alt 2" at bounding box center [519, 531] width 162 height 35
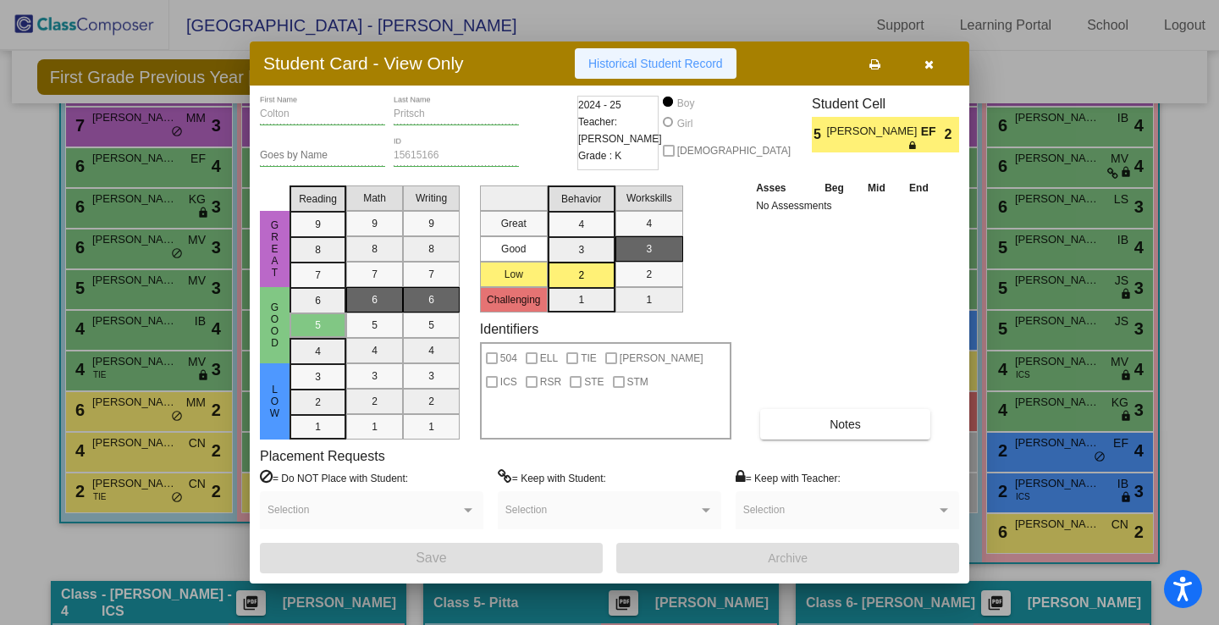
click at [709, 65] on span "Historical Student Record" at bounding box center [655, 64] width 135 height 14
click at [934, 63] on button "button" at bounding box center [928, 63] width 54 height 30
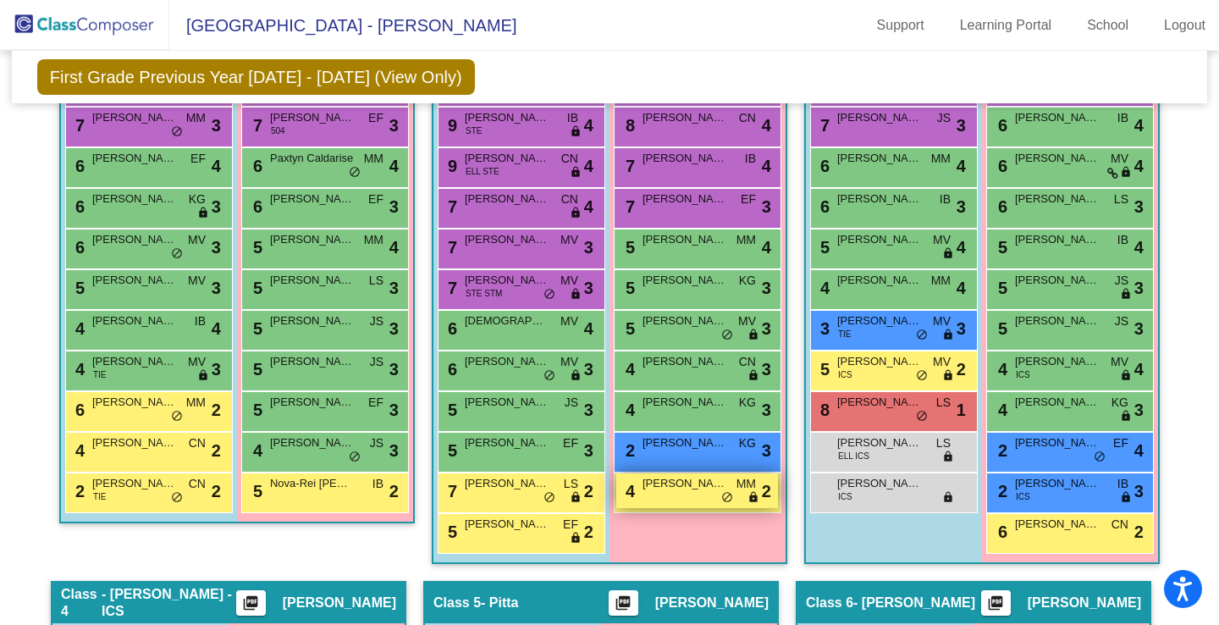
click at [658, 493] on div "4 [PERSON_NAME] MM lock do_not_disturb_alt 2" at bounding box center [697, 490] width 162 height 35
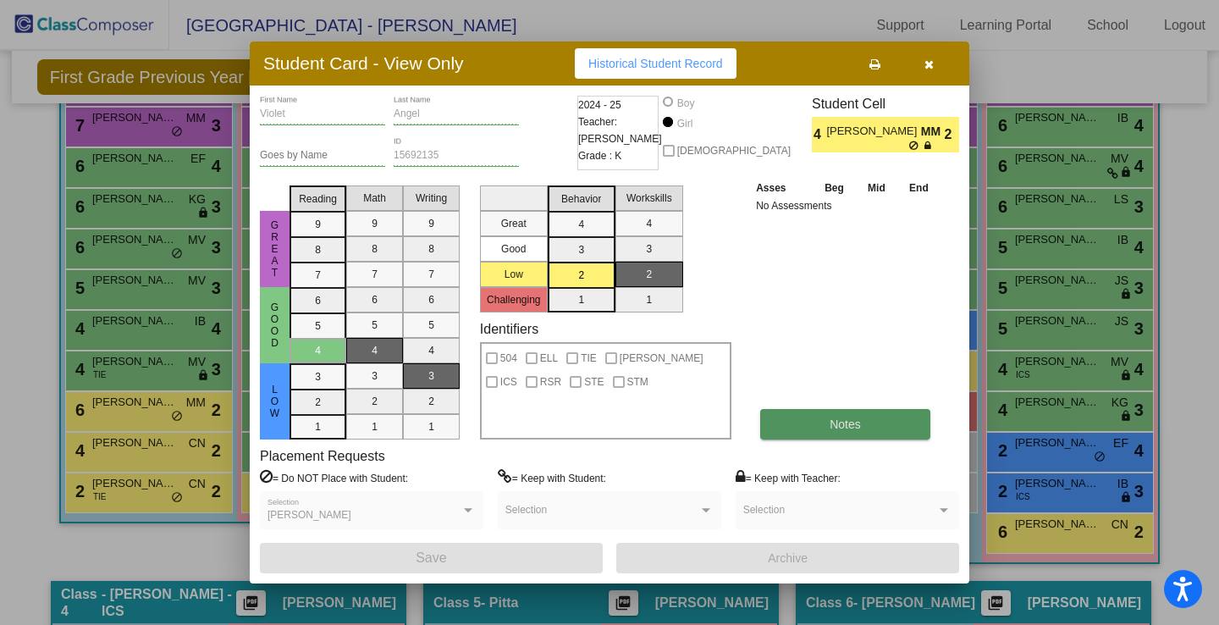
click at [817, 428] on button "Notes" at bounding box center [845, 424] width 170 height 30
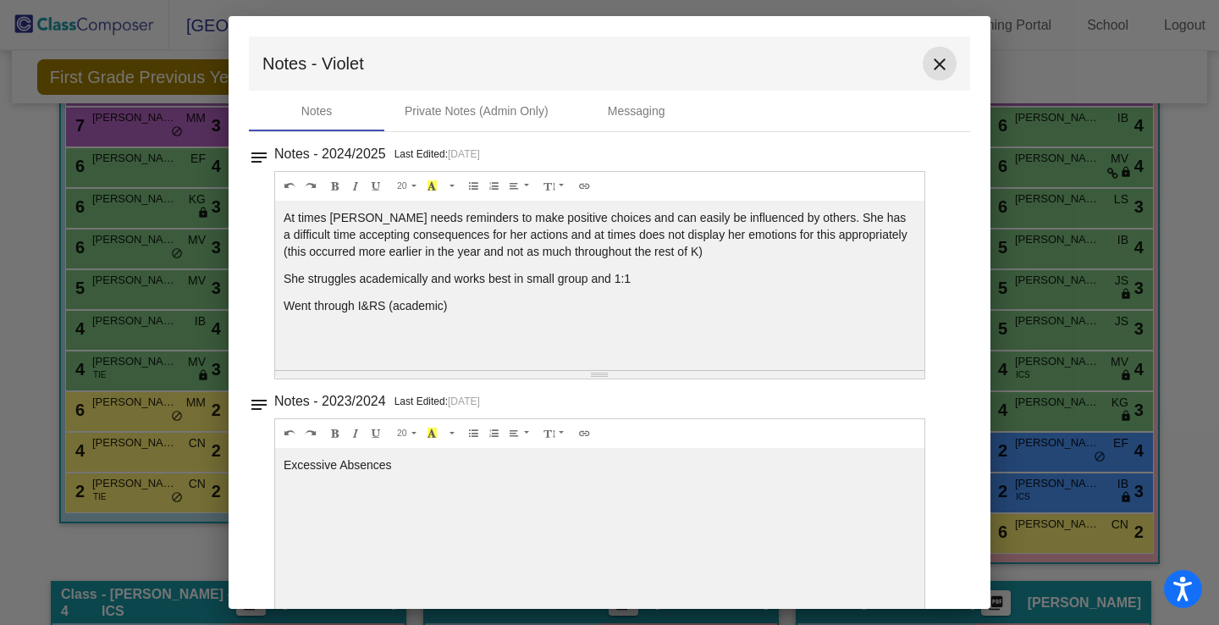
click at [929, 74] on button "close" at bounding box center [940, 64] width 34 height 34
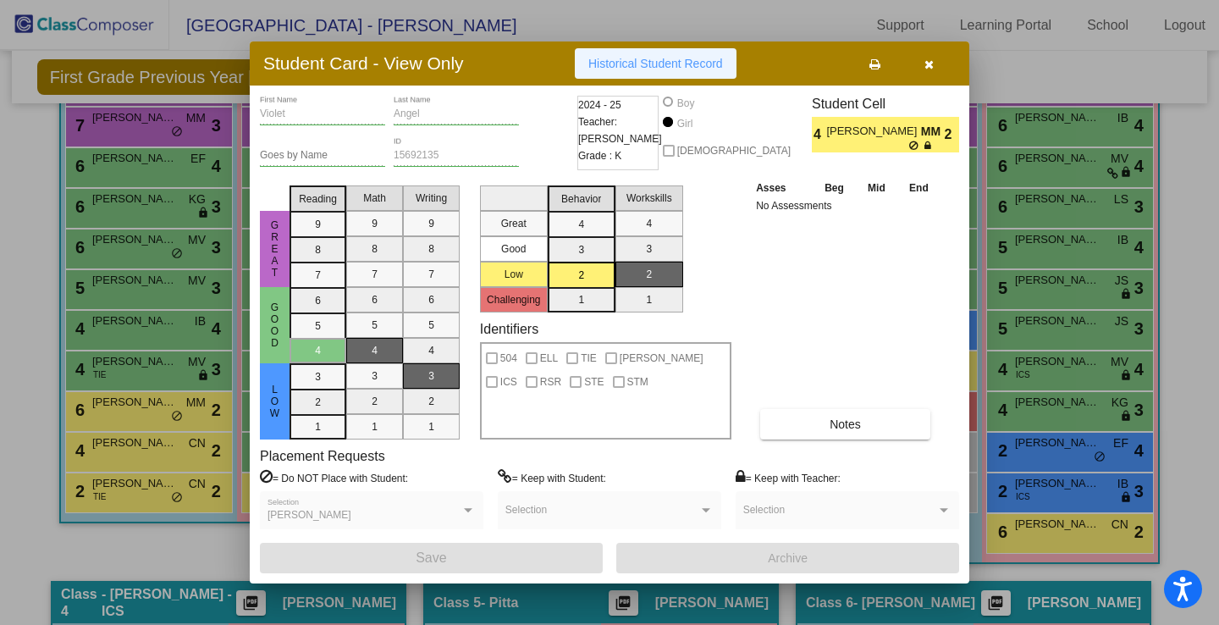
click at [701, 67] on span "Historical Student Record" at bounding box center [655, 64] width 135 height 14
click at [928, 69] on icon "button" at bounding box center [928, 64] width 9 height 12
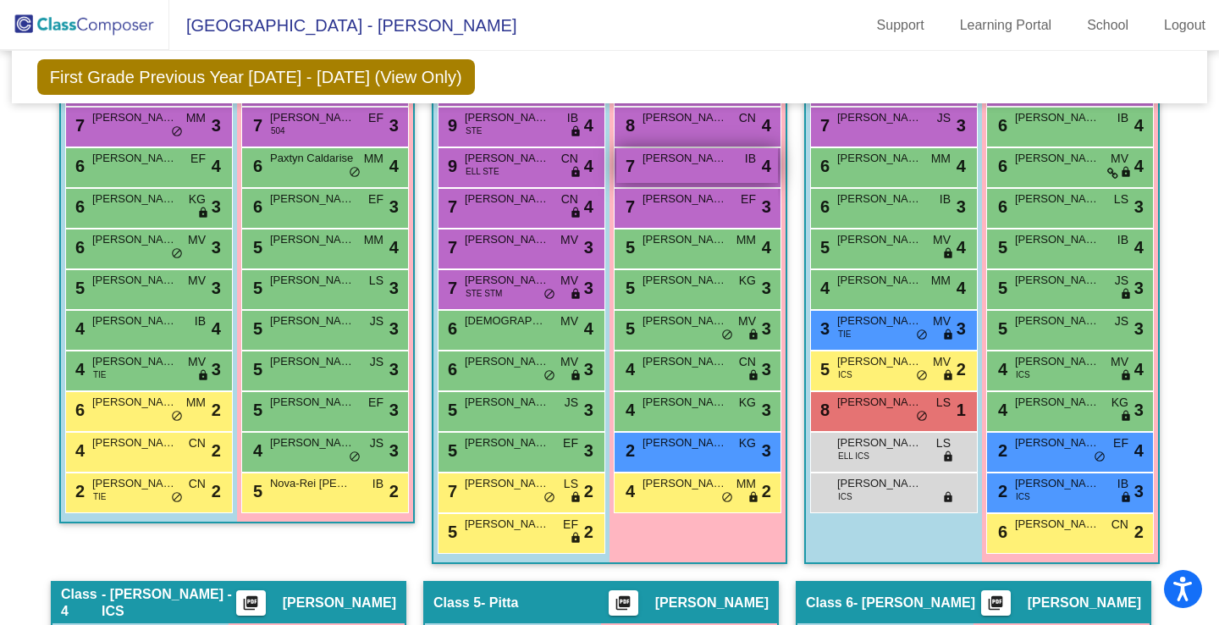
click at [684, 163] on span "[PERSON_NAME]" at bounding box center [684, 158] width 85 height 17
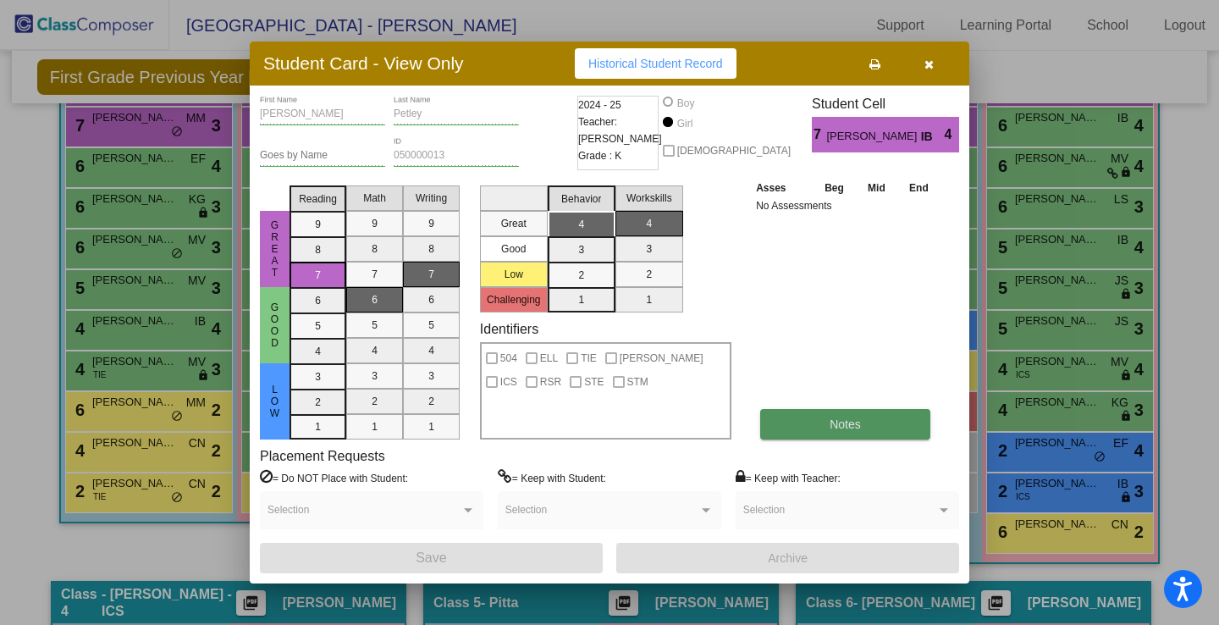
click at [795, 428] on button "Notes" at bounding box center [845, 424] width 170 height 30
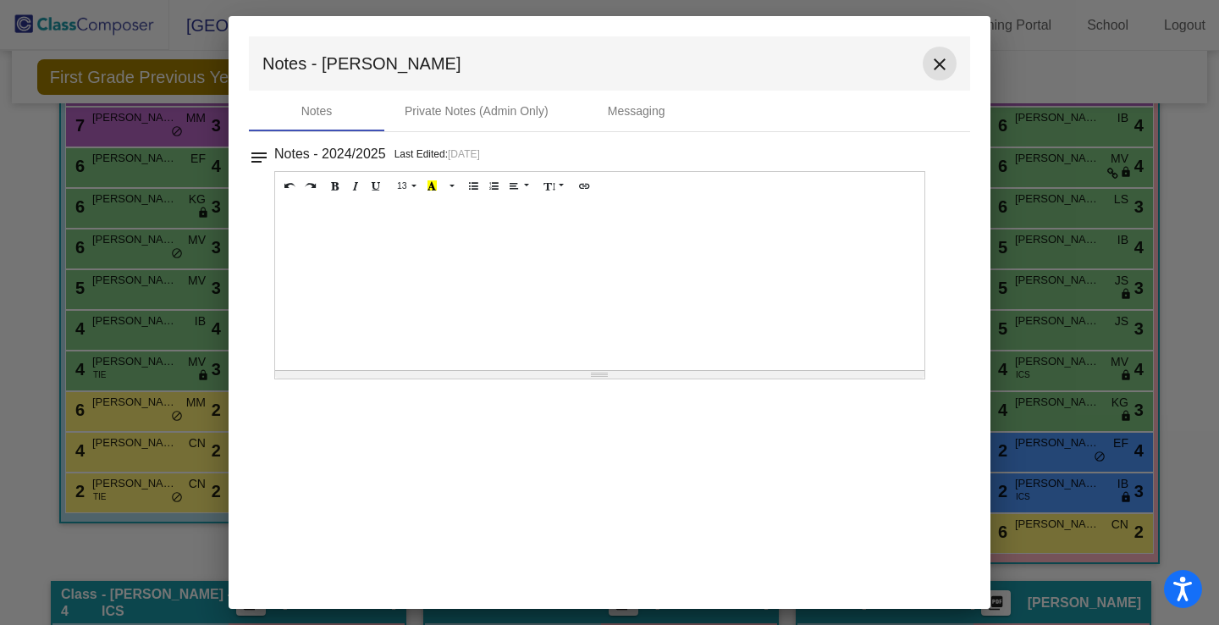
click at [942, 61] on mat-icon "close" at bounding box center [939, 64] width 20 height 20
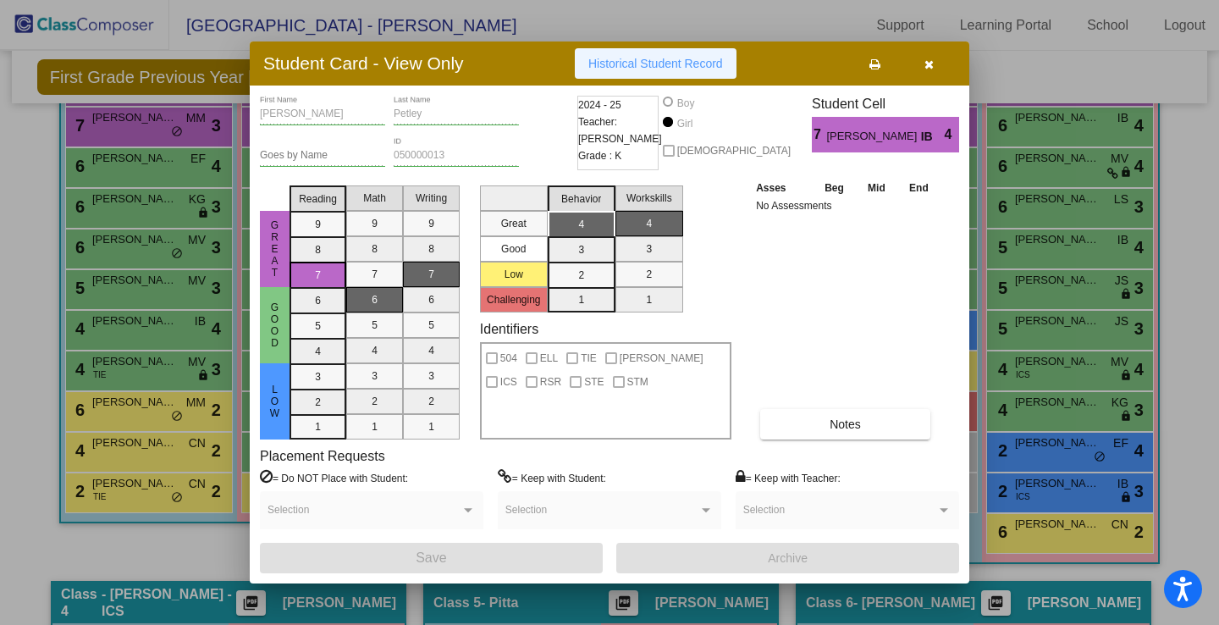
click at [706, 65] on span "Historical Student Record" at bounding box center [655, 64] width 135 height 14
click at [932, 67] on icon "button" at bounding box center [928, 64] width 9 height 12
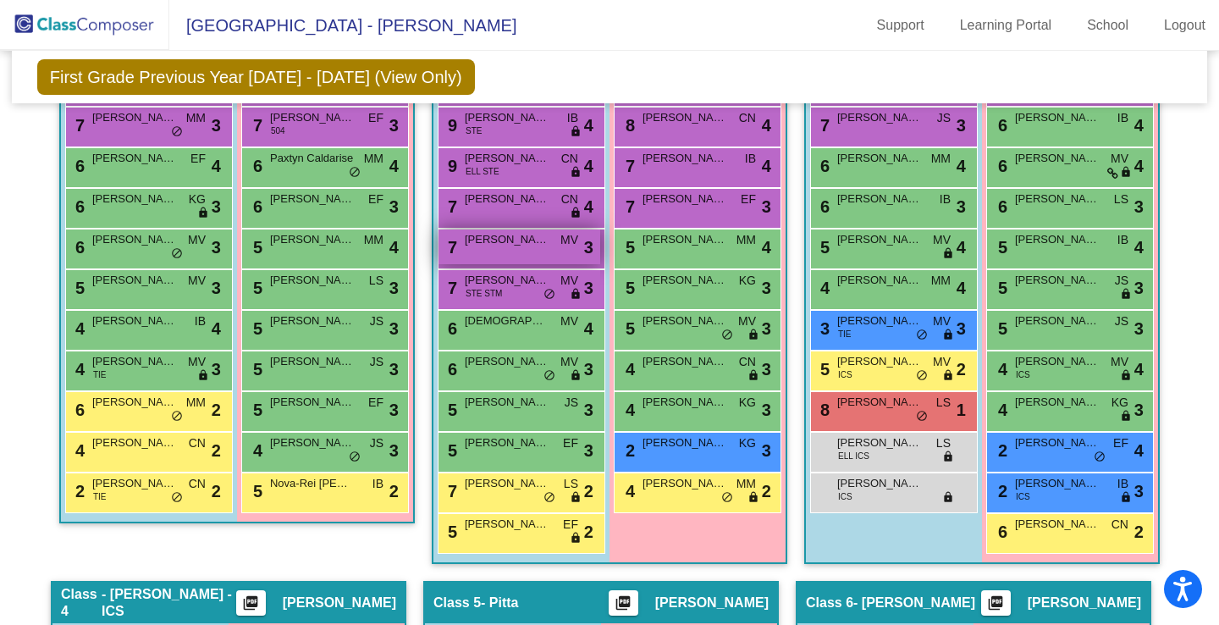
click at [524, 243] on span "[PERSON_NAME]" at bounding box center [507, 239] width 85 height 17
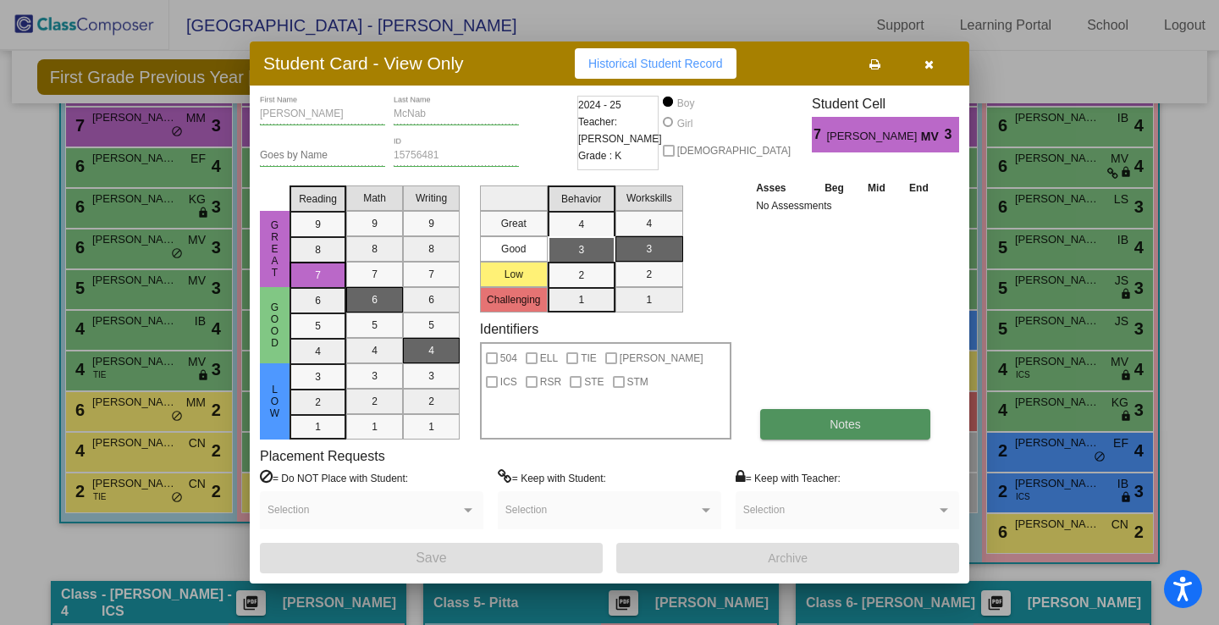
click at [778, 423] on button "Notes" at bounding box center [845, 424] width 170 height 30
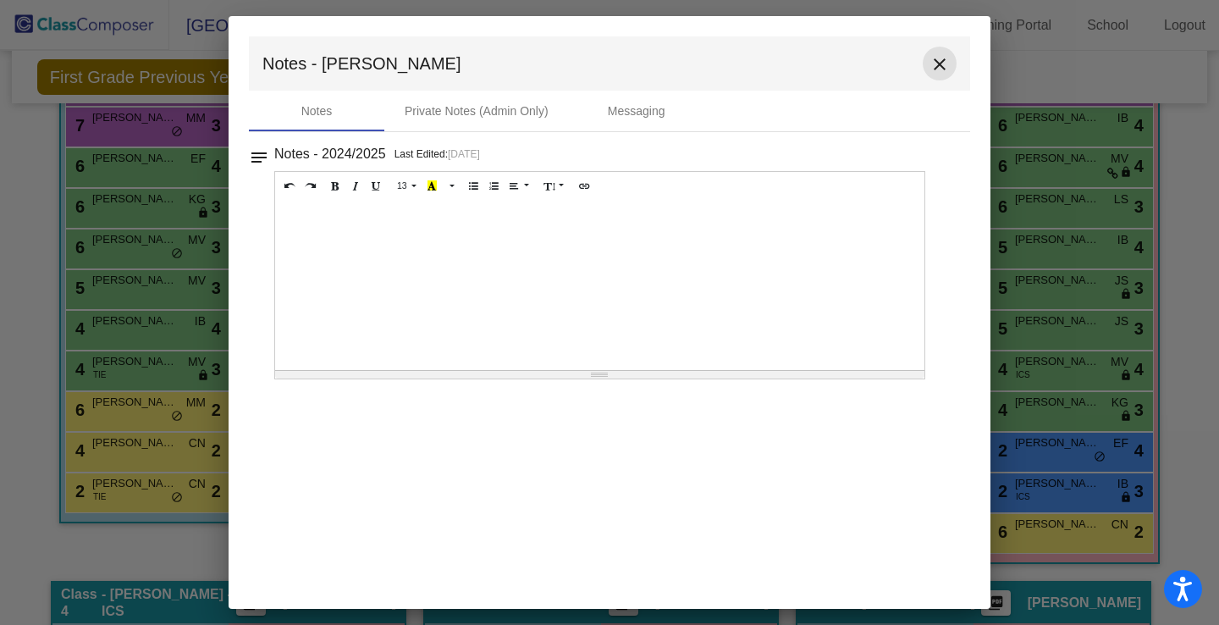
click at [937, 58] on mat-icon "close" at bounding box center [939, 64] width 20 height 20
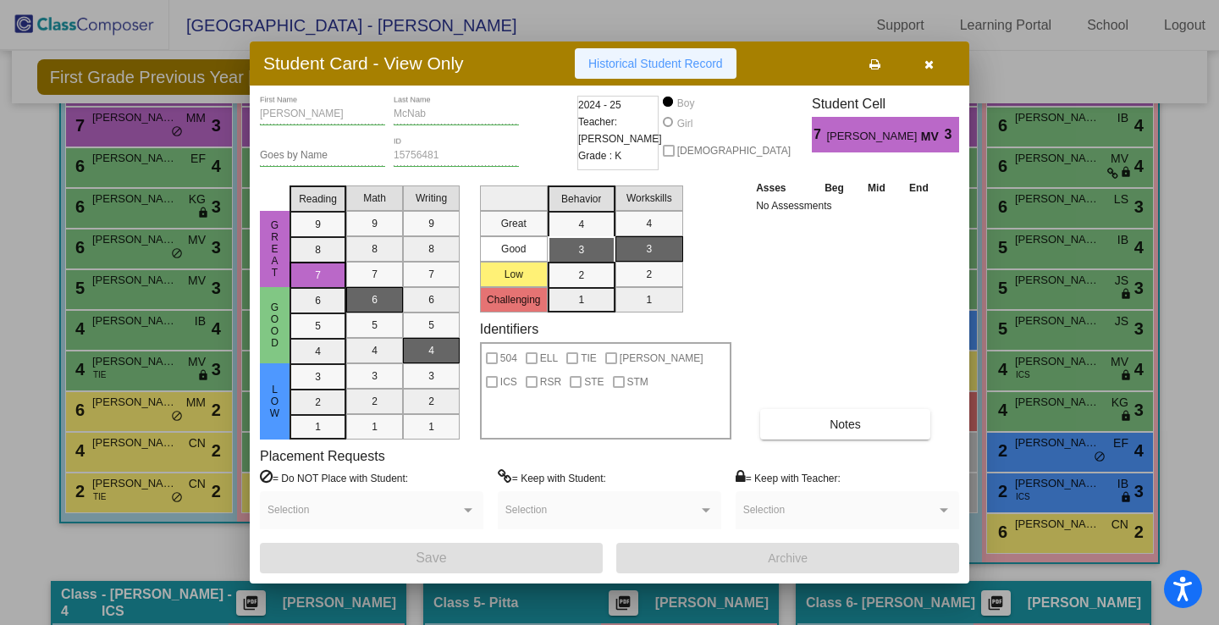
click at [679, 62] on span "Historical Student Record" at bounding box center [655, 64] width 135 height 14
click at [922, 69] on button "button" at bounding box center [928, 63] width 54 height 30
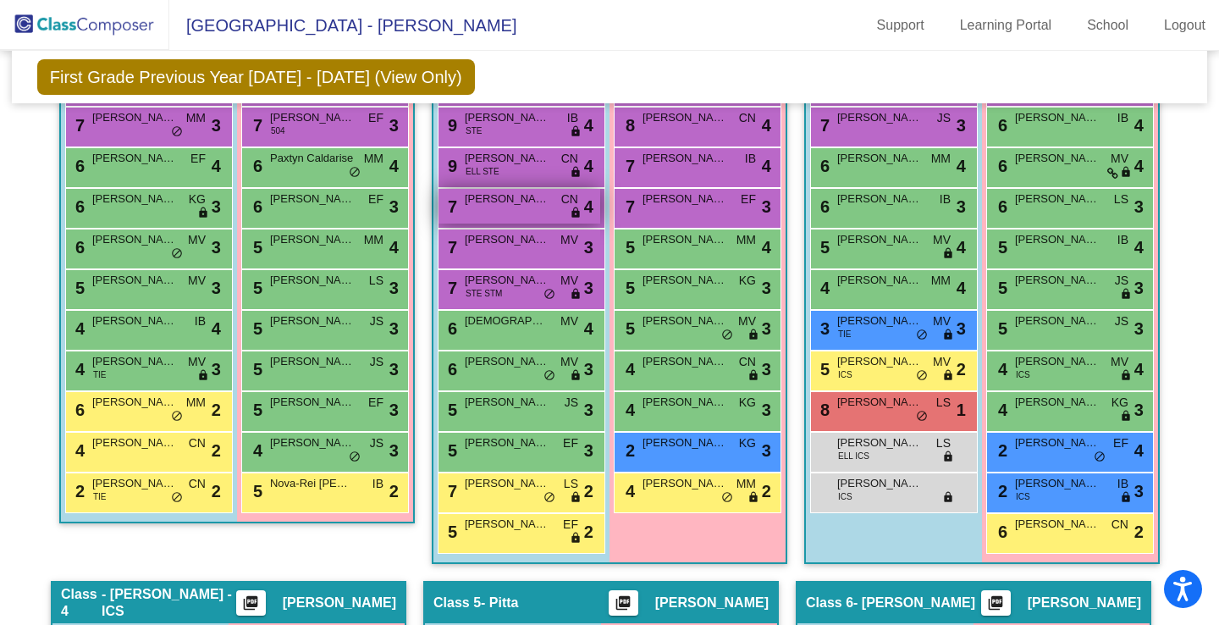
click at [502, 207] on div "7 [PERSON_NAME] CN lock do_not_disturb_alt 4" at bounding box center [519, 206] width 162 height 35
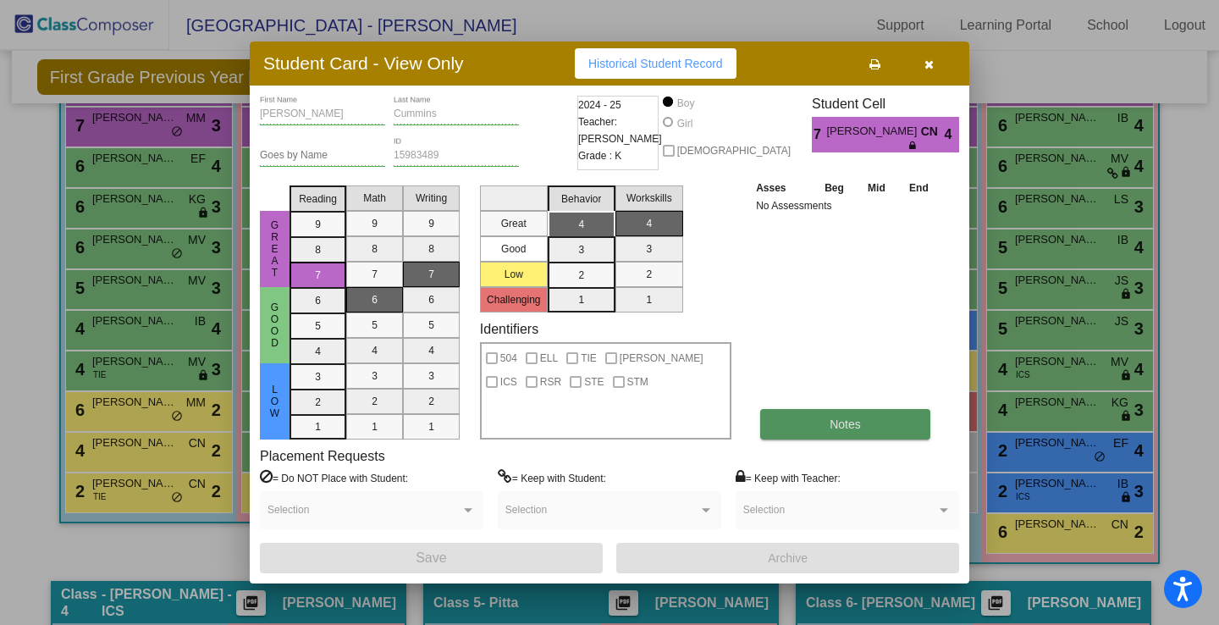
click at [842, 430] on span "Notes" at bounding box center [844, 424] width 31 height 14
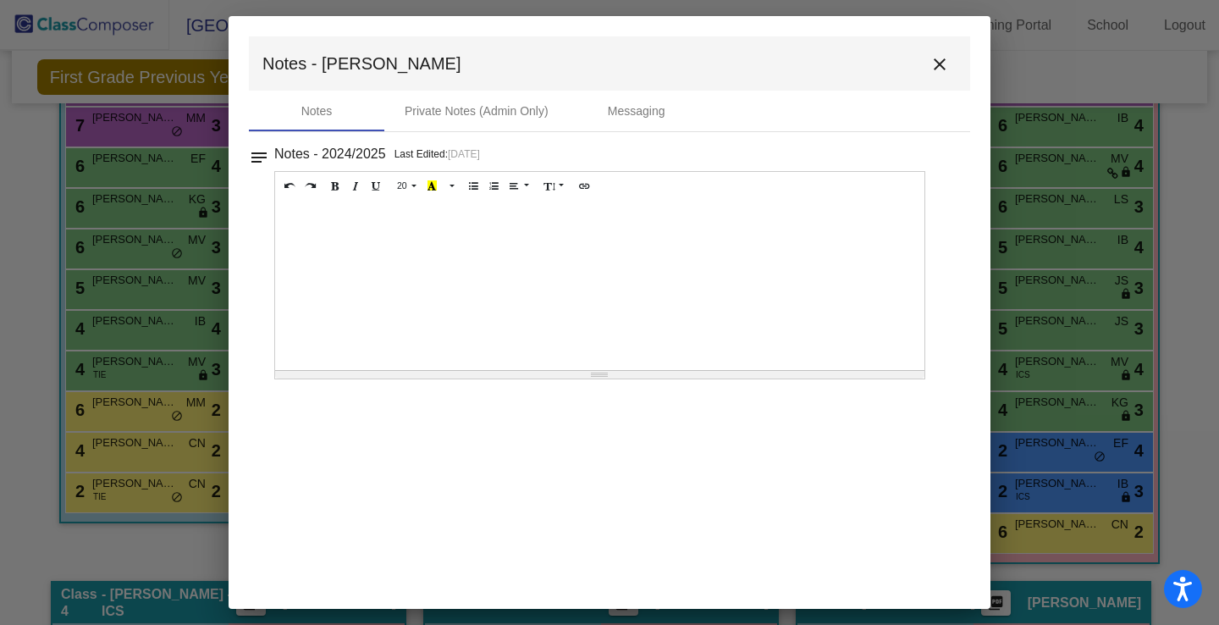
click at [798, 248] on div at bounding box center [599, 285] width 649 height 169
click at [942, 64] on mat-icon "close" at bounding box center [939, 64] width 20 height 20
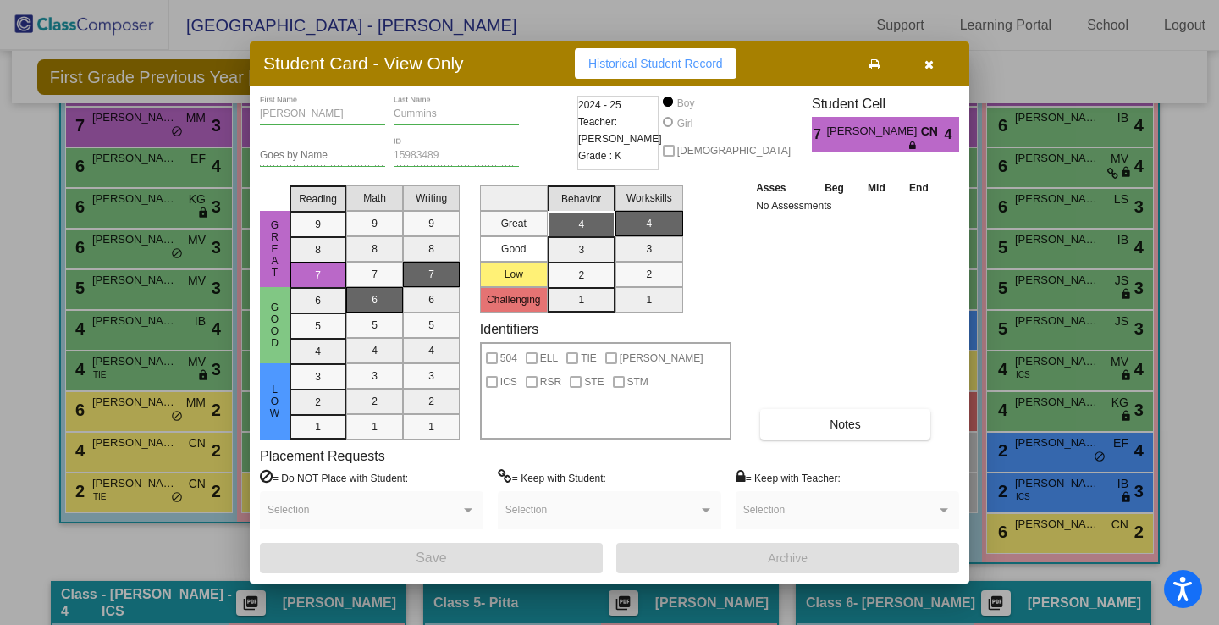
click at [625, 46] on div "Student Card - View Only Historical Student Record" at bounding box center [609, 63] width 719 height 44
click at [625, 71] on button "Historical Student Record" at bounding box center [656, 63] width 162 height 30
click at [929, 67] on icon "button" at bounding box center [928, 64] width 9 height 12
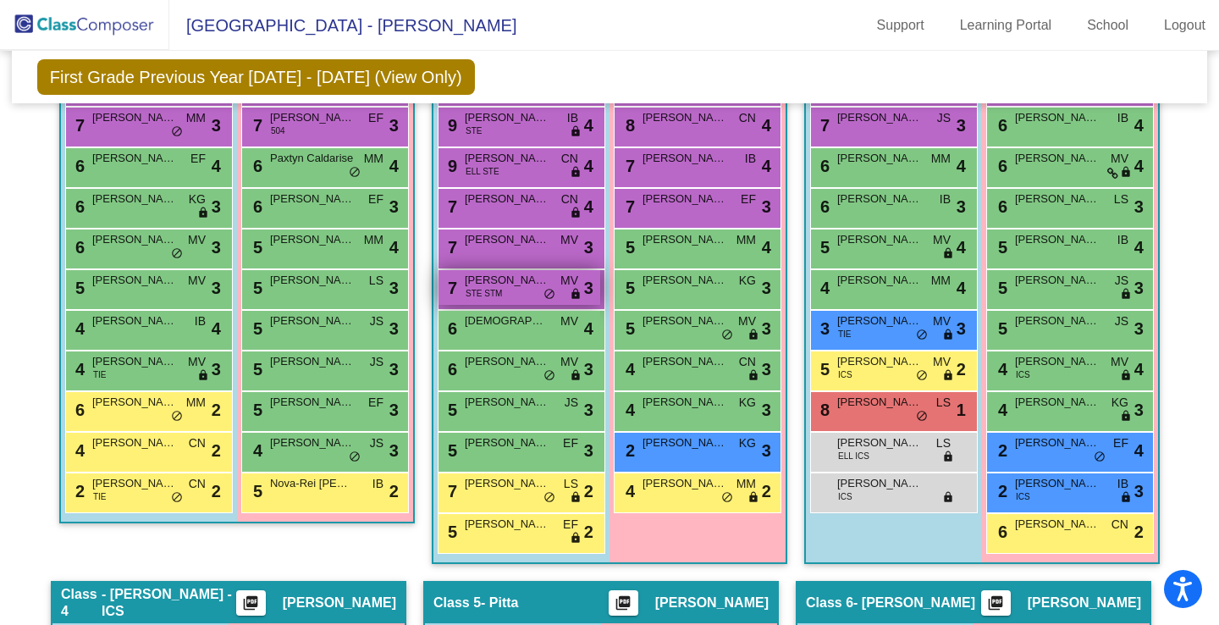
click at [505, 299] on div "7 [PERSON_NAME] STE STM MV lock do_not_disturb_alt 3" at bounding box center [519, 287] width 162 height 35
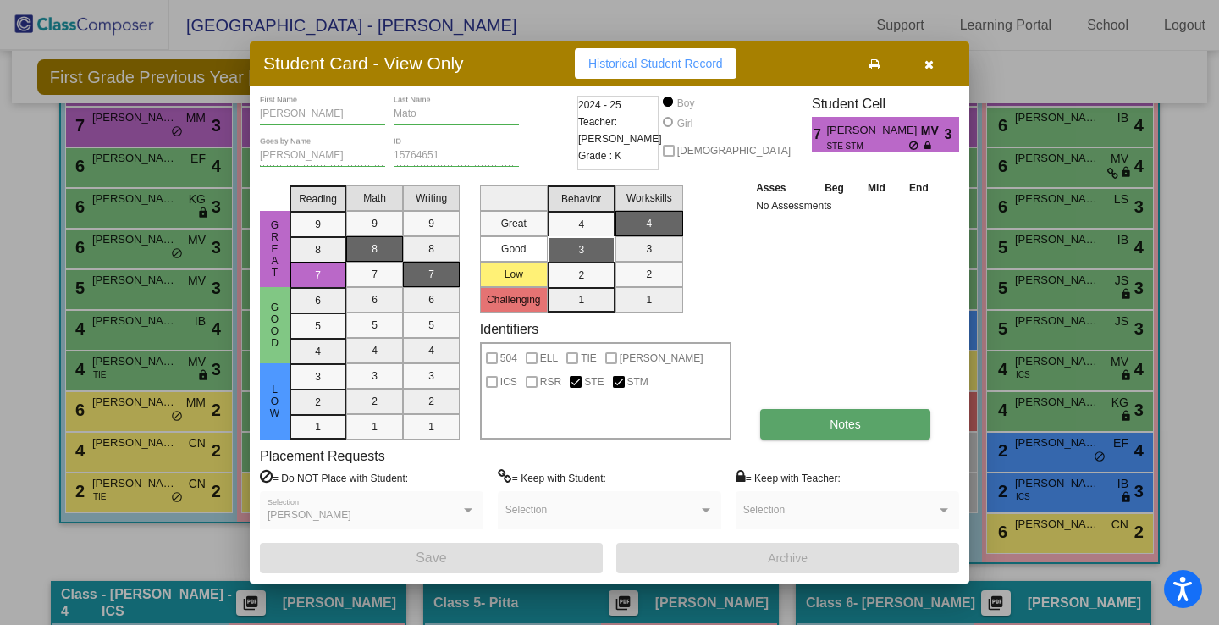
click at [831, 423] on span "Notes" at bounding box center [844, 424] width 31 height 14
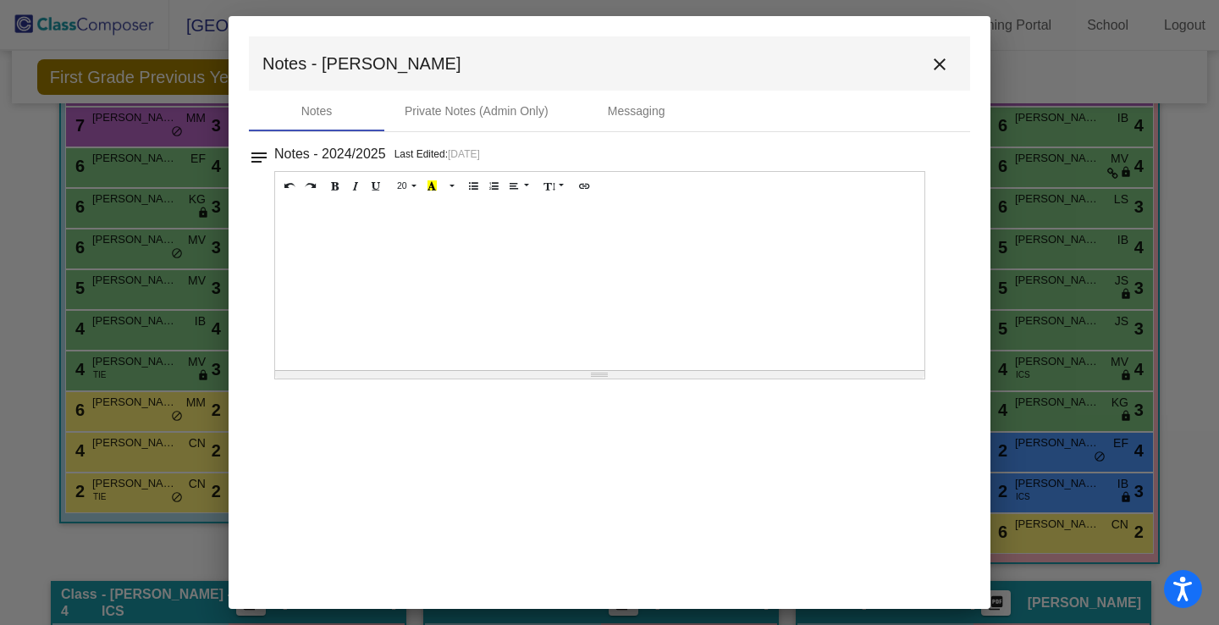
click at [784, 215] on div at bounding box center [599, 285] width 649 height 169
click at [940, 59] on mat-icon "close" at bounding box center [939, 64] width 20 height 20
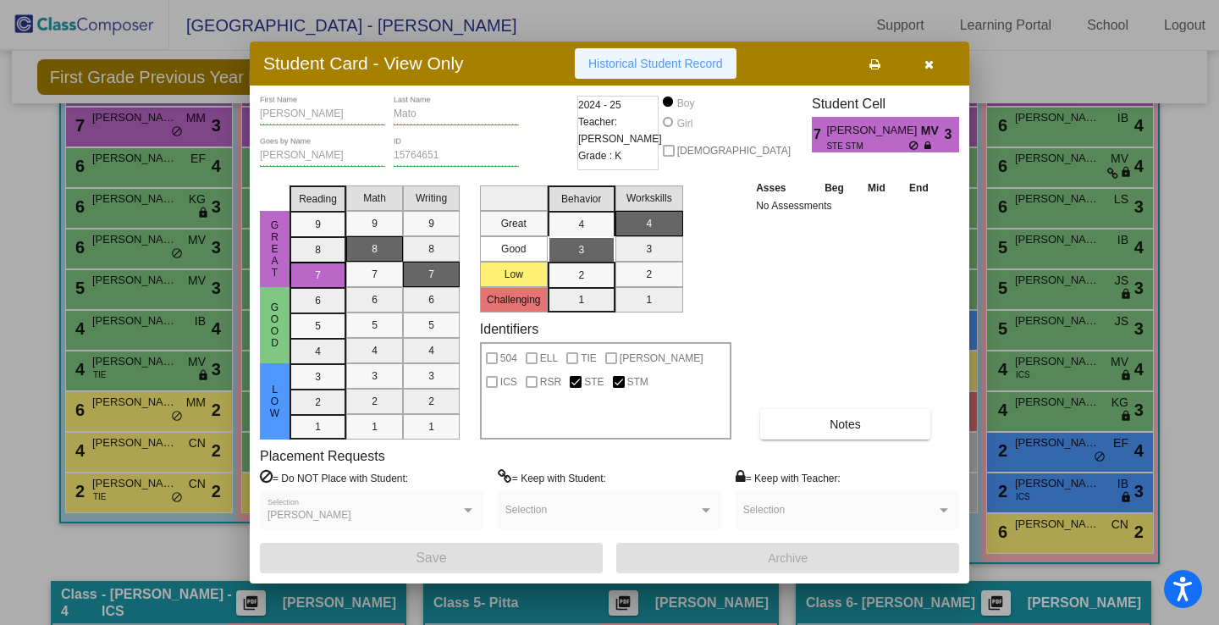
click at [601, 76] on button "Historical Student Record" at bounding box center [656, 63] width 162 height 30
click at [934, 64] on button "button" at bounding box center [928, 63] width 54 height 30
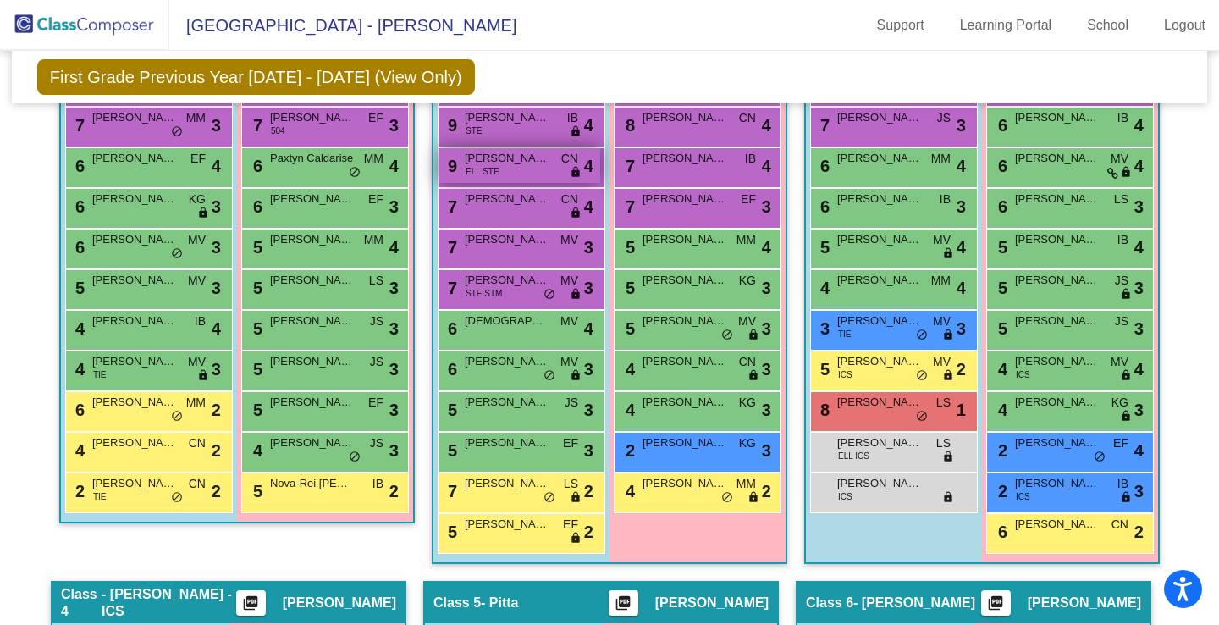
click at [511, 174] on div "9 [PERSON_NAME] ELL STE CN lock do_not_disturb_alt 4" at bounding box center [519, 165] width 162 height 35
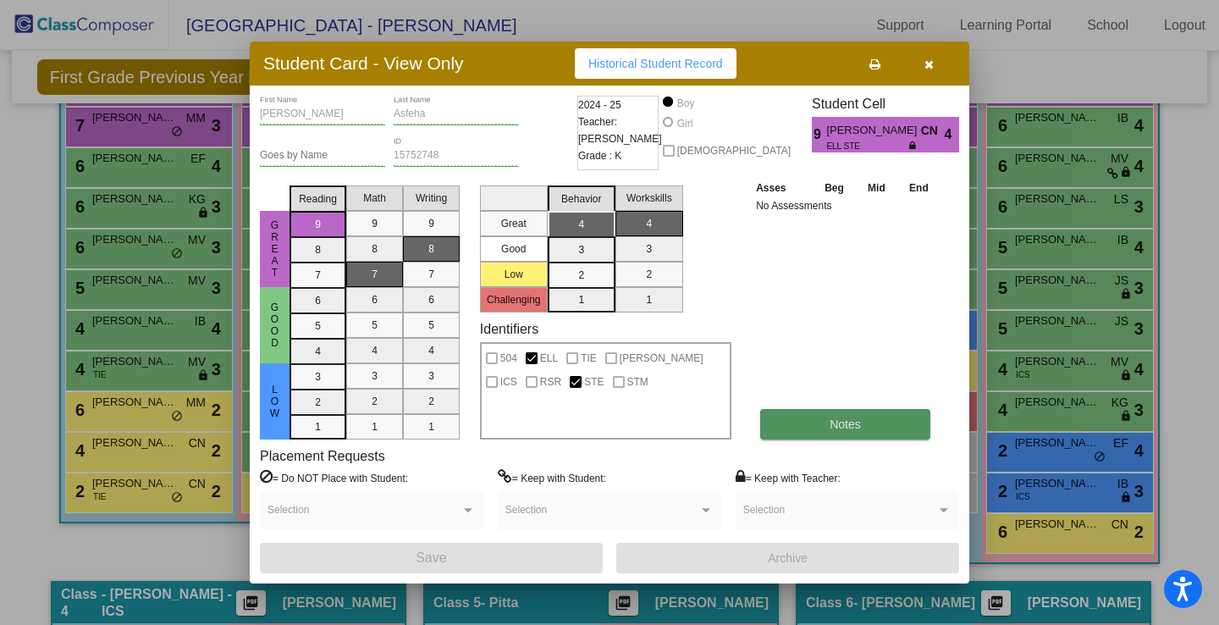
click at [852, 433] on button "Notes" at bounding box center [845, 424] width 170 height 30
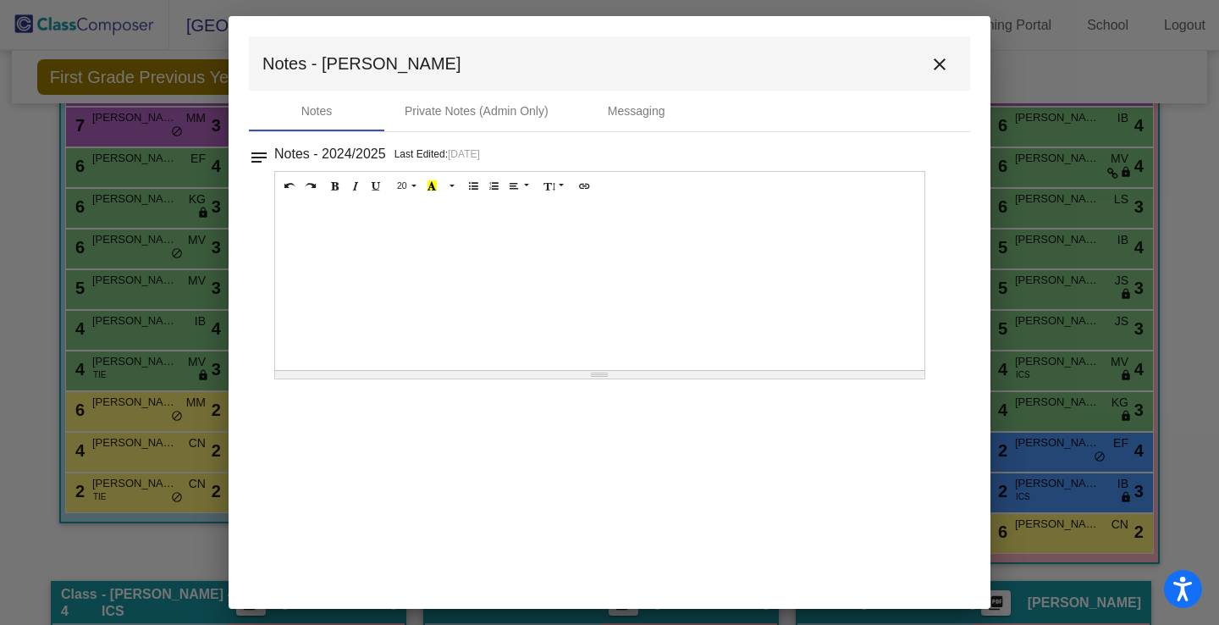
click at [802, 242] on div at bounding box center [599, 285] width 649 height 169
click at [939, 64] on mat-icon "close" at bounding box center [939, 64] width 20 height 20
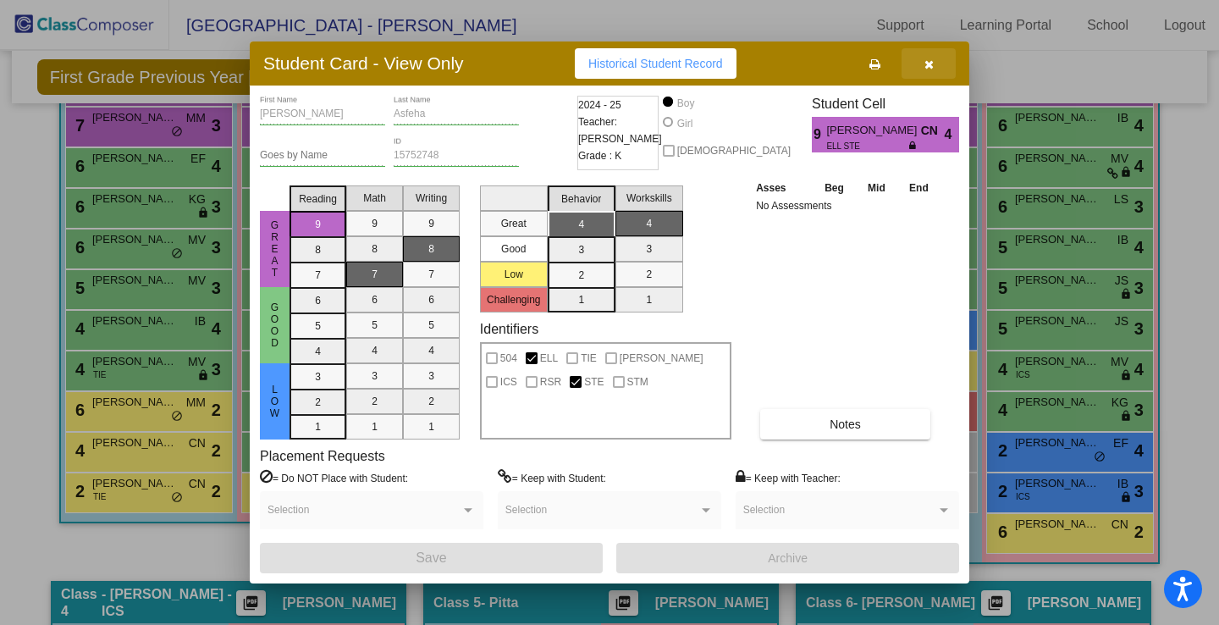
click at [924, 60] on icon "button" at bounding box center [928, 64] width 9 height 12
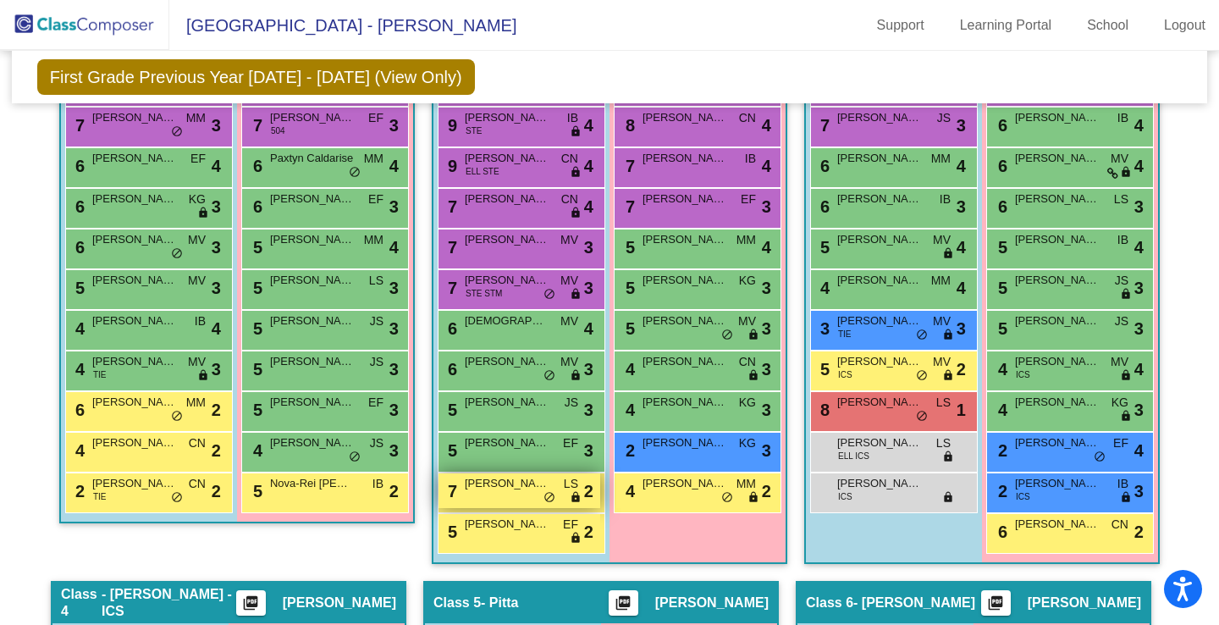
click at [515, 484] on span "[PERSON_NAME]" at bounding box center [507, 483] width 85 height 17
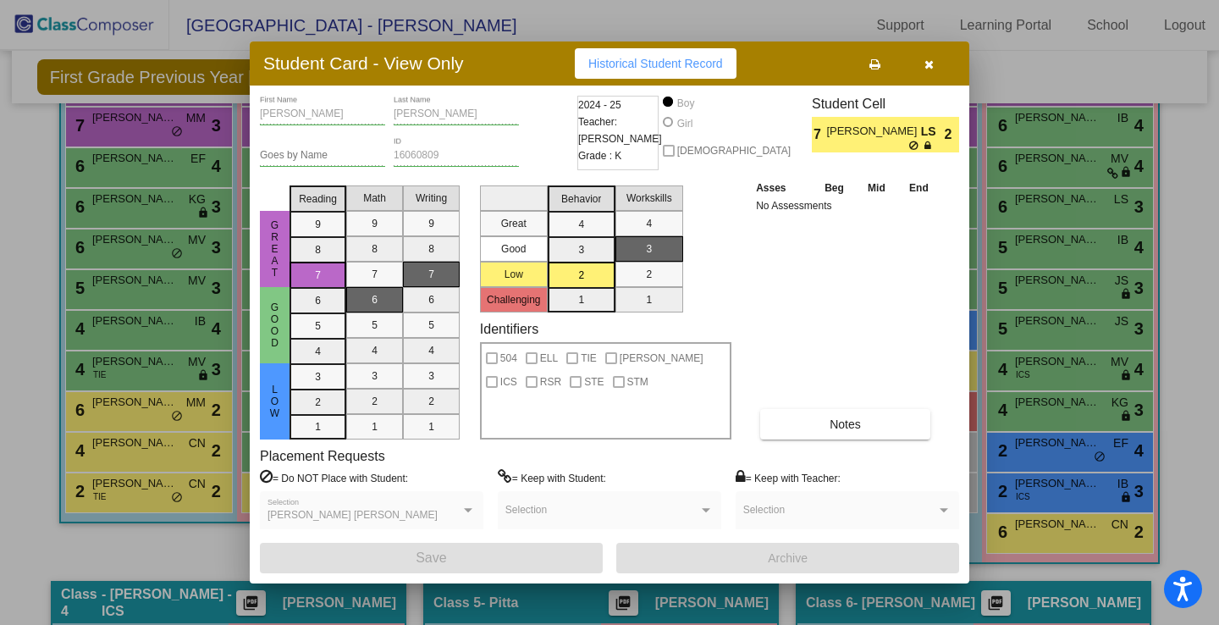
click at [677, 65] on span "Historical Student Record" at bounding box center [655, 64] width 135 height 14
click at [935, 58] on button "button" at bounding box center [928, 63] width 54 height 30
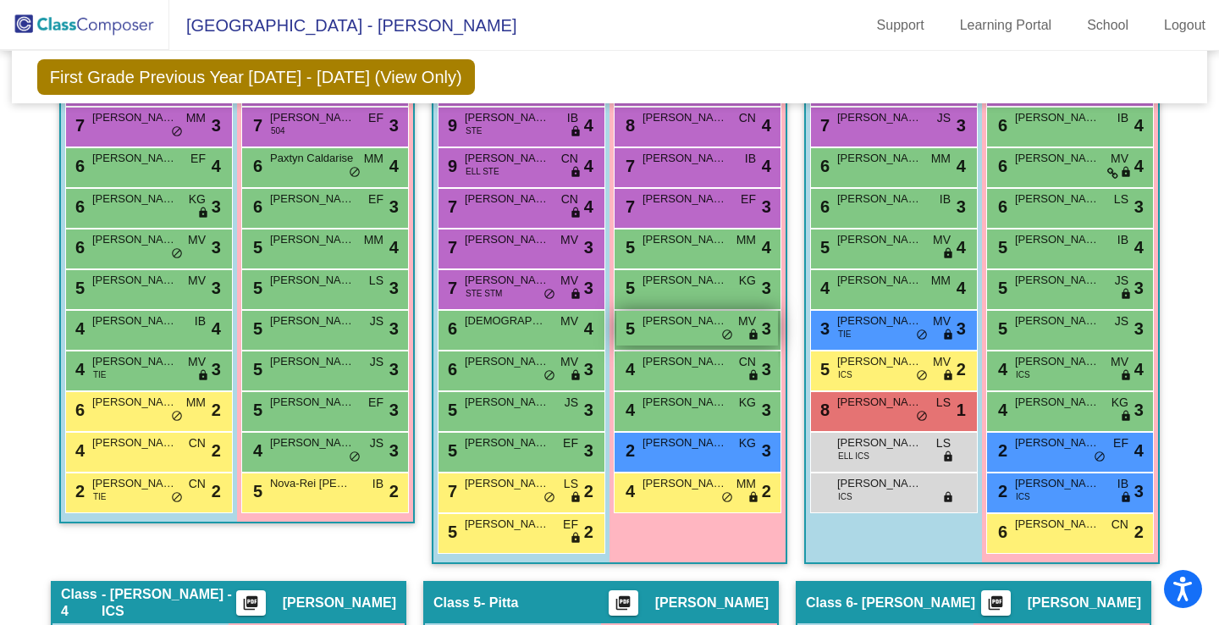
click at [689, 336] on div "5 [PERSON_NAME] [PERSON_NAME] lock do_not_disturb_alt 3" at bounding box center [697, 328] width 162 height 35
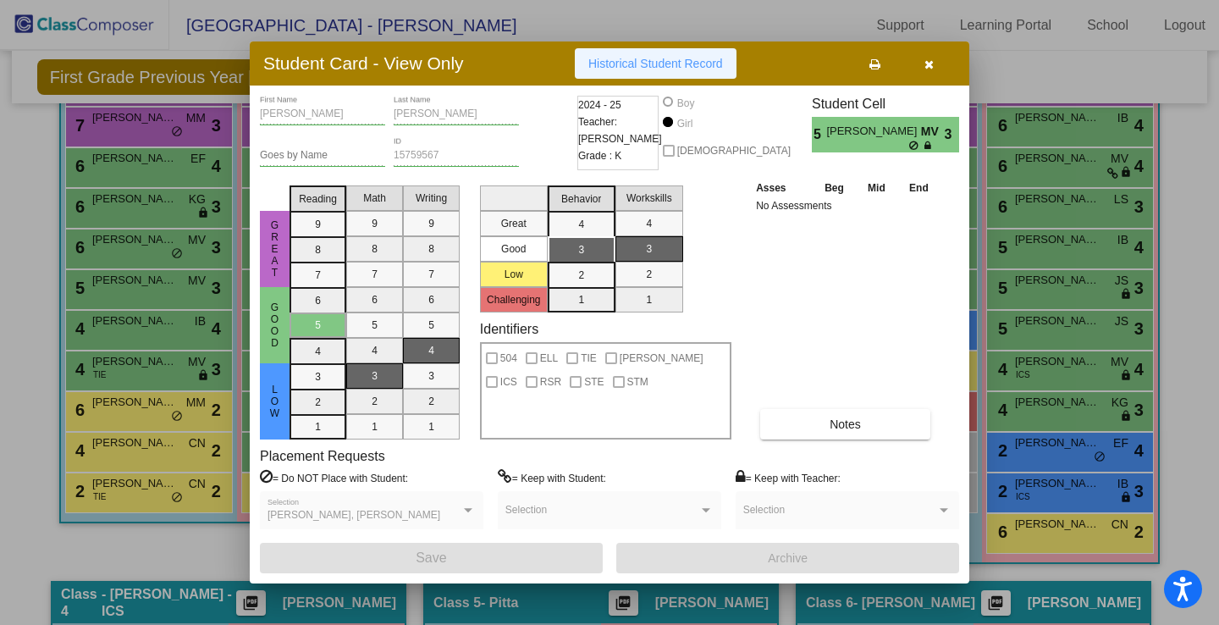
click at [691, 61] on span "Historical Student Record" at bounding box center [655, 64] width 135 height 14
click at [930, 70] on button "button" at bounding box center [928, 63] width 54 height 30
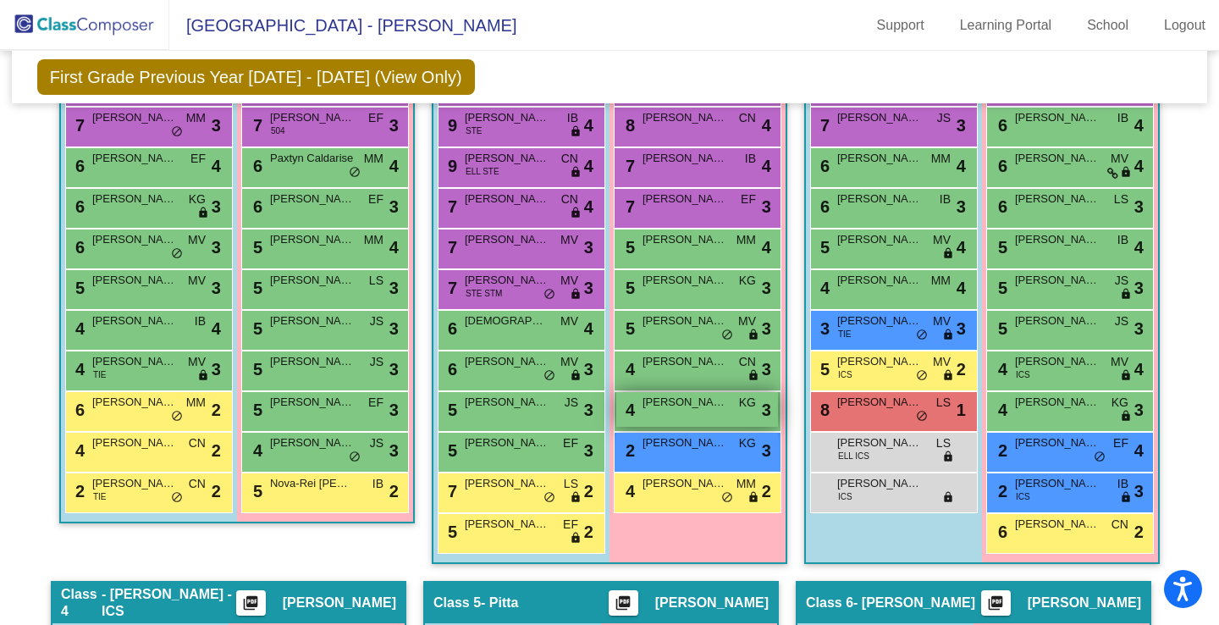
click at [689, 424] on div "4 [PERSON_NAME] KG lock do_not_disturb_alt 3" at bounding box center [697, 409] width 162 height 35
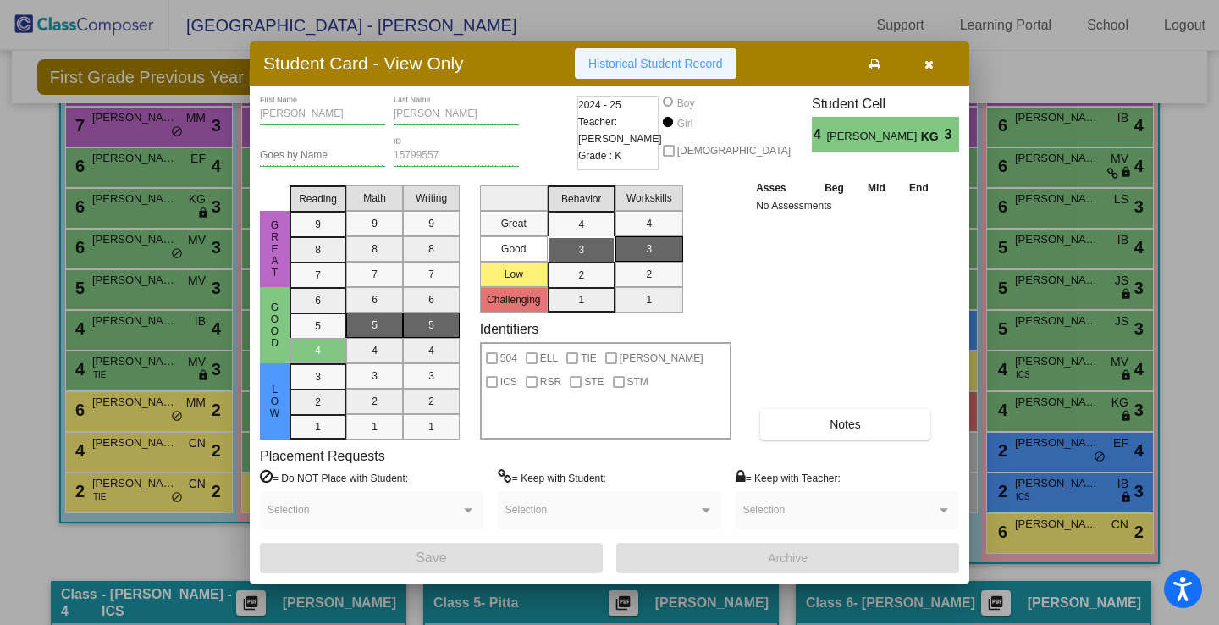
click at [653, 68] on span "Historical Student Record" at bounding box center [655, 64] width 135 height 14
click at [932, 66] on icon "button" at bounding box center [928, 64] width 9 height 12
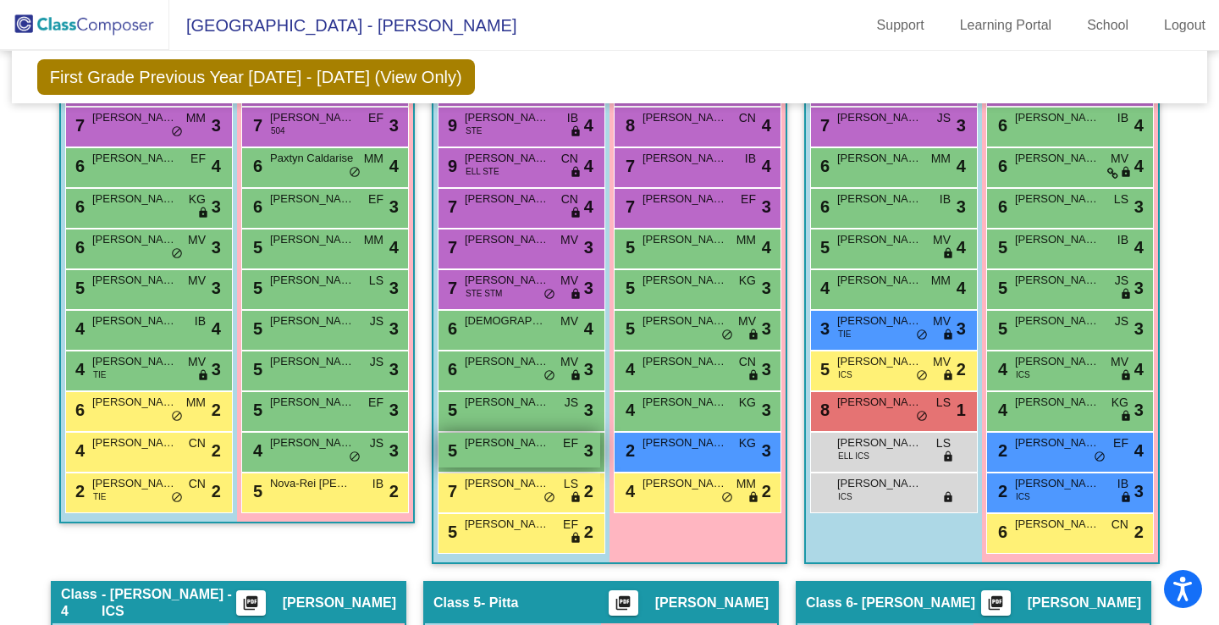
click at [521, 448] on span "[PERSON_NAME]" at bounding box center [507, 442] width 85 height 17
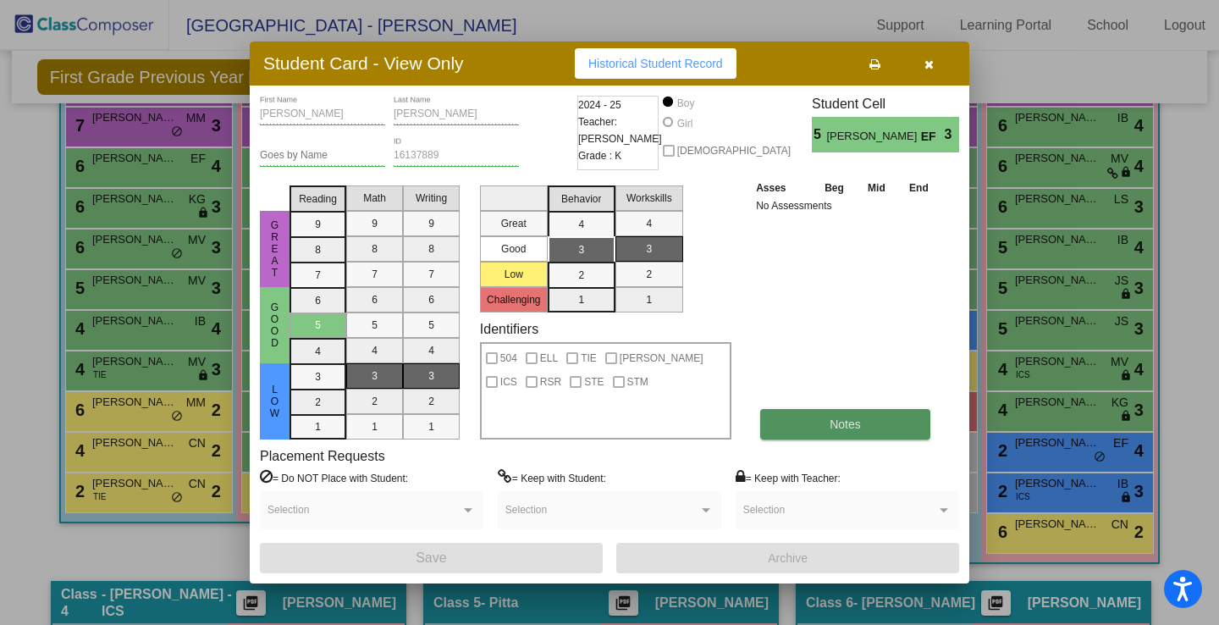
click at [835, 423] on span "Notes" at bounding box center [844, 424] width 31 height 14
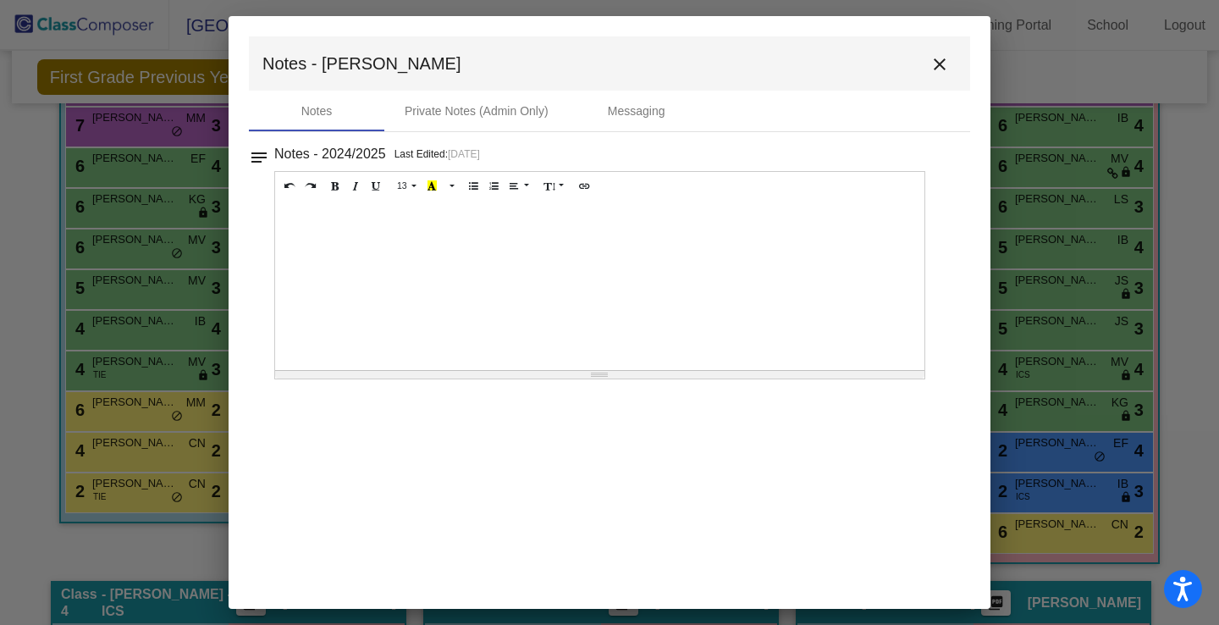
click at [939, 69] on mat-icon "close" at bounding box center [939, 64] width 20 height 20
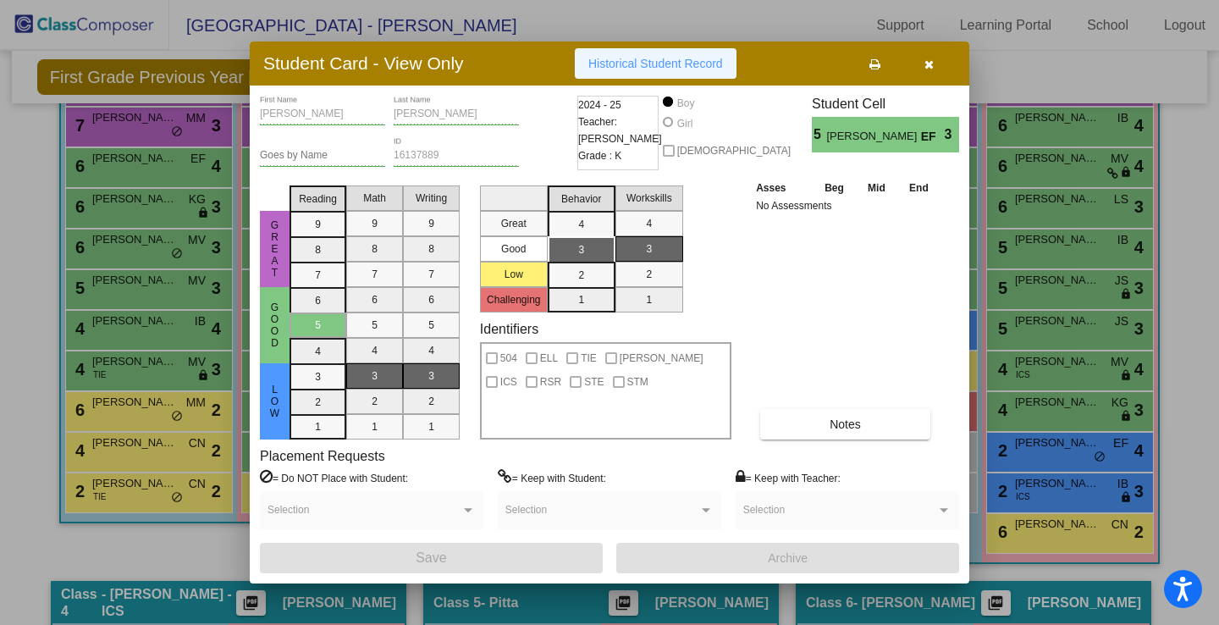
click at [618, 62] on span "Historical Student Record" at bounding box center [655, 64] width 135 height 14
click at [926, 64] on icon "button" at bounding box center [928, 64] width 9 height 12
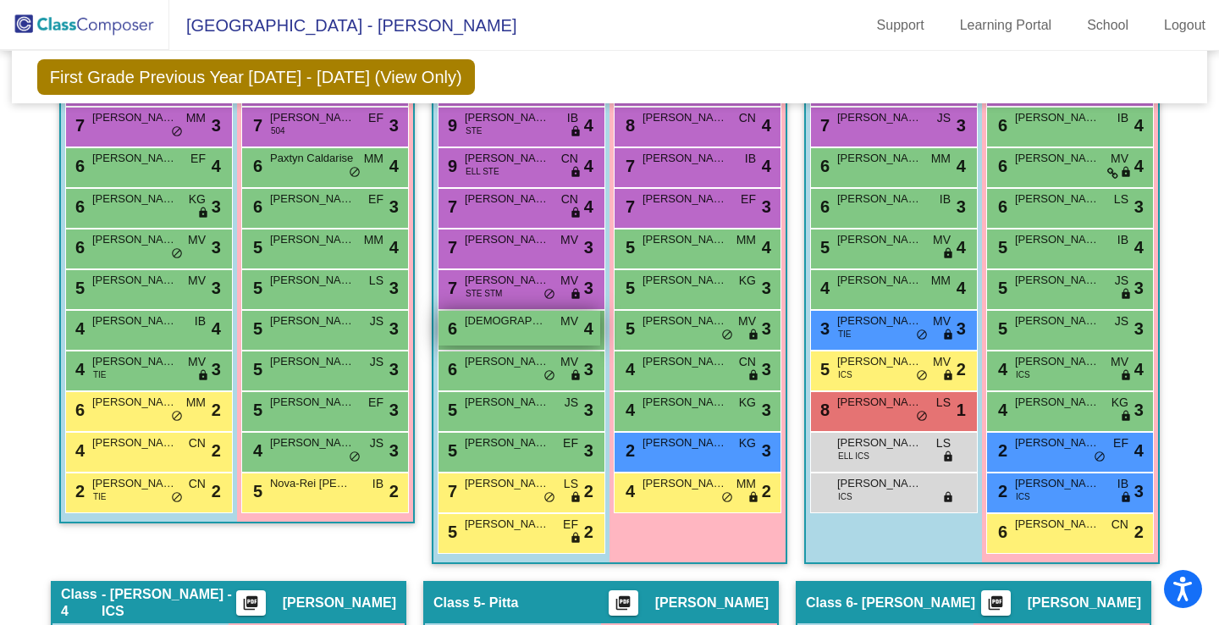
click at [491, 320] on span "[DEMOGRAPHIC_DATA][PERSON_NAME]" at bounding box center [507, 320] width 85 height 17
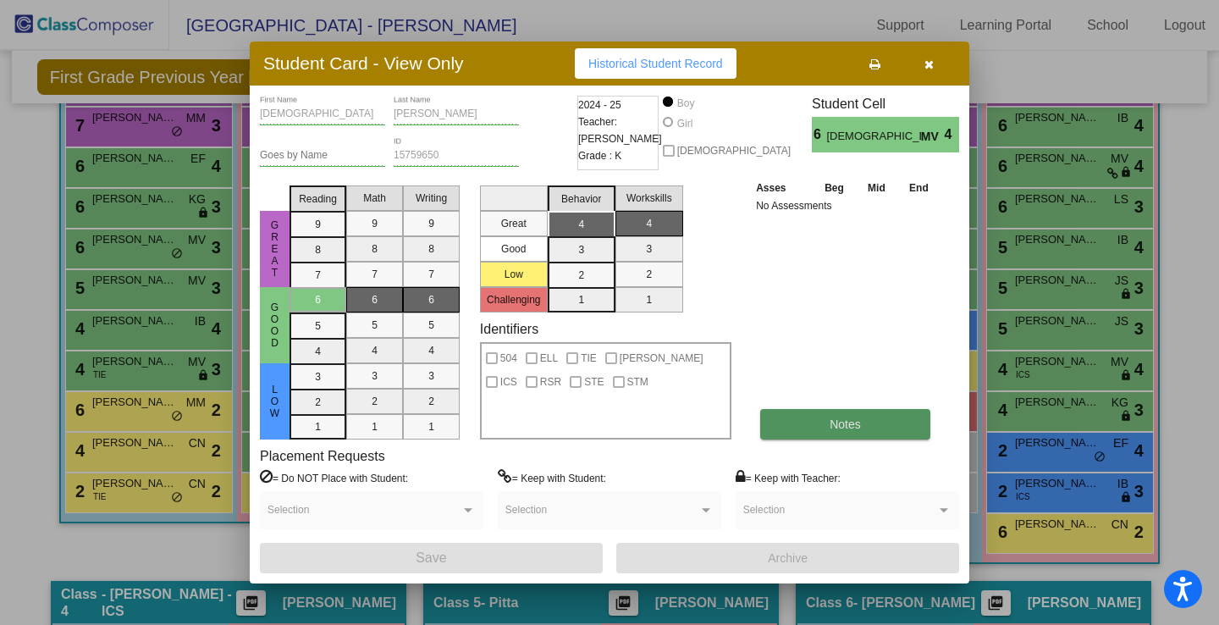
click at [802, 427] on button "Notes" at bounding box center [845, 424] width 170 height 30
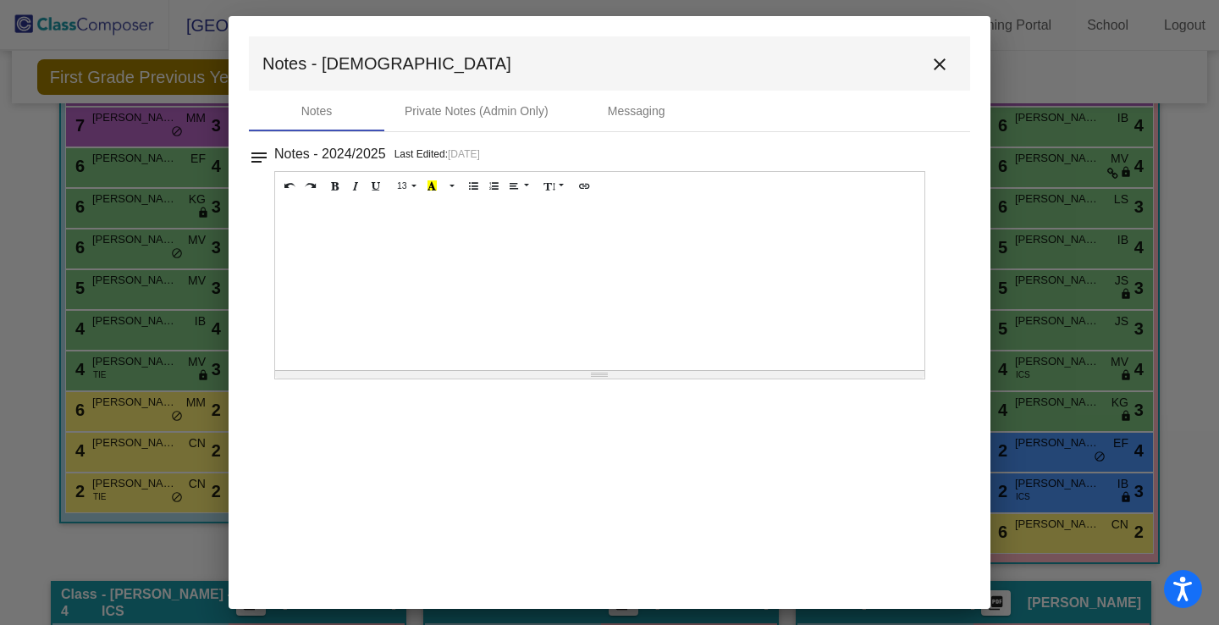
click at [942, 66] on mat-icon "close" at bounding box center [939, 64] width 20 height 20
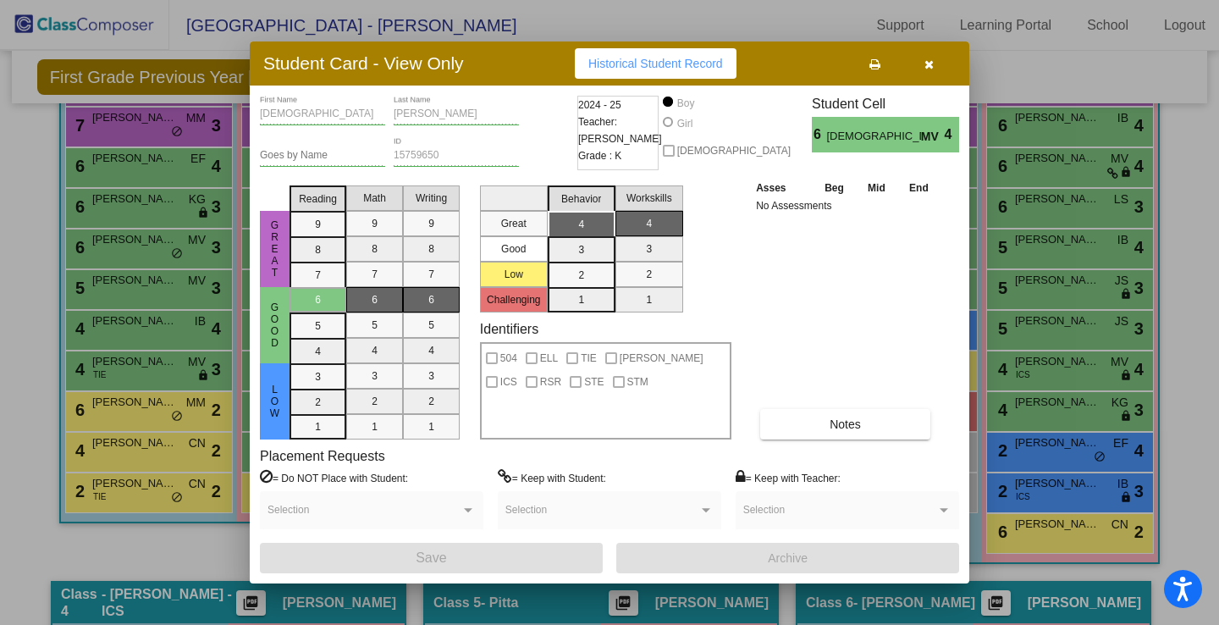
click at [654, 68] on span "Historical Student Record" at bounding box center [655, 64] width 135 height 14
click at [928, 68] on icon "button" at bounding box center [928, 64] width 9 height 12
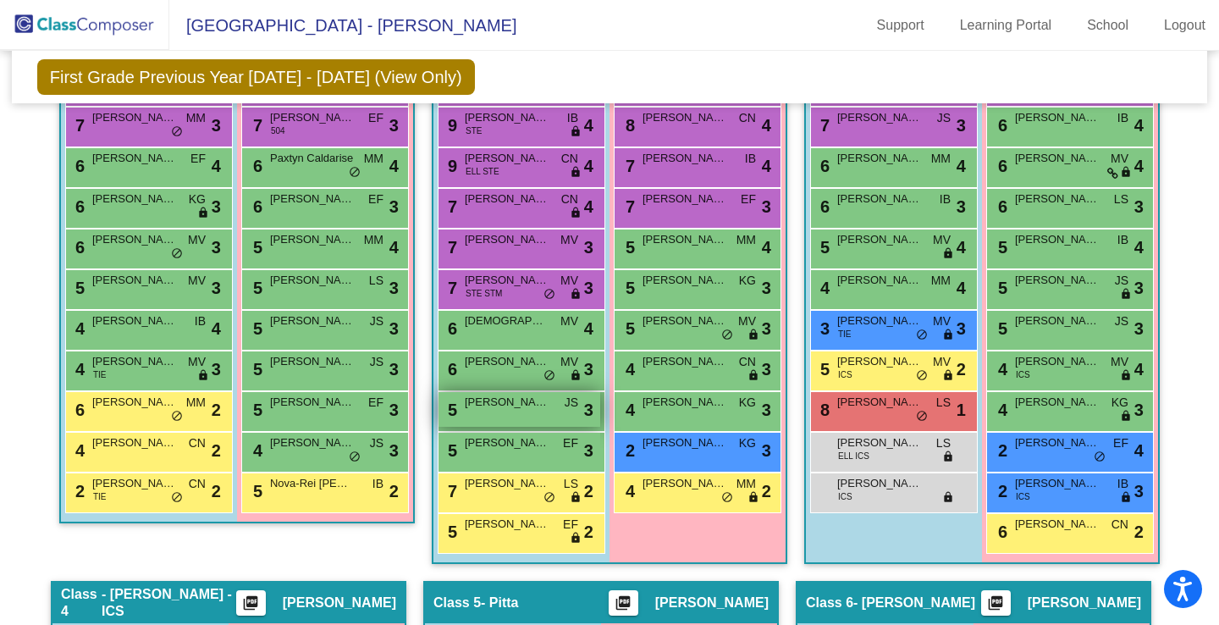
click at [537, 412] on div "5 [PERSON_NAME] JS lock do_not_disturb_alt 3" at bounding box center [519, 409] width 162 height 35
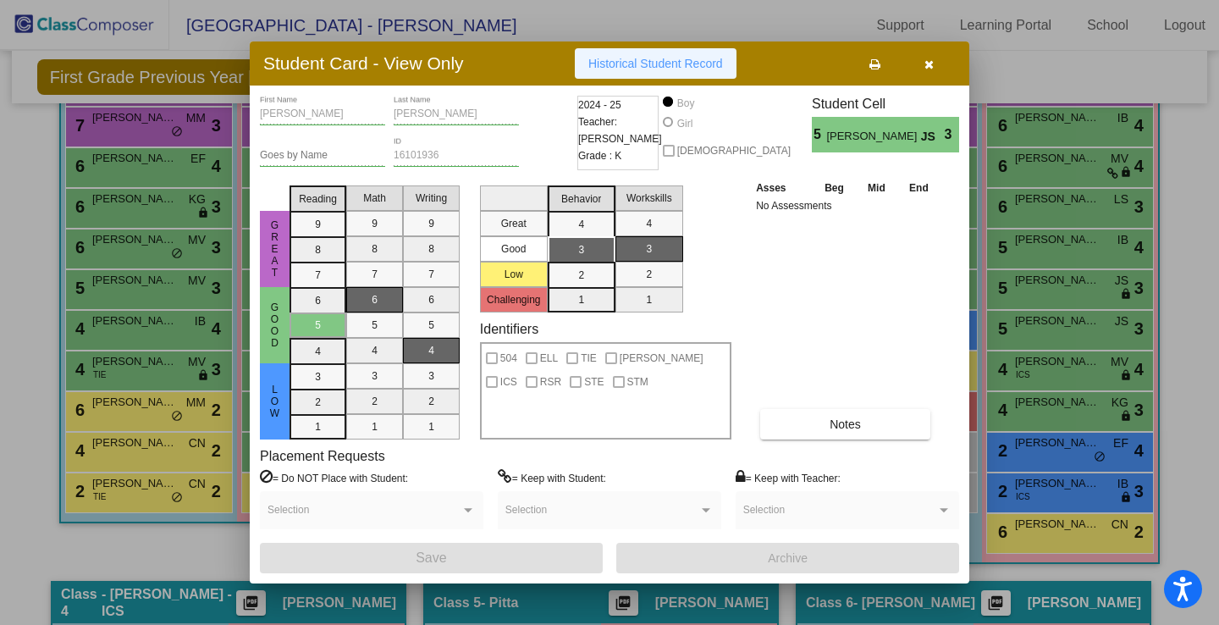
click at [673, 75] on button "Historical Student Record" at bounding box center [656, 63] width 162 height 30
click at [928, 69] on icon "button" at bounding box center [928, 64] width 9 height 12
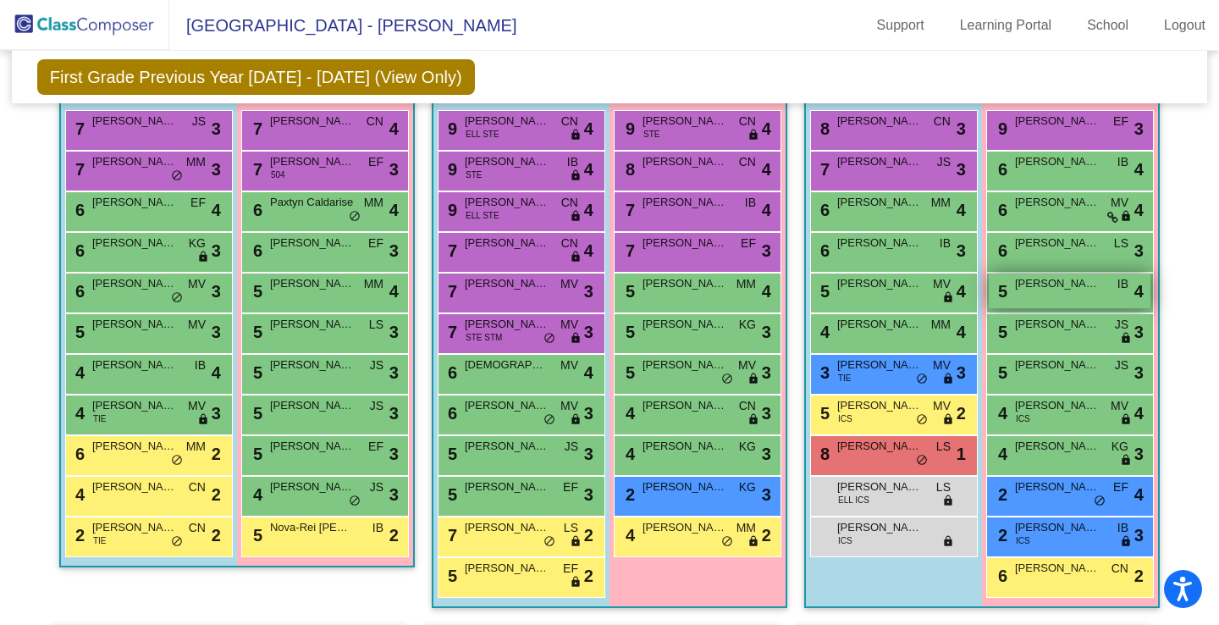
scroll to position [477, 0]
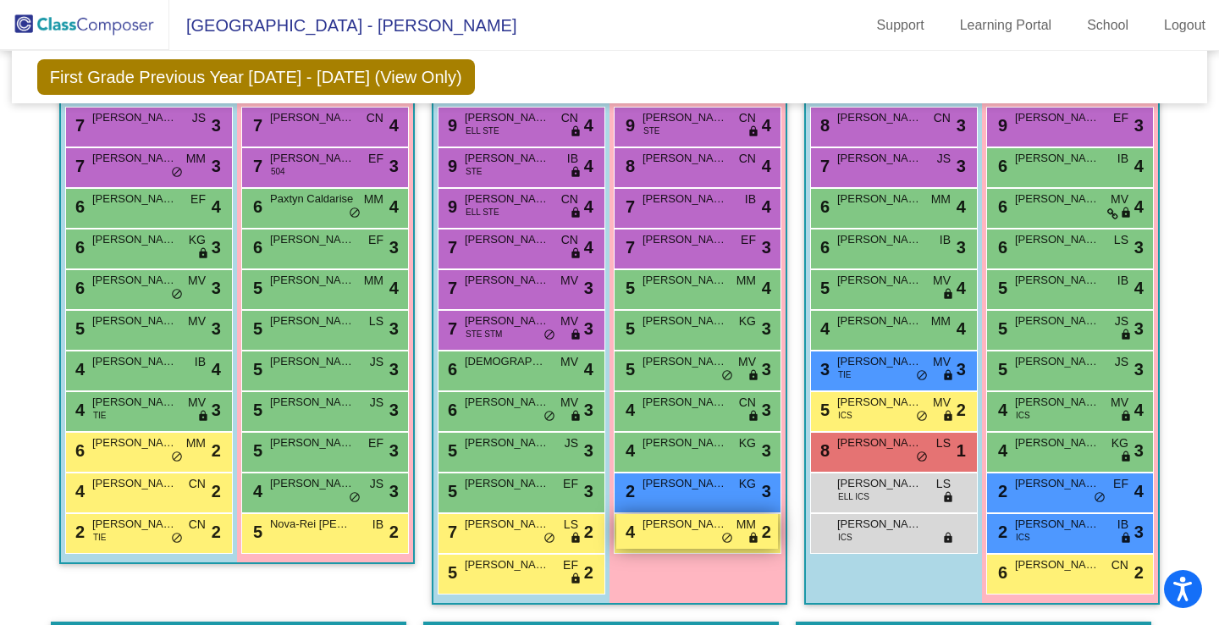
click at [680, 540] on div "4 [PERSON_NAME] MM lock do_not_disturb_alt 2" at bounding box center [697, 531] width 162 height 35
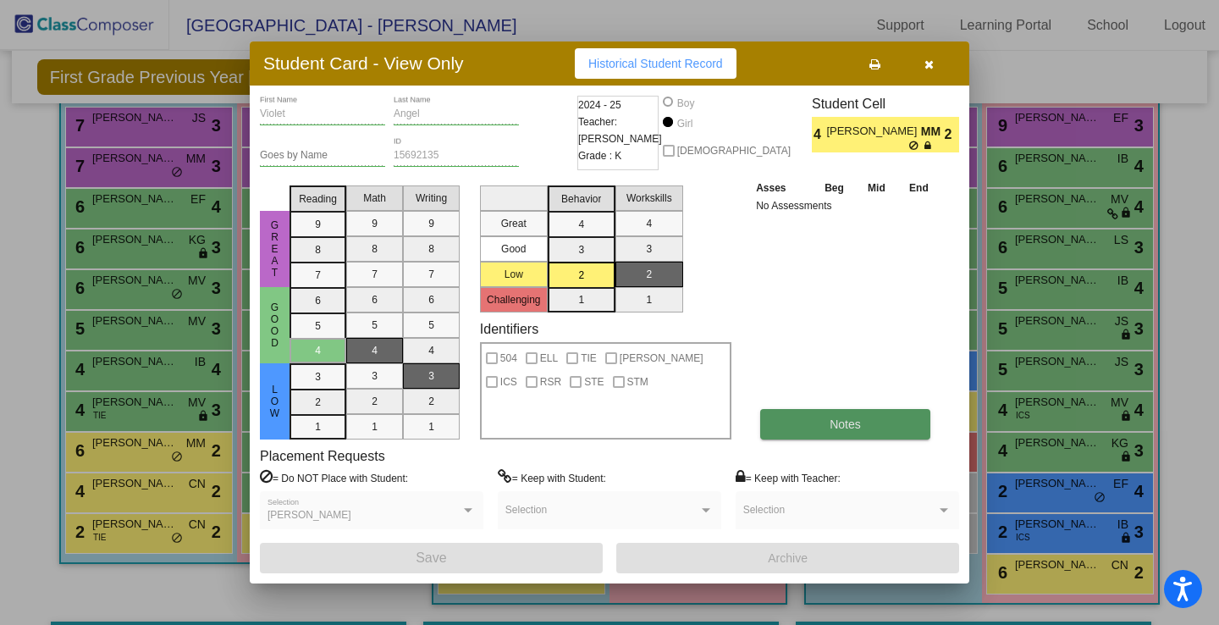
click at [829, 430] on span "Notes" at bounding box center [844, 424] width 31 height 14
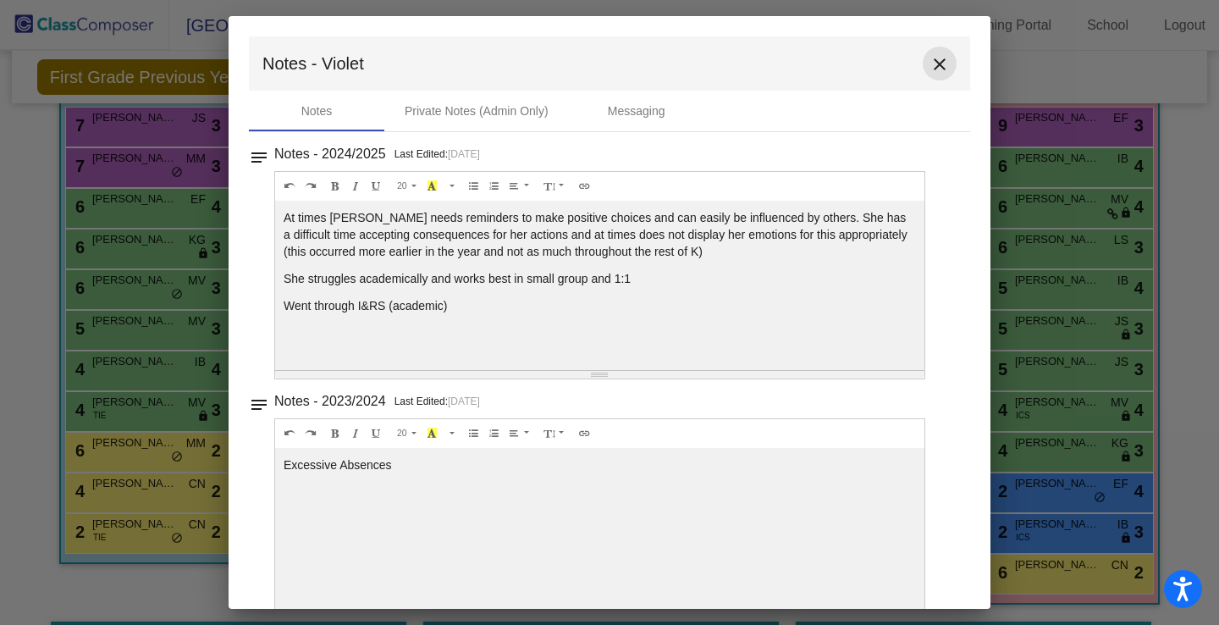
click at [934, 68] on mat-icon "close" at bounding box center [939, 64] width 20 height 20
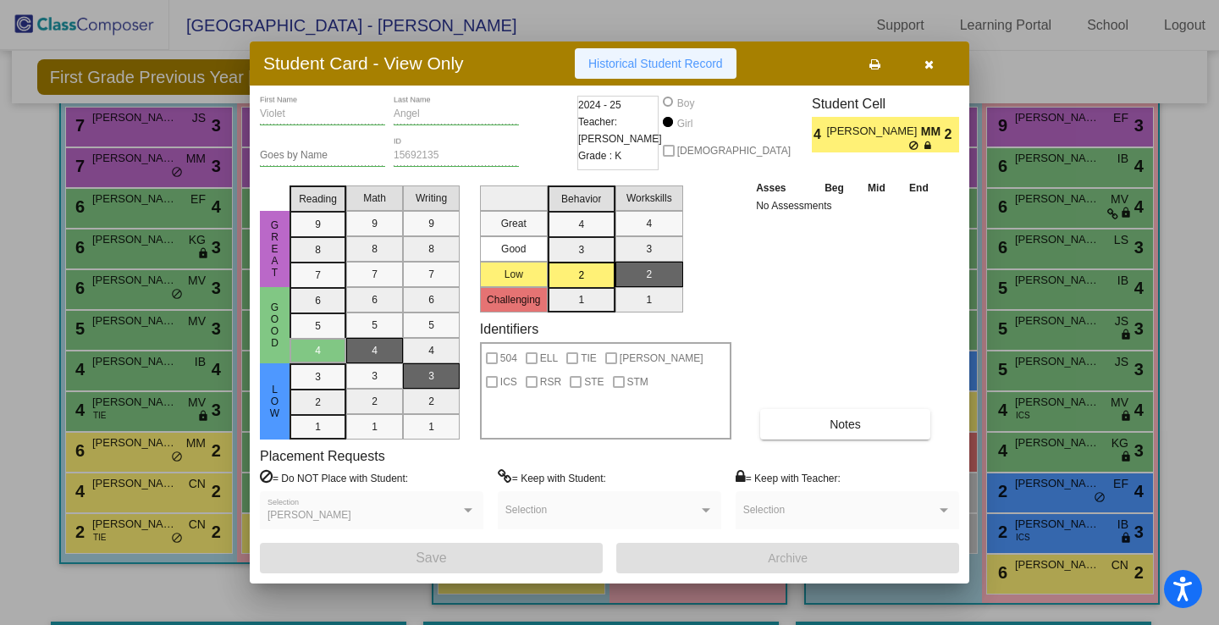
click at [644, 76] on button "Historical Student Record" at bounding box center [656, 63] width 162 height 30
click at [925, 68] on icon "button" at bounding box center [928, 64] width 9 height 12
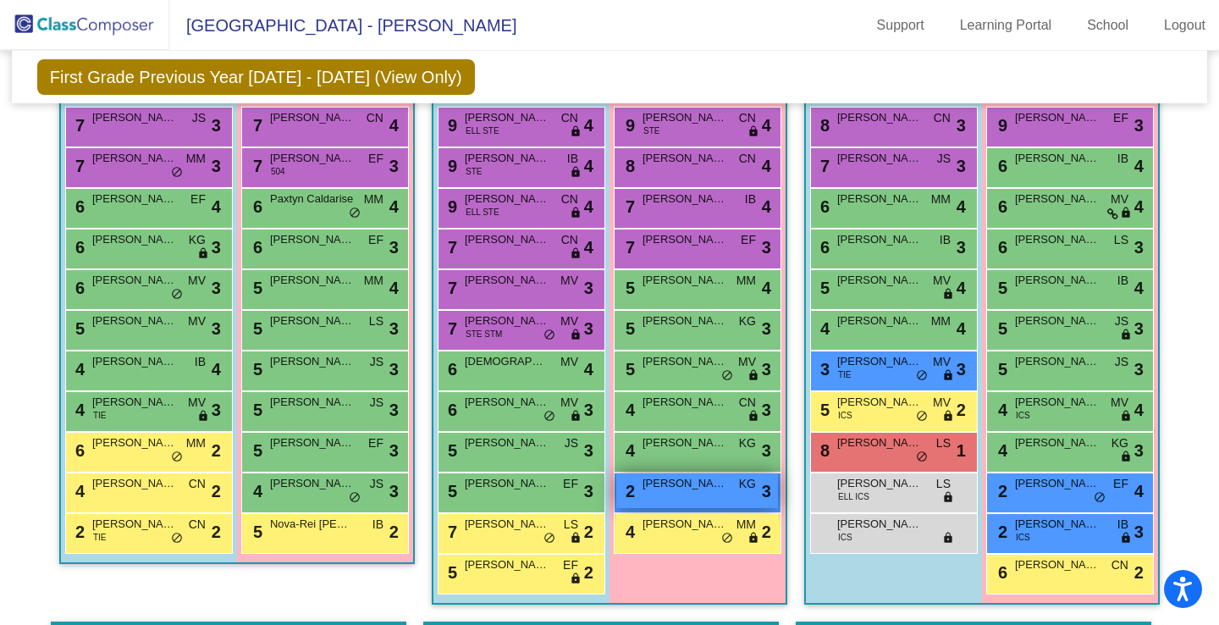
click at [679, 485] on span "[PERSON_NAME]" at bounding box center [684, 483] width 85 height 17
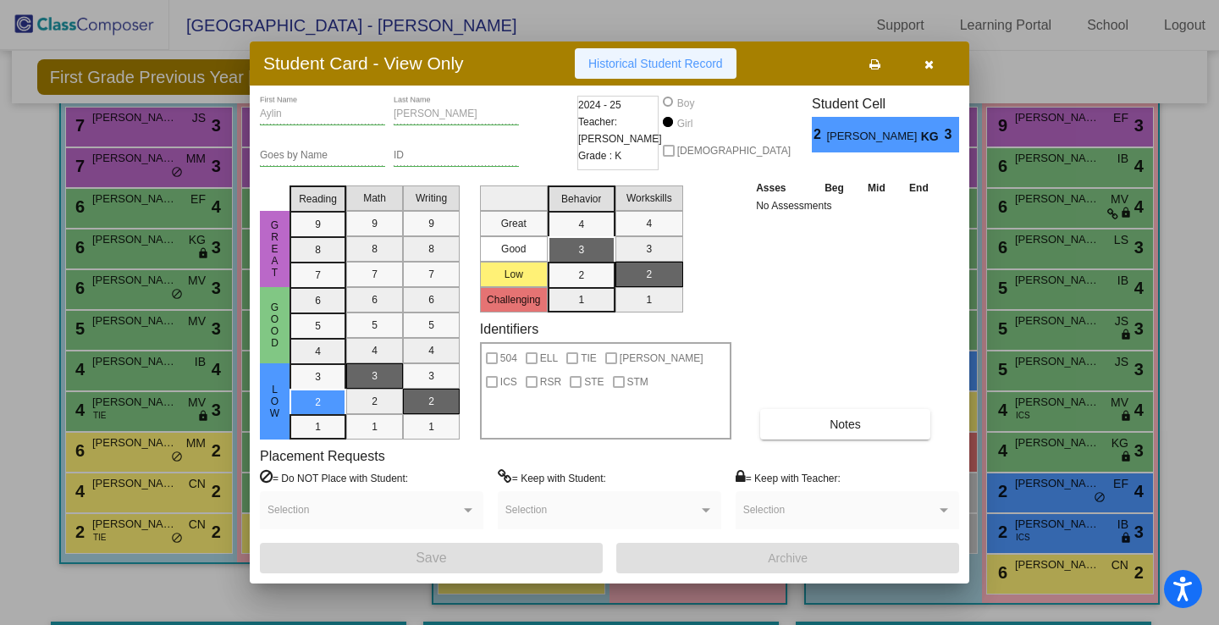
click at [667, 64] on span "Historical Student Record" at bounding box center [655, 64] width 135 height 14
click at [931, 71] on button "button" at bounding box center [928, 63] width 54 height 30
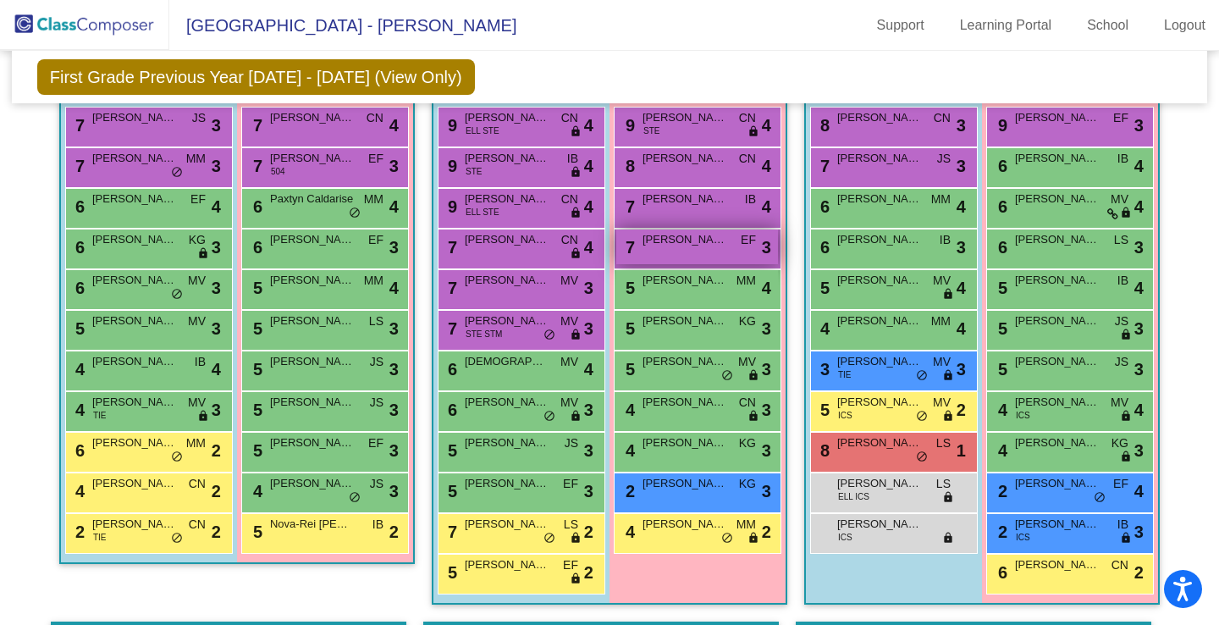
click at [700, 240] on span "[PERSON_NAME] Hope-[PERSON_NAME]" at bounding box center [684, 239] width 85 height 17
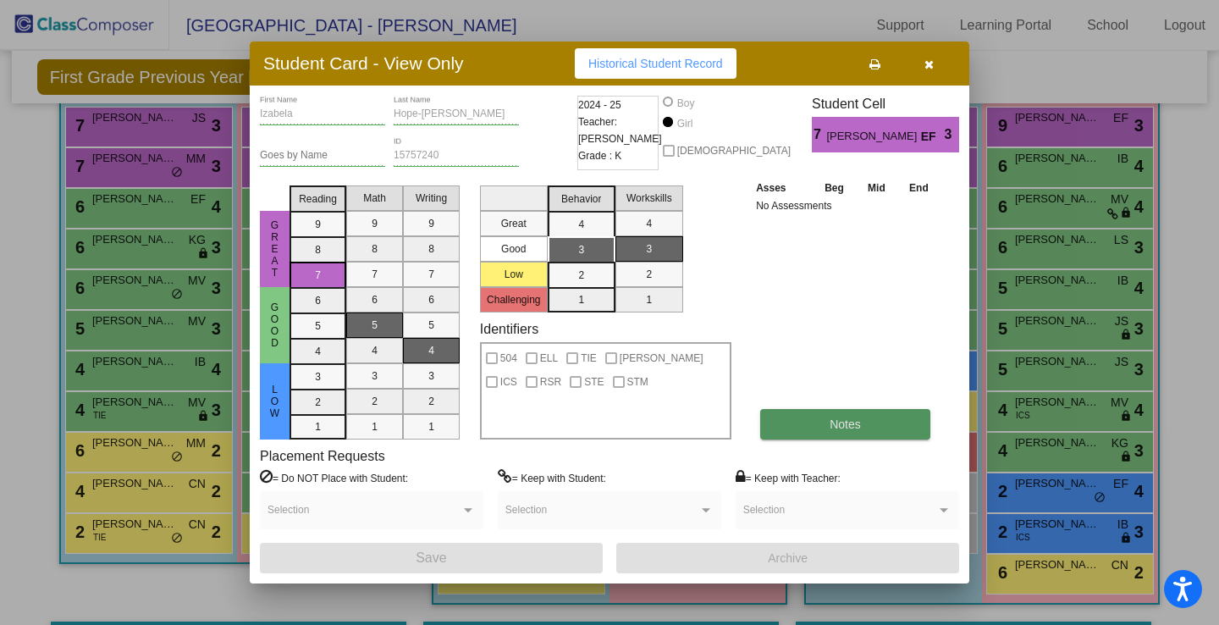
click at [829, 418] on span "Notes" at bounding box center [844, 424] width 31 height 14
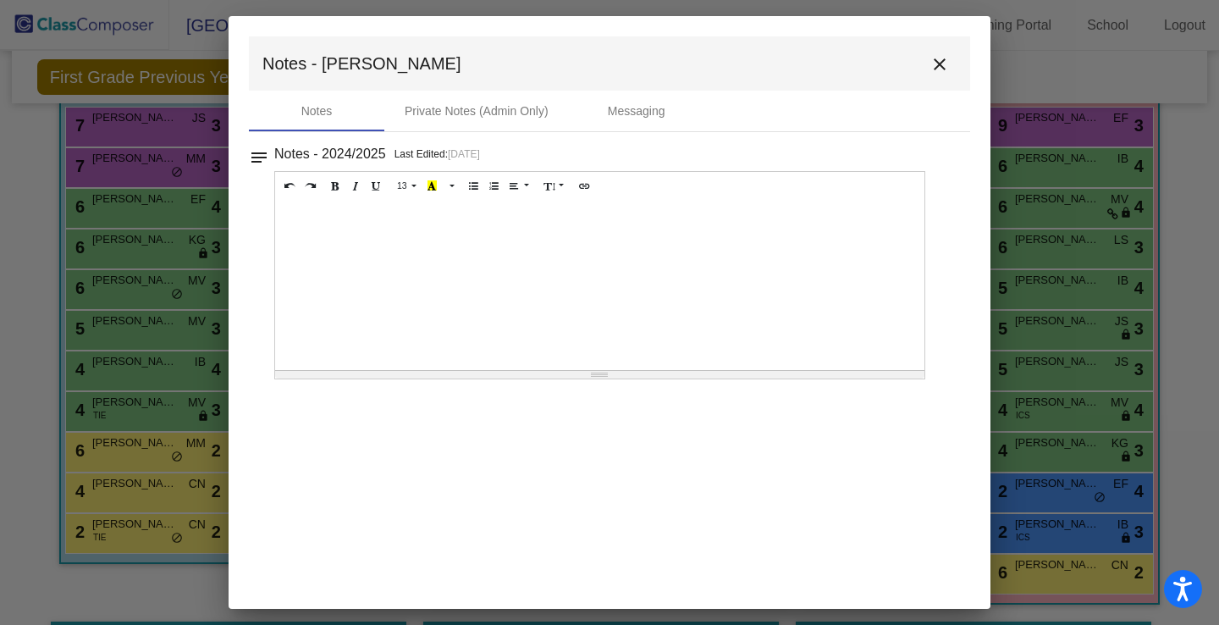
click at [931, 64] on mat-icon "close" at bounding box center [939, 64] width 20 height 20
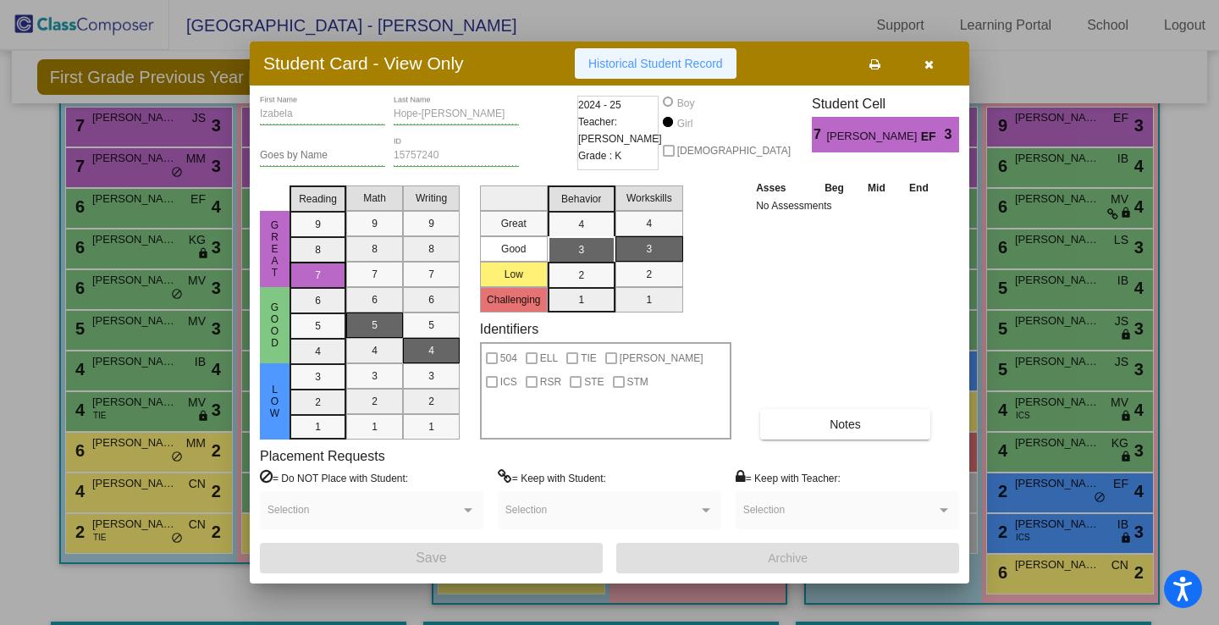
click at [693, 58] on span "Historical Student Record" at bounding box center [655, 64] width 135 height 14
click at [931, 58] on span "button" at bounding box center [928, 64] width 9 height 14
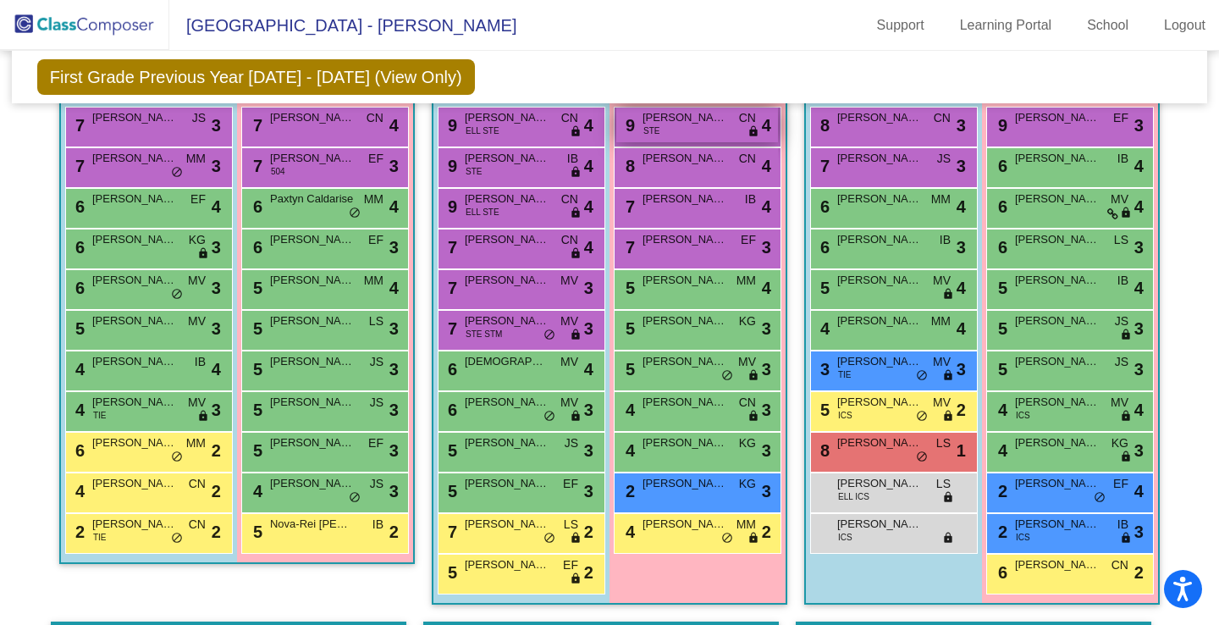
click at [704, 116] on span "[PERSON_NAME]" at bounding box center [684, 117] width 85 height 17
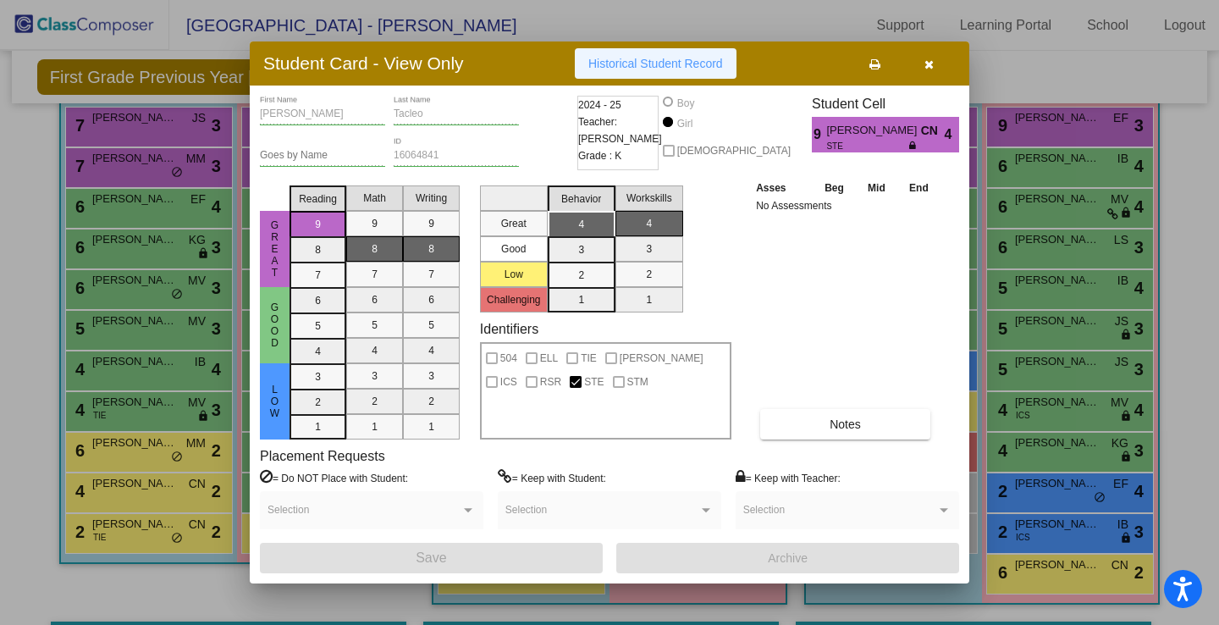
click at [700, 53] on button "Historical Student Record" at bounding box center [656, 63] width 162 height 30
click at [933, 67] on icon "button" at bounding box center [928, 64] width 9 height 12
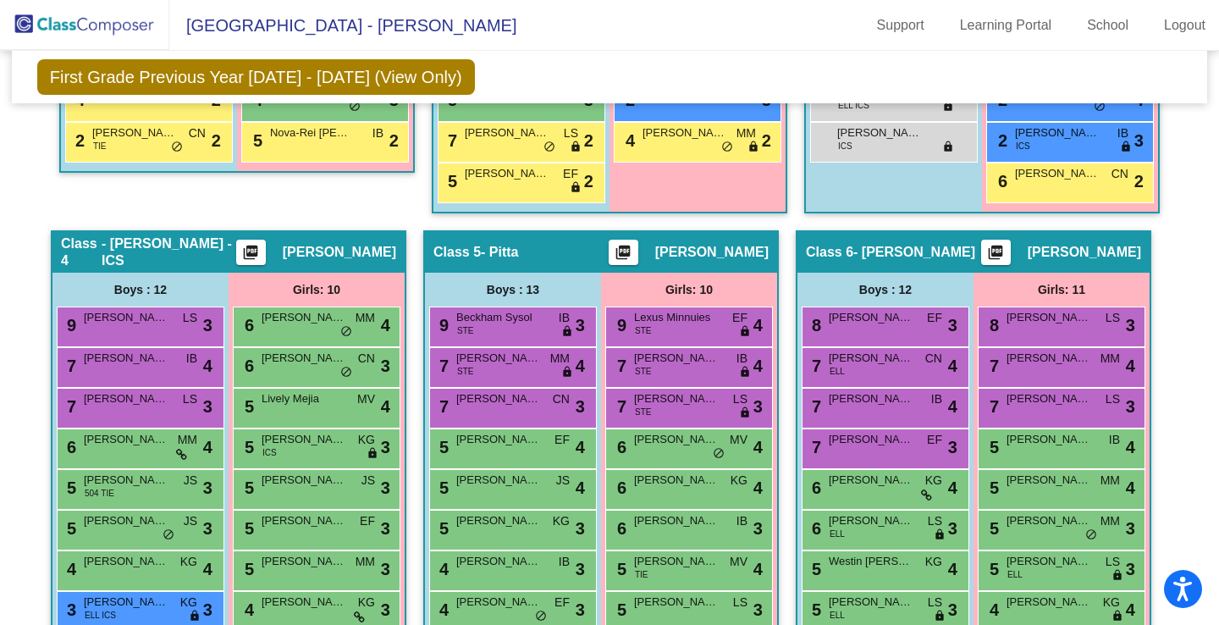
scroll to position [871, 0]
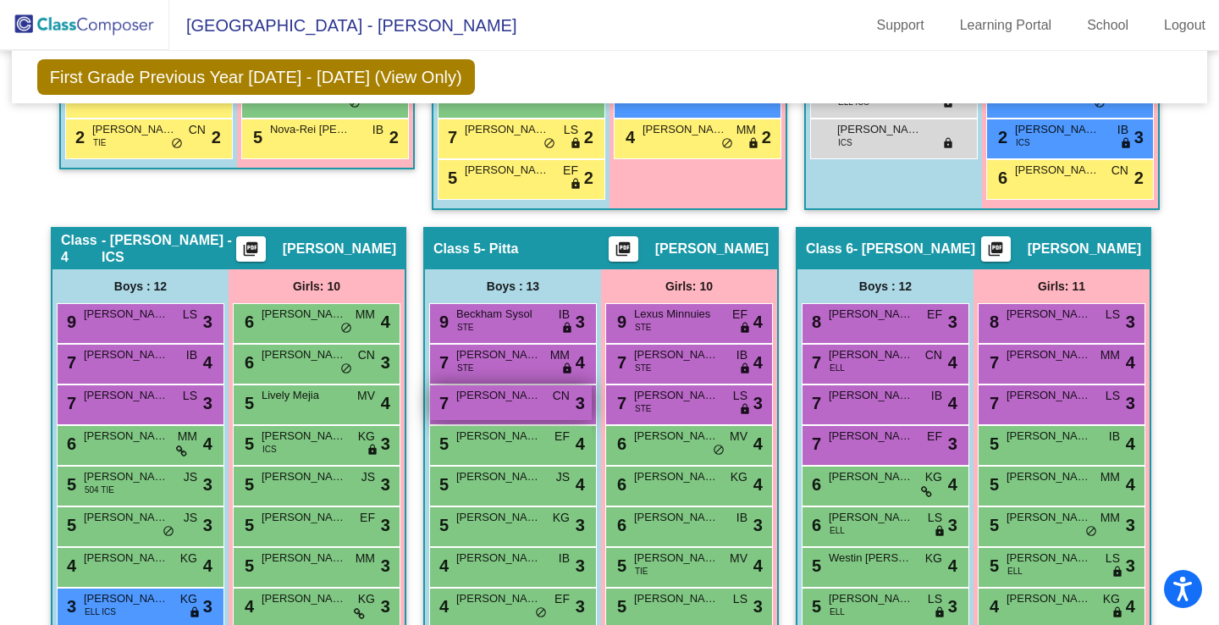
click at [510, 396] on span "[PERSON_NAME]" at bounding box center [498, 395] width 85 height 17
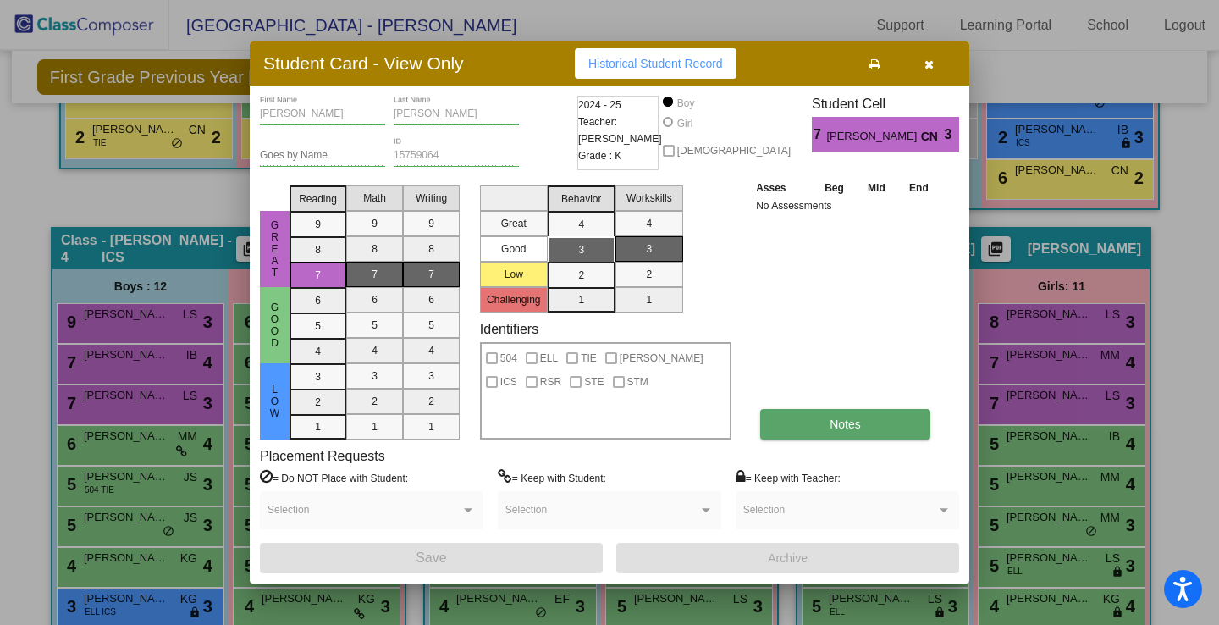
click at [895, 423] on button "Notes" at bounding box center [845, 424] width 170 height 30
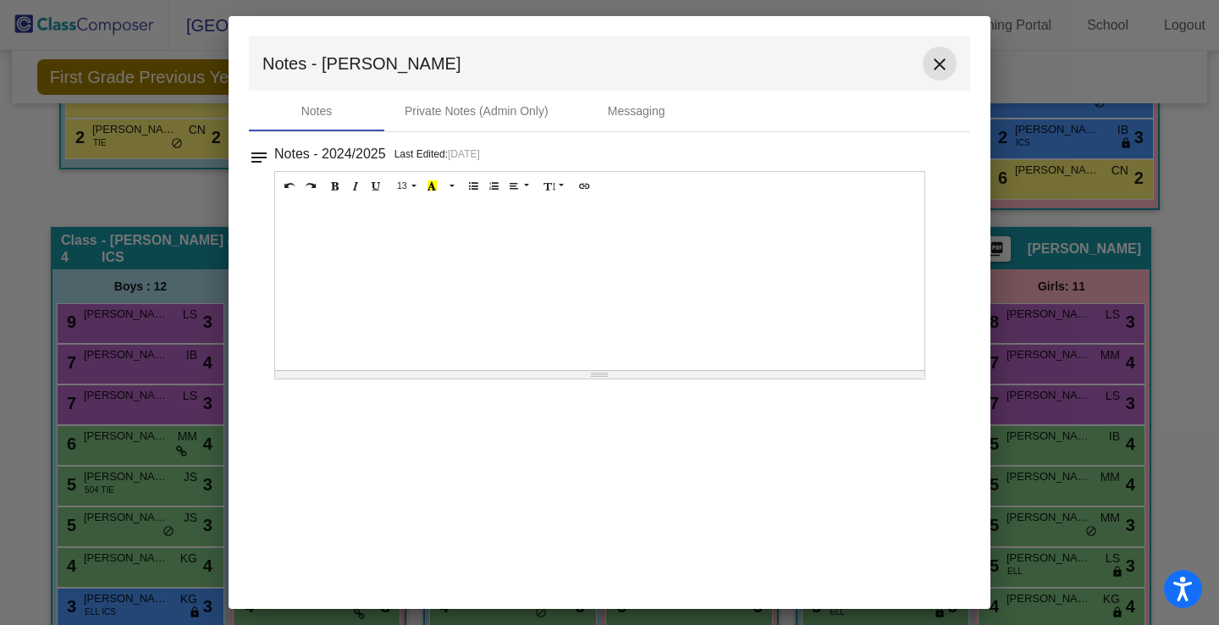
click at [939, 66] on mat-icon "close" at bounding box center [939, 64] width 20 height 20
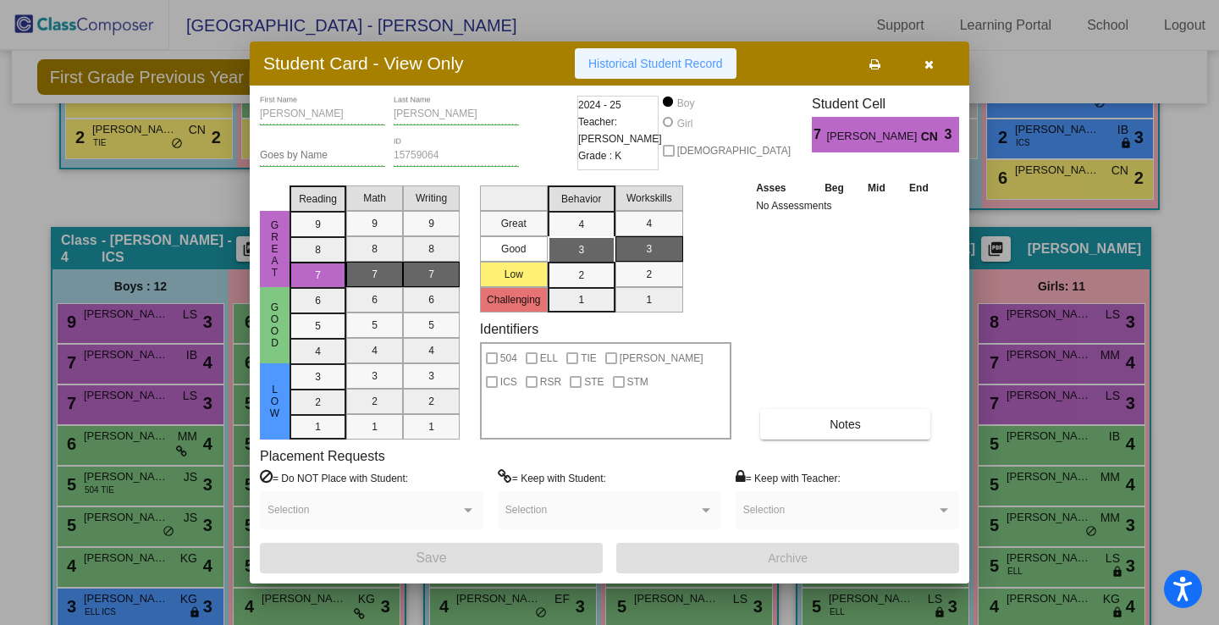
click at [642, 70] on button "Historical Student Record" at bounding box center [656, 63] width 162 height 30
click at [929, 72] on button "button" at bounding box center [928, 63] width 54 height 30
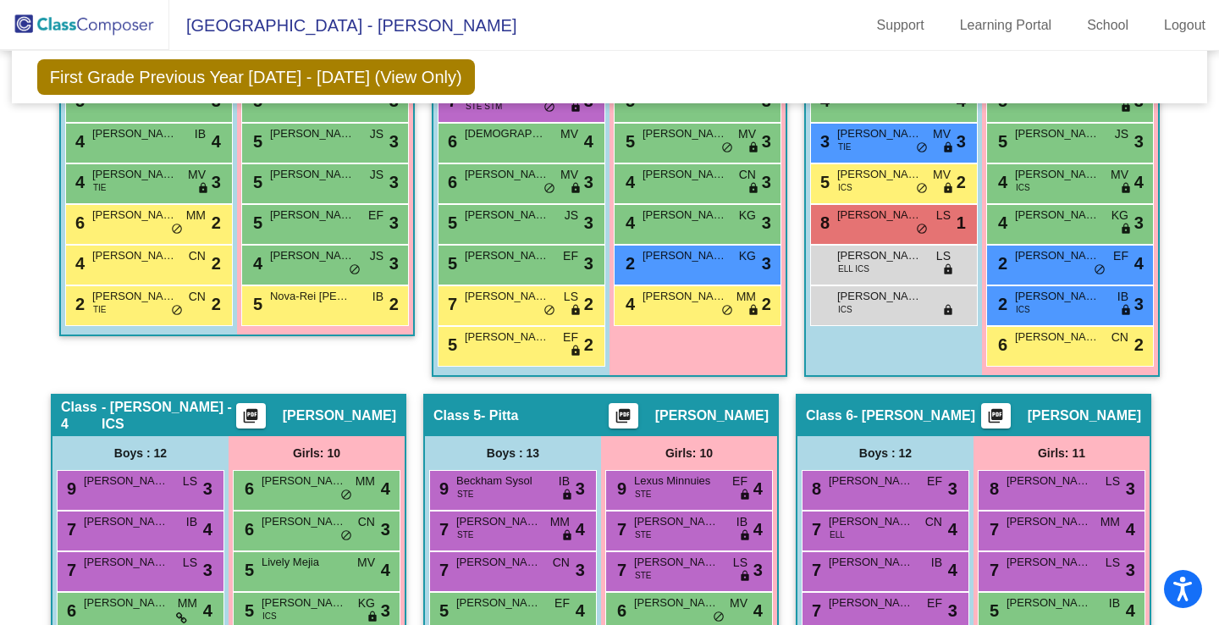
scroll to position [446, 0]
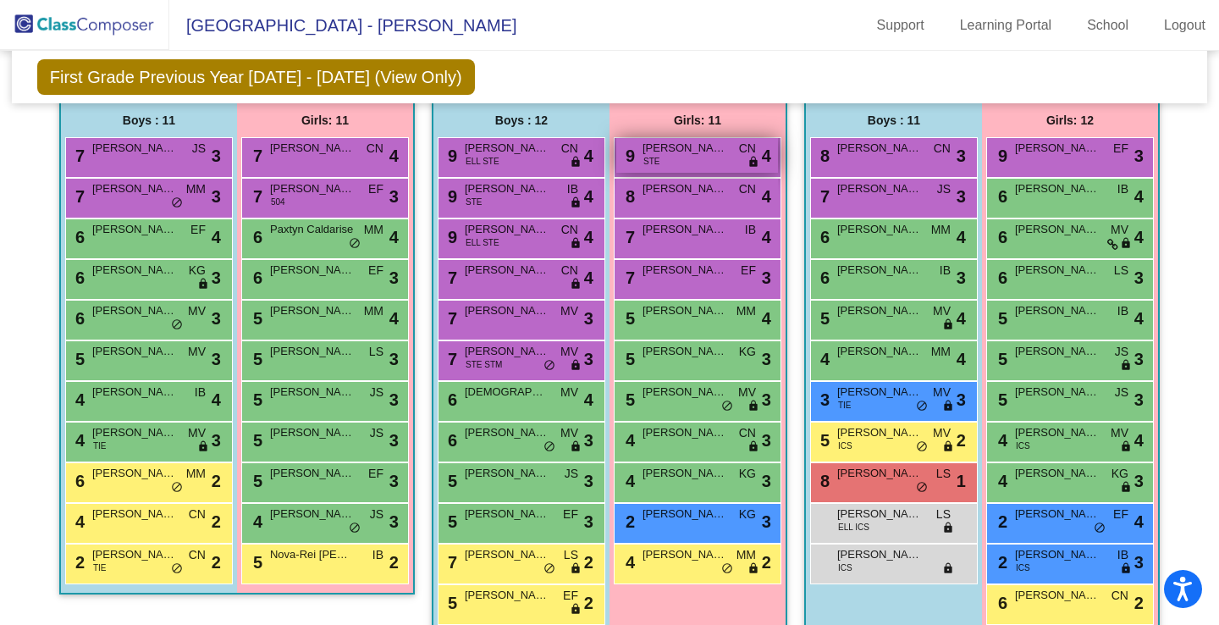
click at [679, 163] on div "9 [PERSON_NAME] STE CN lock do_not_disturb_alt 4" at bounding box center [697, 155] width 162 height 35
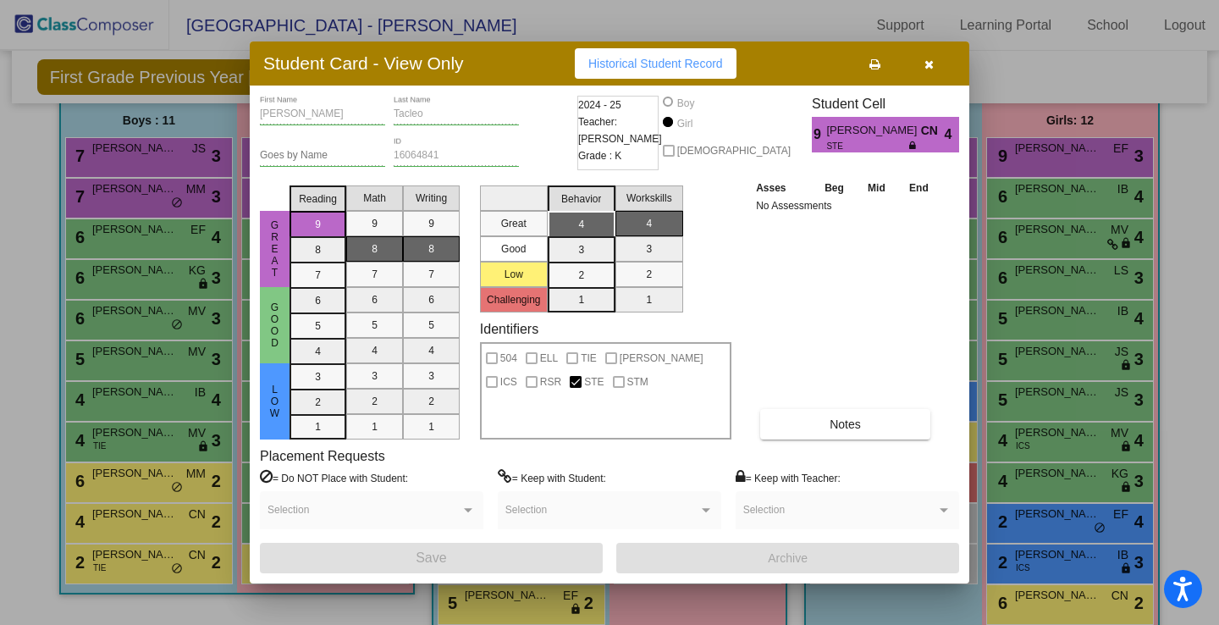
click at [669, 52] on button "Historical Student Record" at bounding box center [656, 63] width 162 height 30
click at [932, 57] on span "button" at bounding box center [928, 64] width 9 height 14
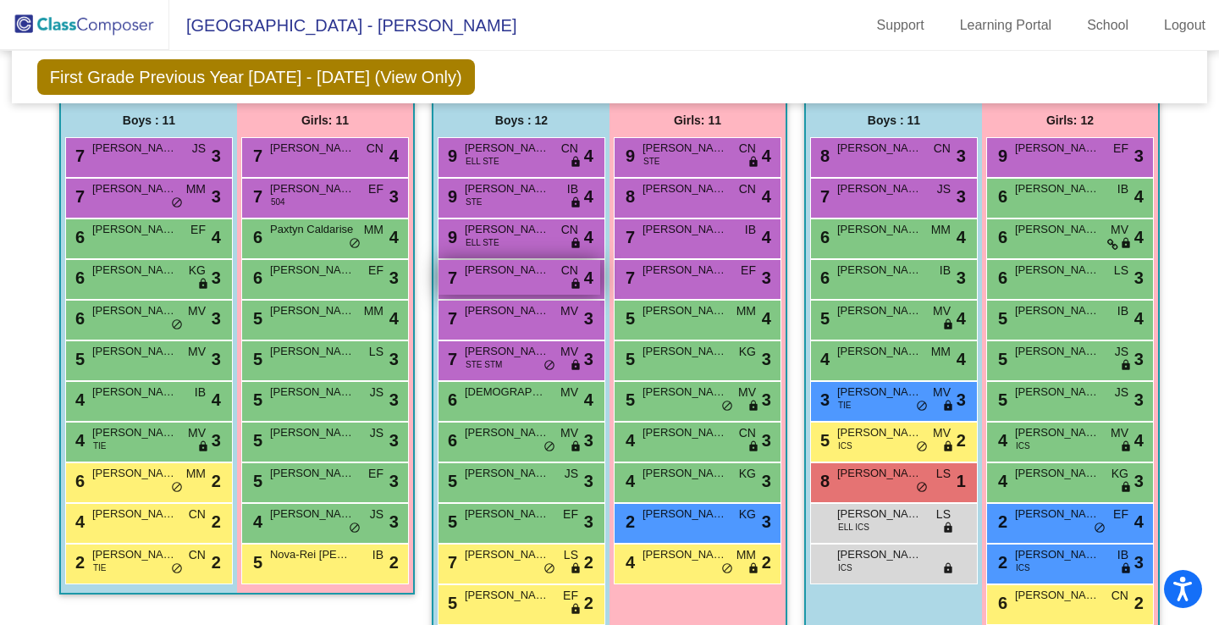
click at [535, 275] on span "[PERSON_NAME]" at bounding box center [507, 270] width 85 height 17
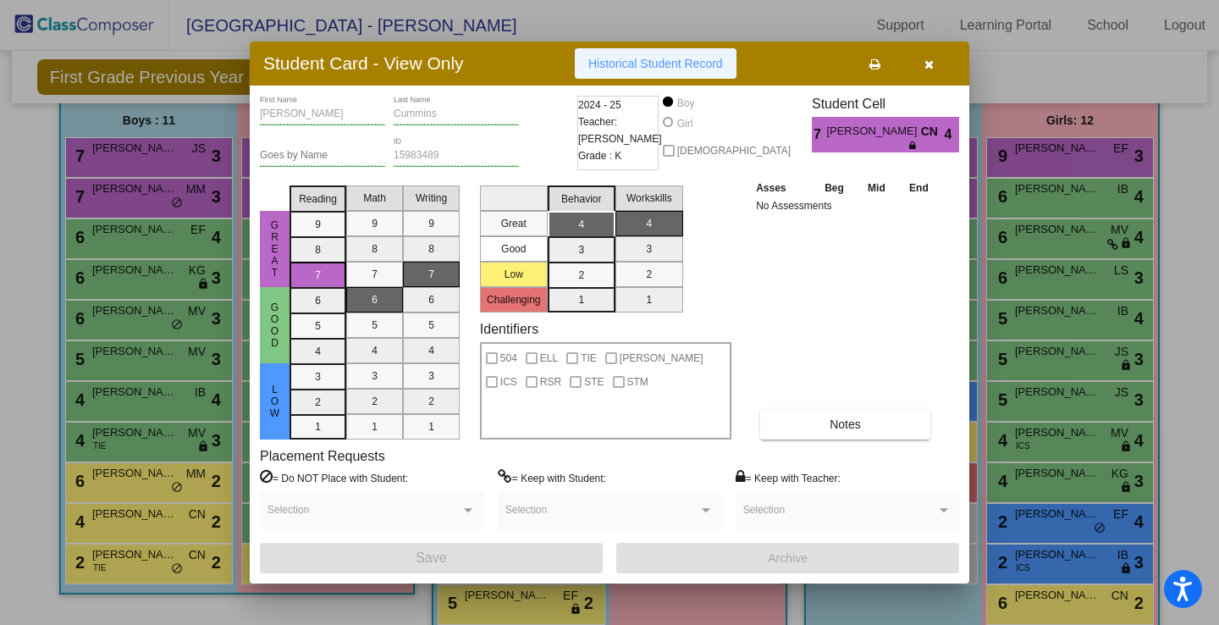
click at [680, 65] on span "Historical Student Record" at bounding box center [655, 64] width 135 height 14
click at [936, 59] on button "button" at bounding box center [928, 63] width 54 height 30
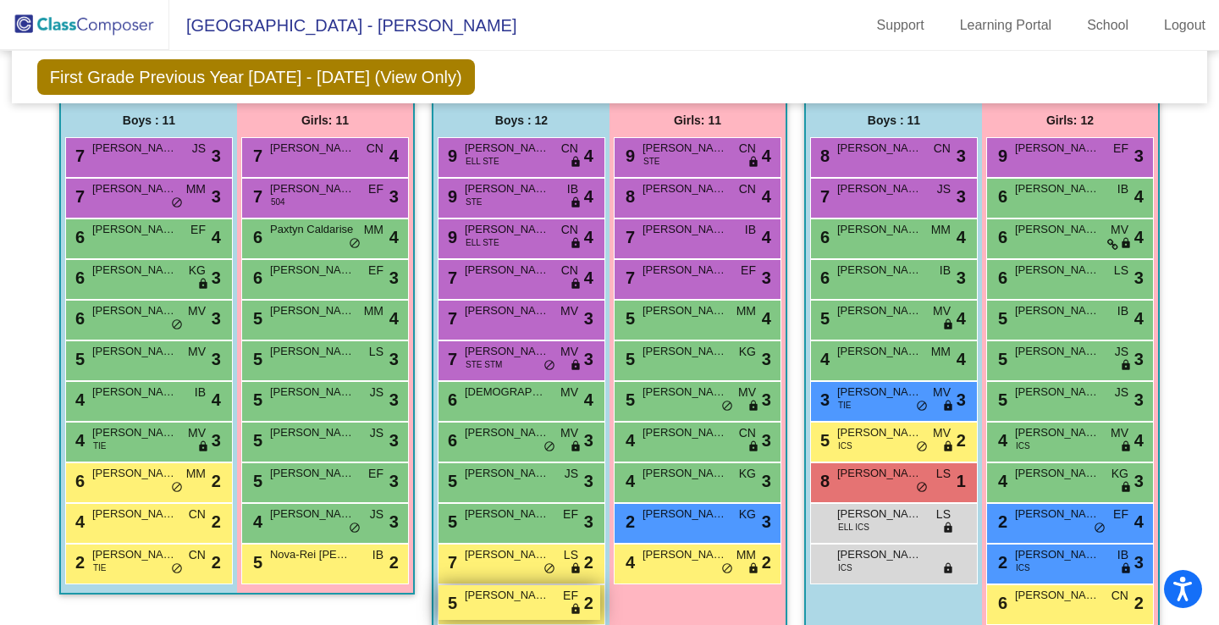
click at [526, 596] on span "[PERSON_NAME]" at bounding box center [507, 595] width 85 height 17
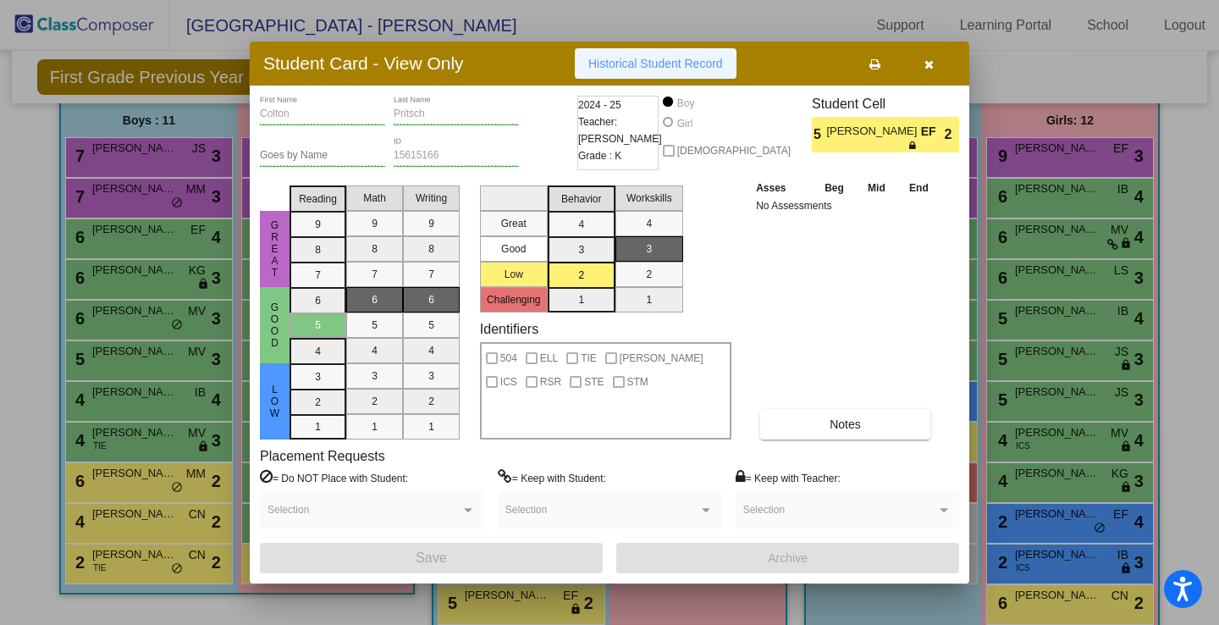
click at [712, 61] on span "Historical Student Record" at bounding box center [655, 64] width 135 height 14
click at [928, 64] on icon "button" at bounding box center [928, 64] width 9 height 12
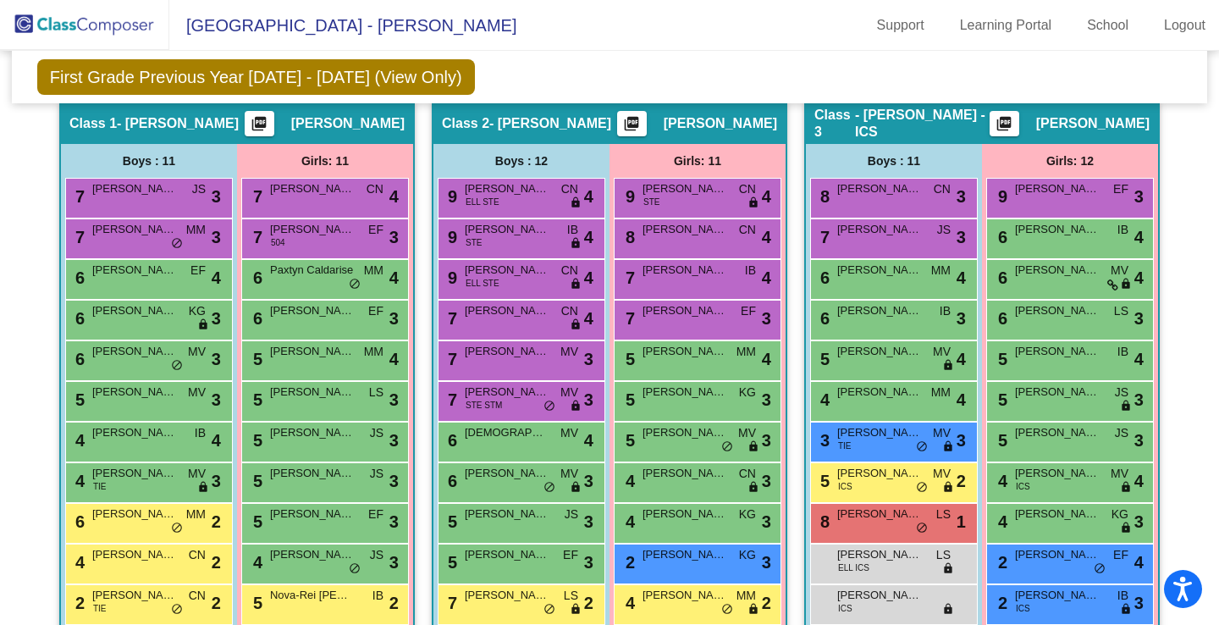
scroll to position [395, 0]
